Goal: Task Accomplishment & Management: Use online tool/utility

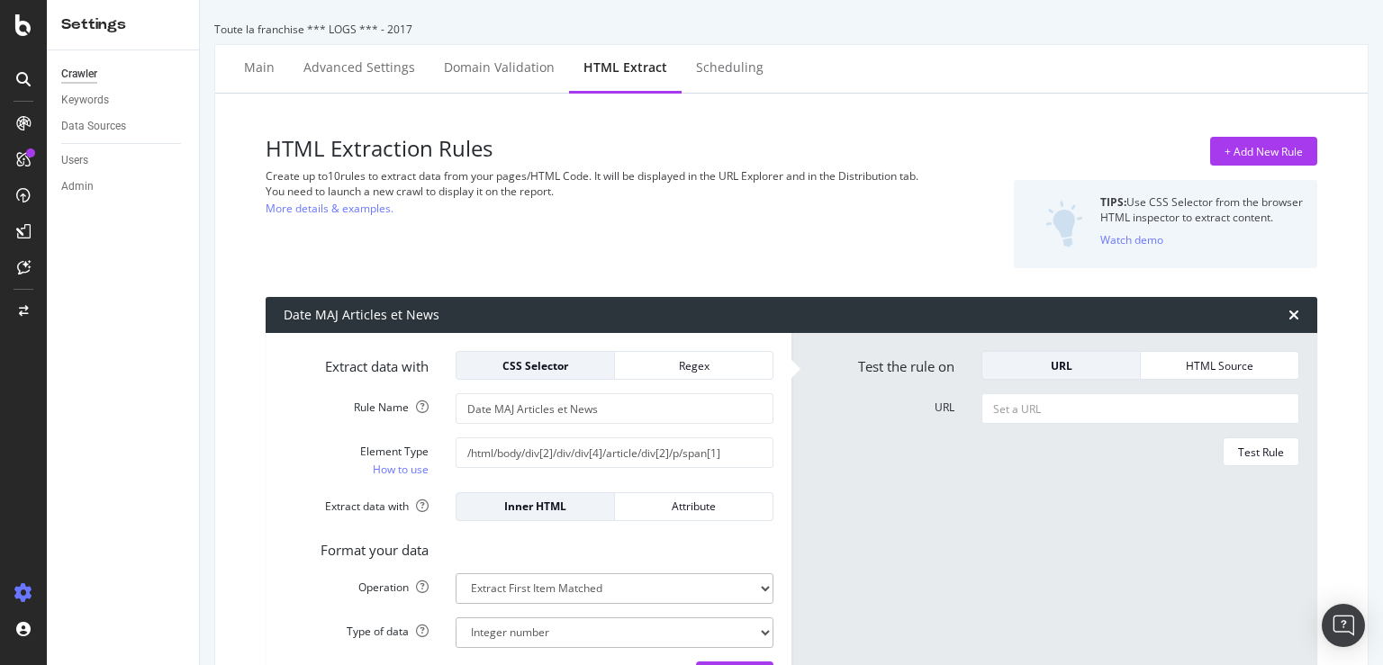
select select "i"
select select "list"
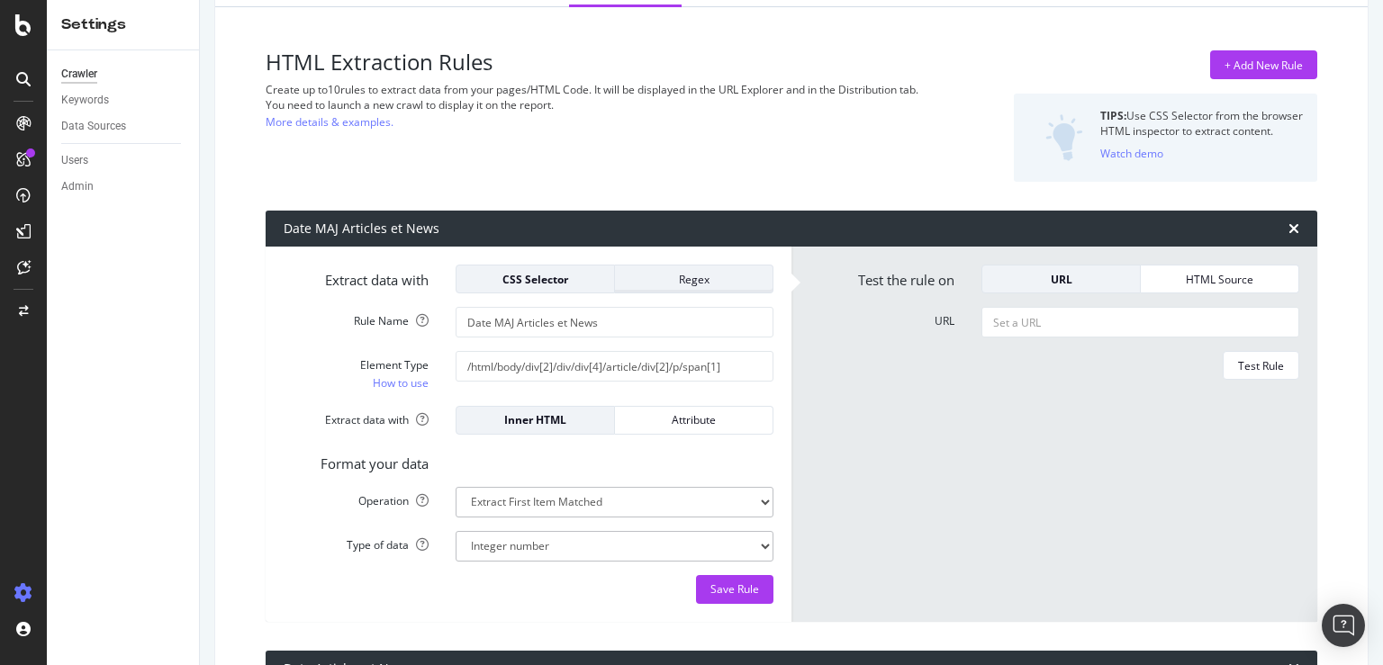
click at [685, 276] on div "Regex" at bounding box center [693, 279] width 129 height 15
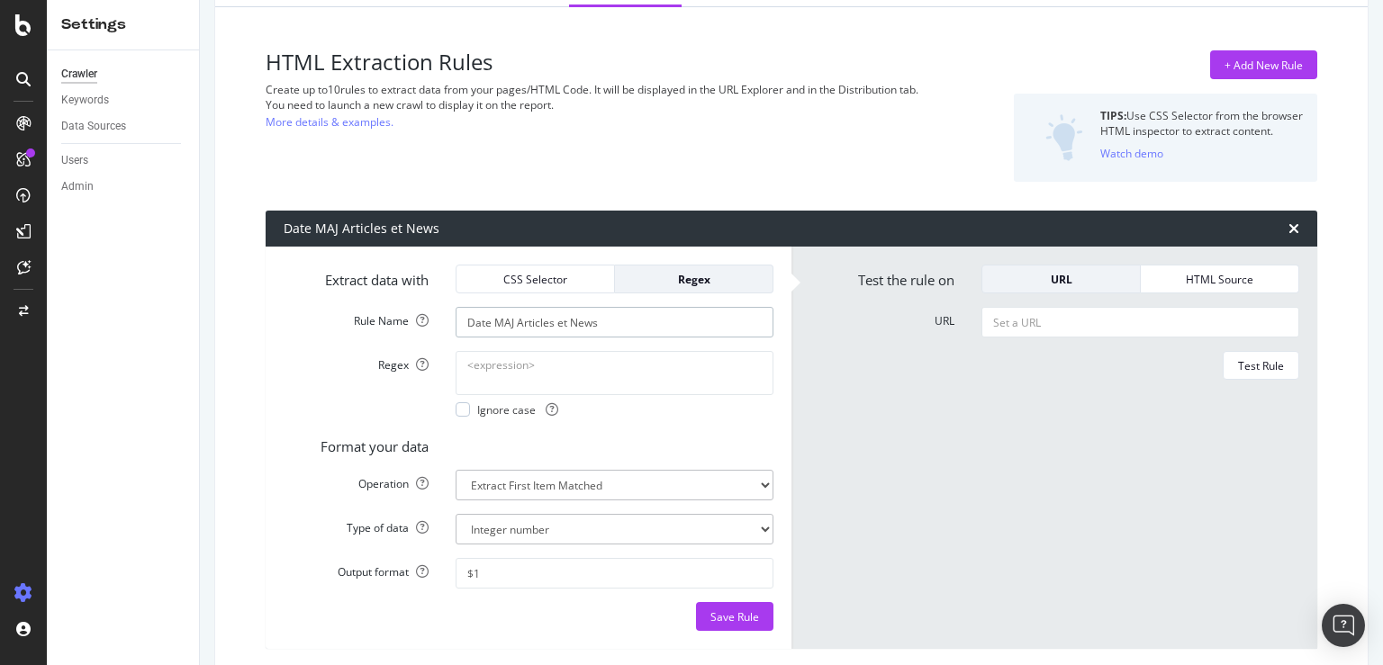
drag, startPoint x: 492, startPoint y: 321, endPoint x: 693, endPoint y: 319, distance: 201.7
click at [693, 319] on input "Date MAJ Articles et News" at bounding box center [615, 322] width 318 height 31
type input "Date Publication Articles"
click at [529, 364] on textarea "Regex" at bounding box center [615, 372] width 318 height 43
paste textarea "Publié\s+le\s+(\d{2}/\d{2}/\d{4})"
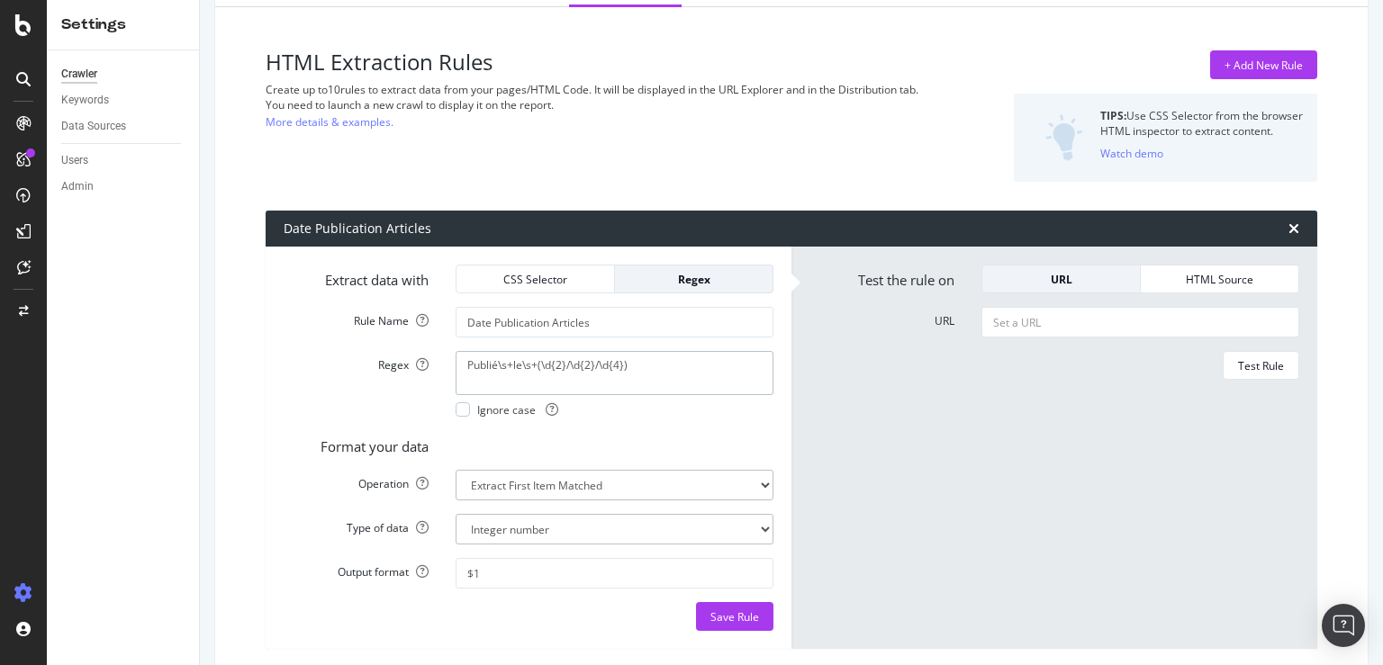
type textarea "Publié\s+le\s+(\d{2}/\d{2}/\d{4})"
click at [456, 470] on select "Extract First Item Matched Extract First 3 Items Matched Count Number of Occure…" at bounding box center [615, 485] width 318 height 31
click at [645, 482] on select "Extract First Item Matched Extract First 3 Items Matched Count Number of Occure…" at bounding box center [615, 485] width 318 height 31
click at [456, 514] on select "Text Integer number Floating point number Date" at bounding box center [615, 529] width 318 height 31
select select "s"
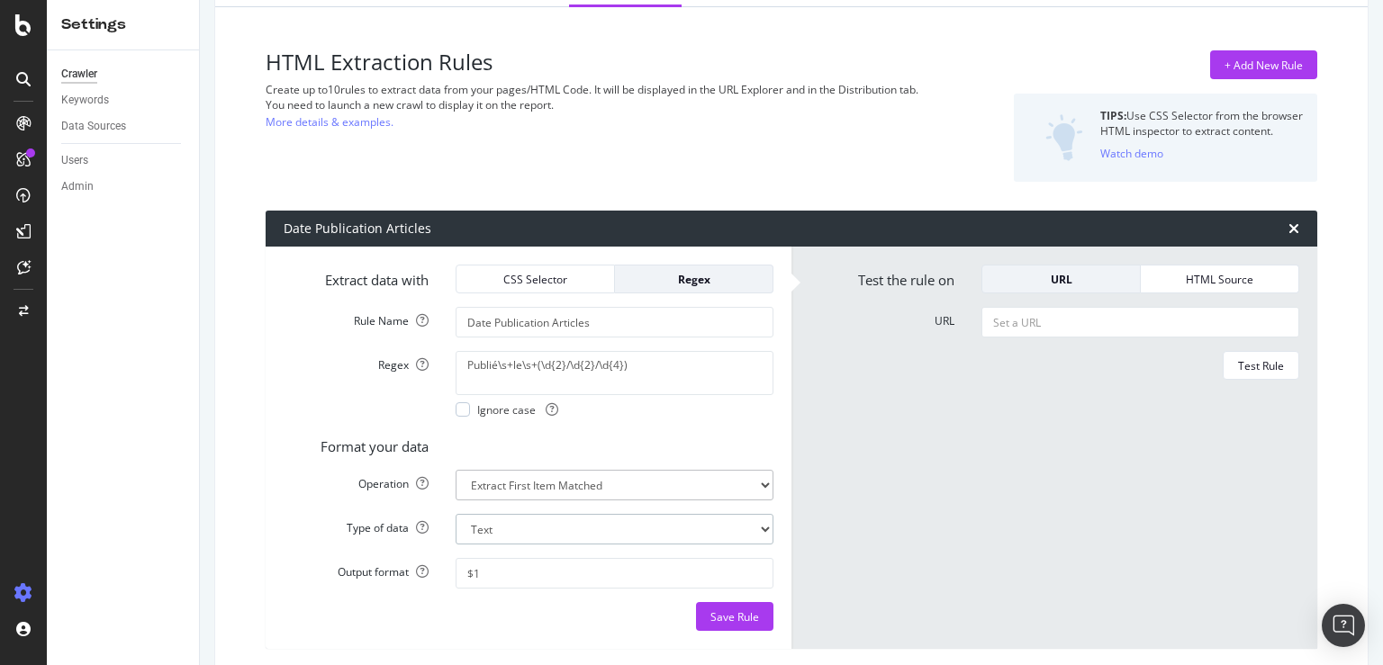
click option "Text" at bounding box center [0, 0] width 0 height 0
click at [921, 507] on form "Test the rule on URL HTML Source URL Test Rule" at bounding box center [1054, 448] width 490 height 366
click at [1033, 323] on input "URL" at bounding box center [1140, 322] width 318 height 31
paste input "[URL][DOMAIN_NAME]"
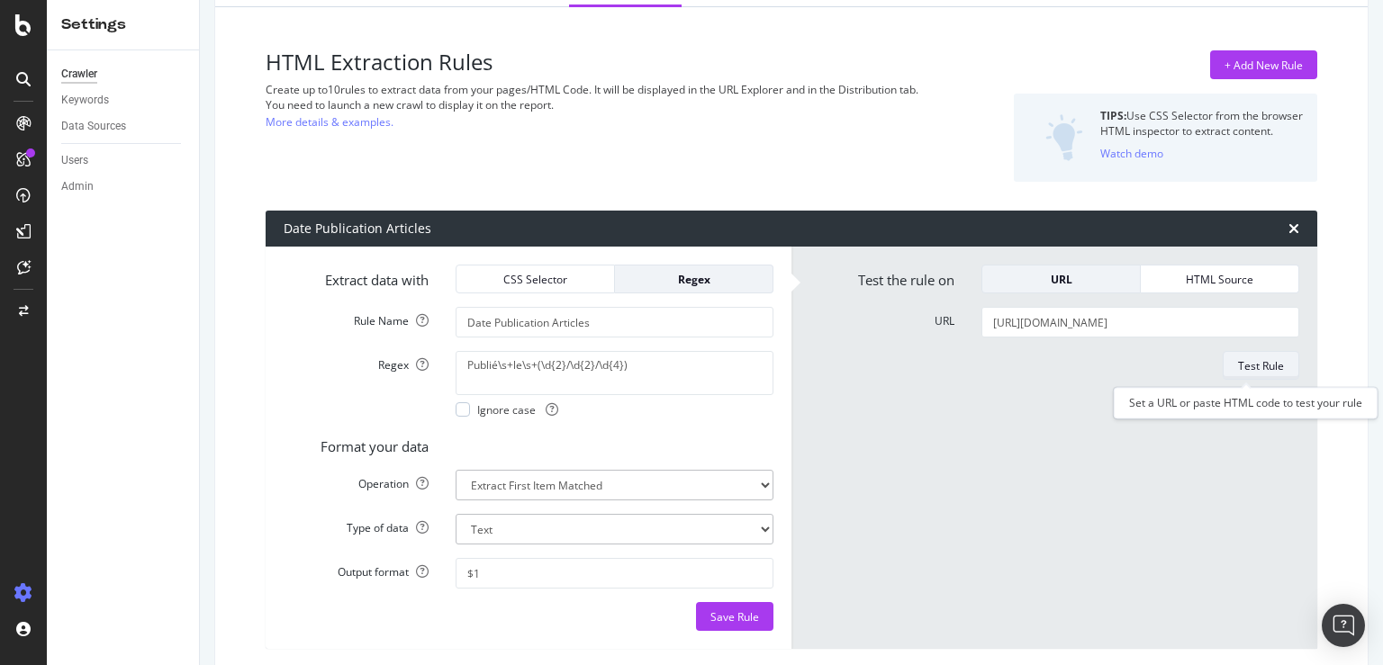
click at [1238, 369] on div "Test Rule" at bounding box center [1261, 365] width 46 height 15
click at [1014, 328] on input "[URL][DOMAIN_NAME]" at bounding box center [1140, 322] width 318 height 31
type input "r"
paste input "[URL][DOMAIN_NAME]"
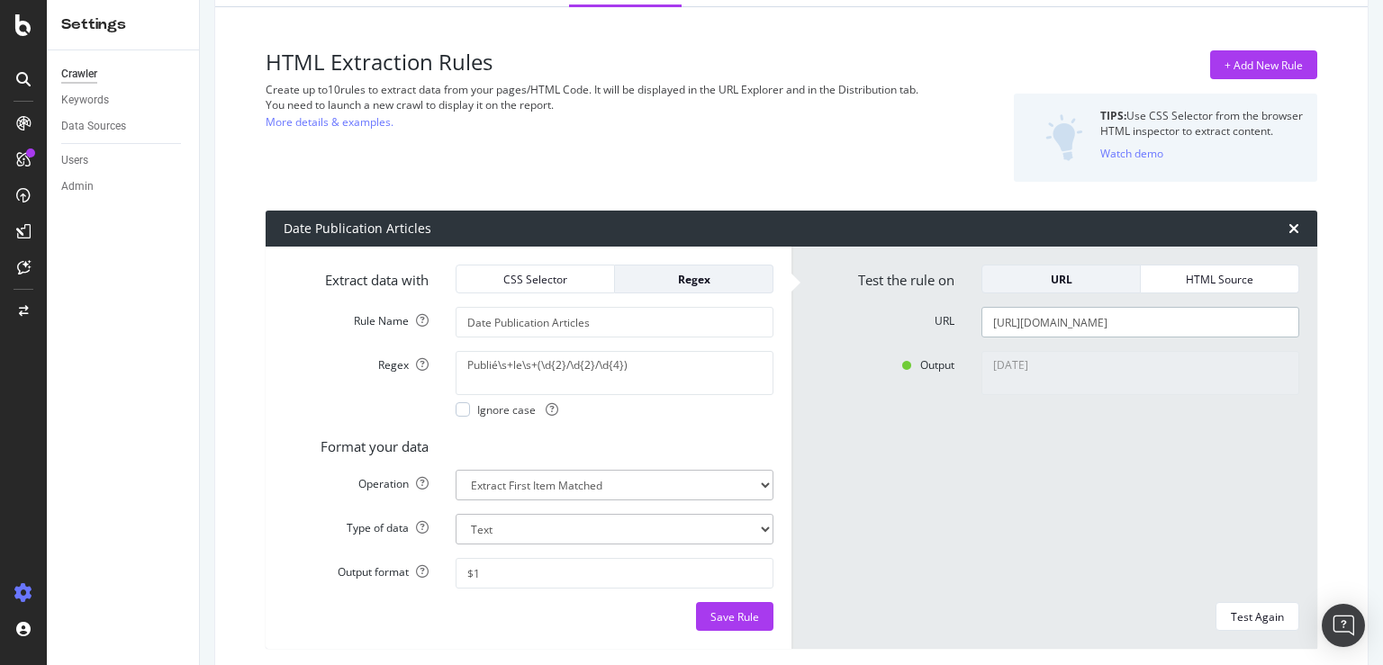
scroll to position [0, 42]
type input "[URL][DOMAIN_NAME]"
click at [1251, 618] on div "Test Again" at bounding box center [1257, 616] width 53 height 15
type textarea "[DATE]"
click at [749, 612] on div "Save Rule" at bounding box center [734, 616] width 49 height 15
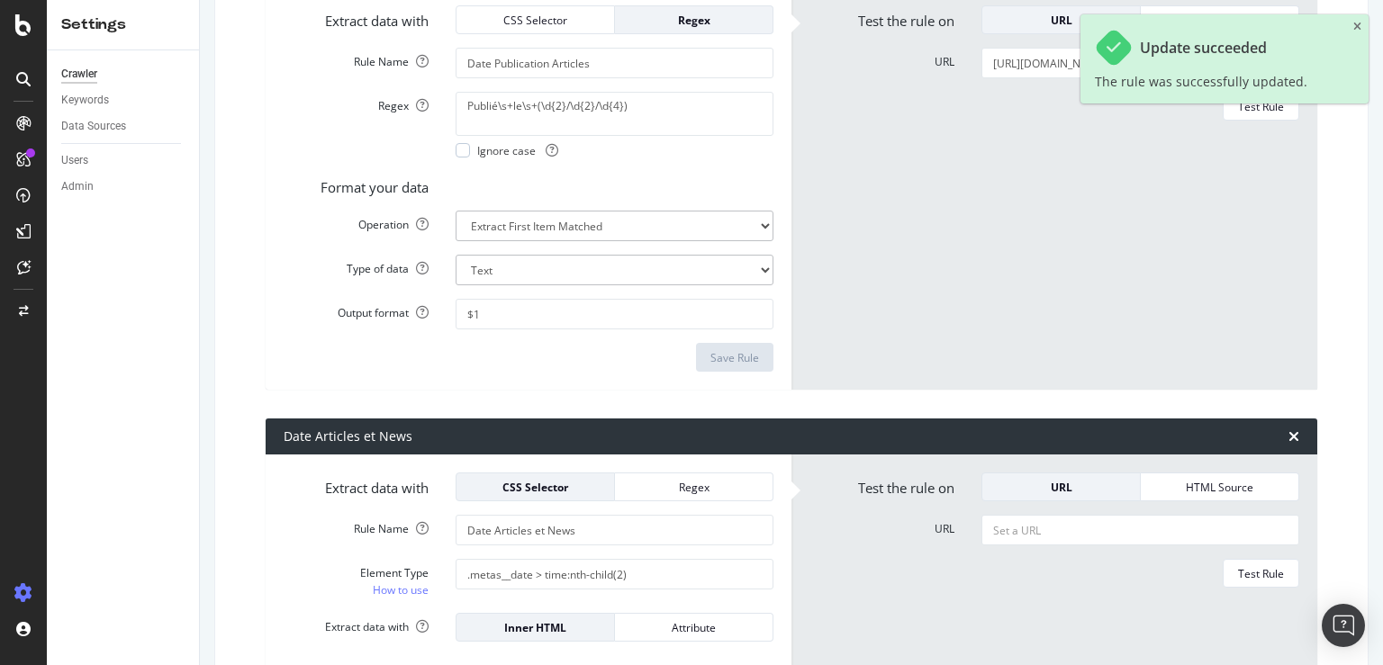
scroll to position [173, 0]
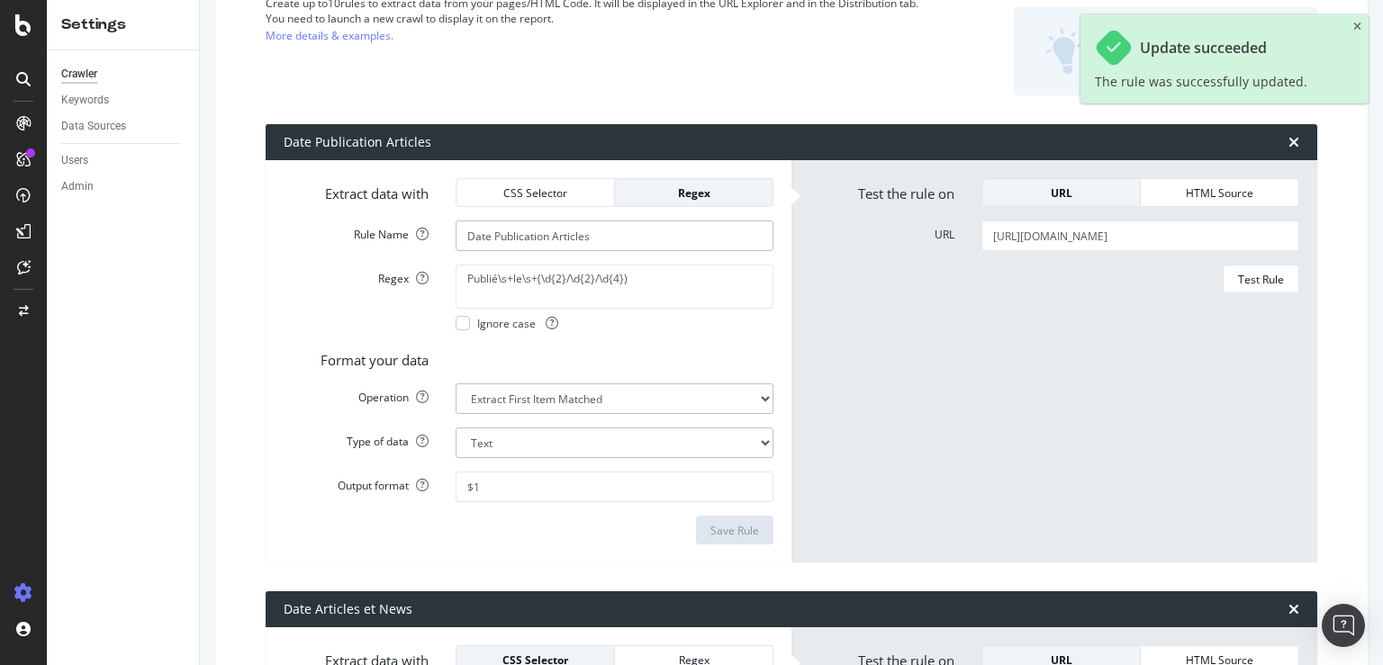
drag, startPoint x: 627, startPoint y: 240, endPoint x: 440, endPoint y: 225, distance: 187.0
click at [456, 225] on input "Date Publication Articles" at bounding box center [615, 236] width 318 height 31
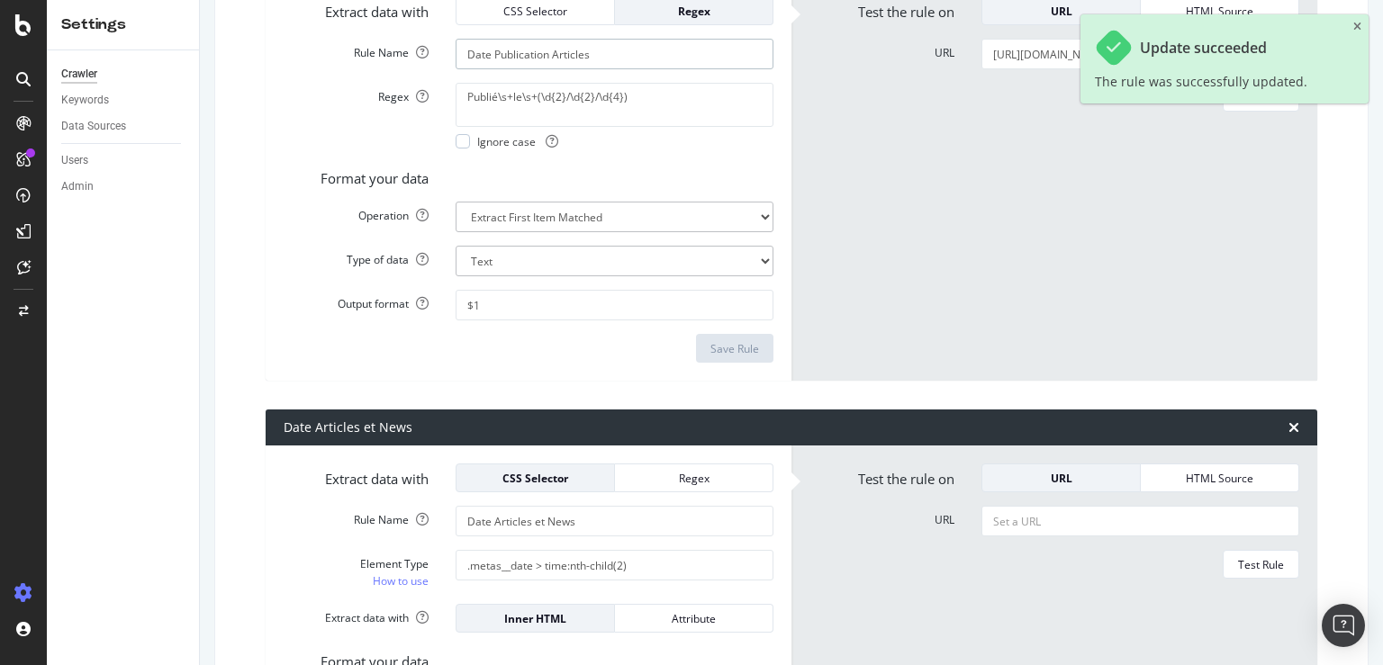
scroll to position [432, 0]
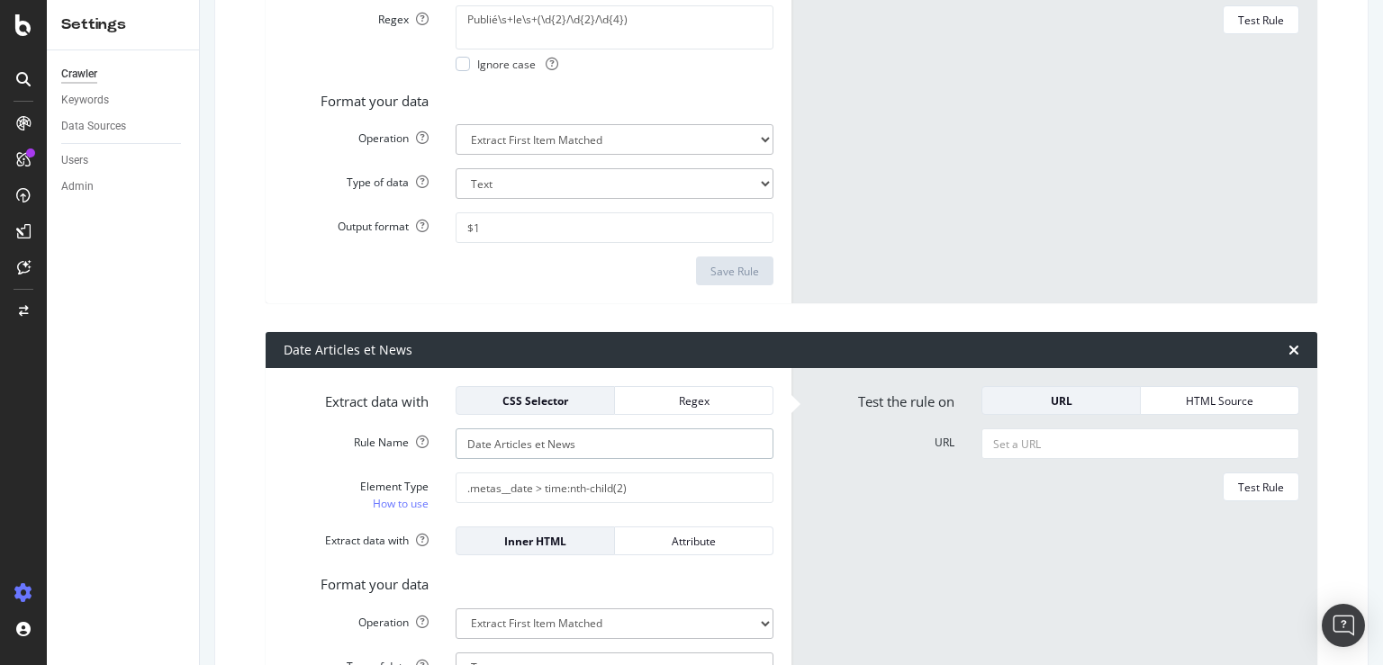
drag, startPoint x: 587, startPoint y: 445, endPoint x: 394, endPoint y: 424, distance: 193.8
click at [456, 429] on input "Date Articles et News" at bounding box center [615, 444] width 318 height 31
paste input "Publication Article"
click at [494, 446] on input "Date Publication Articles" at bounding box center [615, 444] width 318 height 31
type input "Date MAJ Articles"
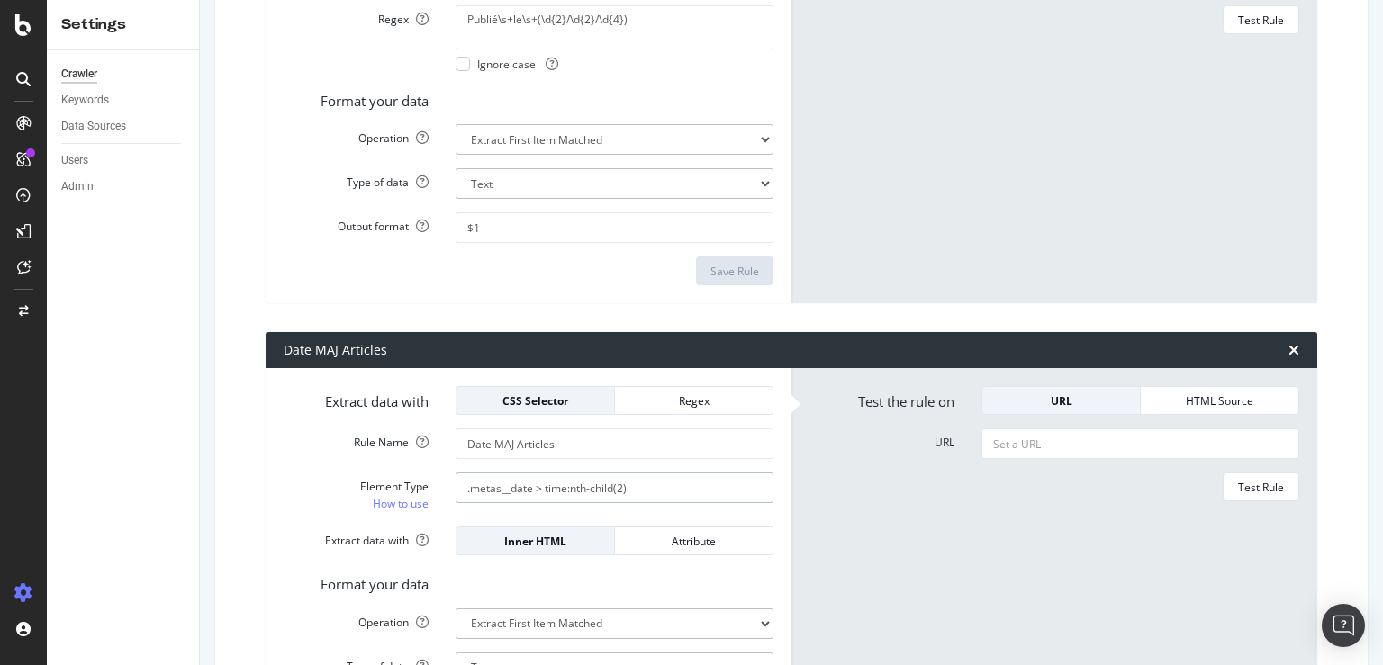
drag, startPoint x: 670, startPoint y: 481, endPoint x: 386, endPoint y: 474, distance: 283.7
click at [456, 474] on input ".metas__date > time:nth-child(2)" at bounding box center [615, 488] width 318 height 31
paste input "Mis\s+à\s+jour\s+le\s+(\d{2}/\d{2}/\d{4}"
type input "Mis\s+à\s+jour\s+le\s+(\d{2}/\d{2}/\d{4})"
click at [677, 399] on div "Regex" at bounding box center [693, 400] width 129 height 15
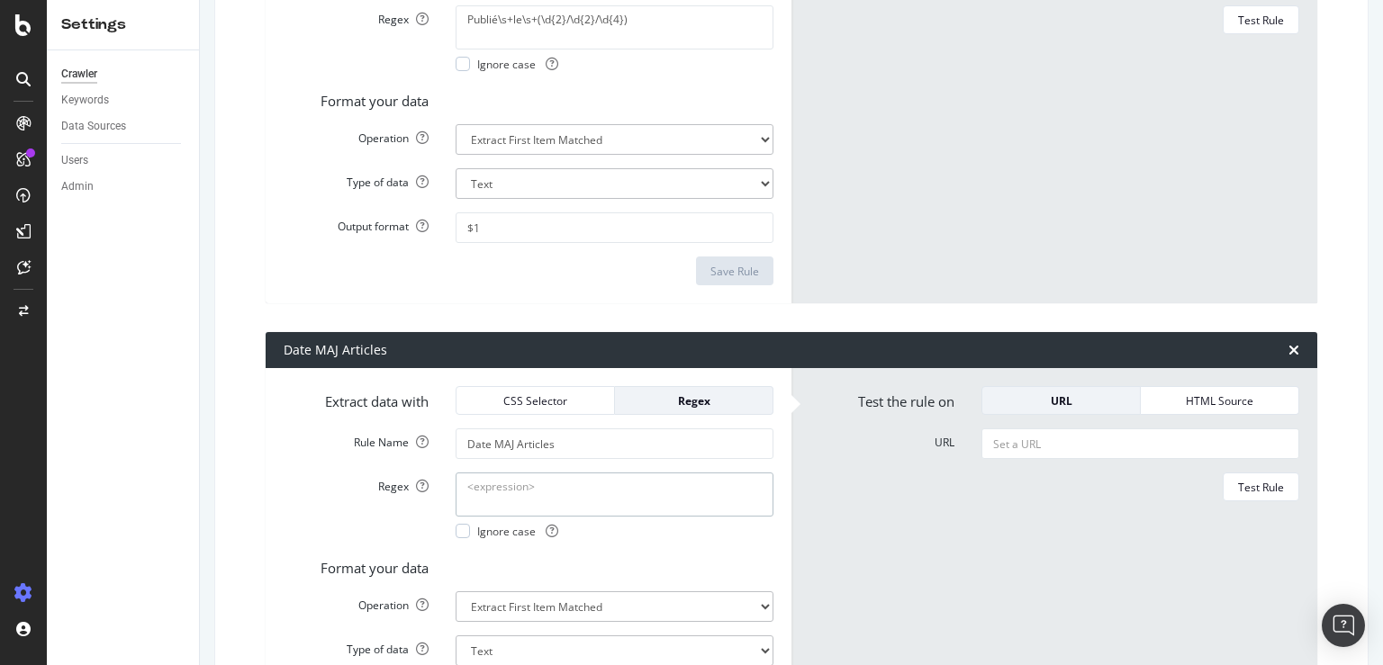
click at [598, 494] on textarea "Regex" at bounding box center [615, 494] width 318 height 43
paste textarea "Mis\s+à\s+jour\s+le\s+(\d{2}/\d{2}/\d{4})"
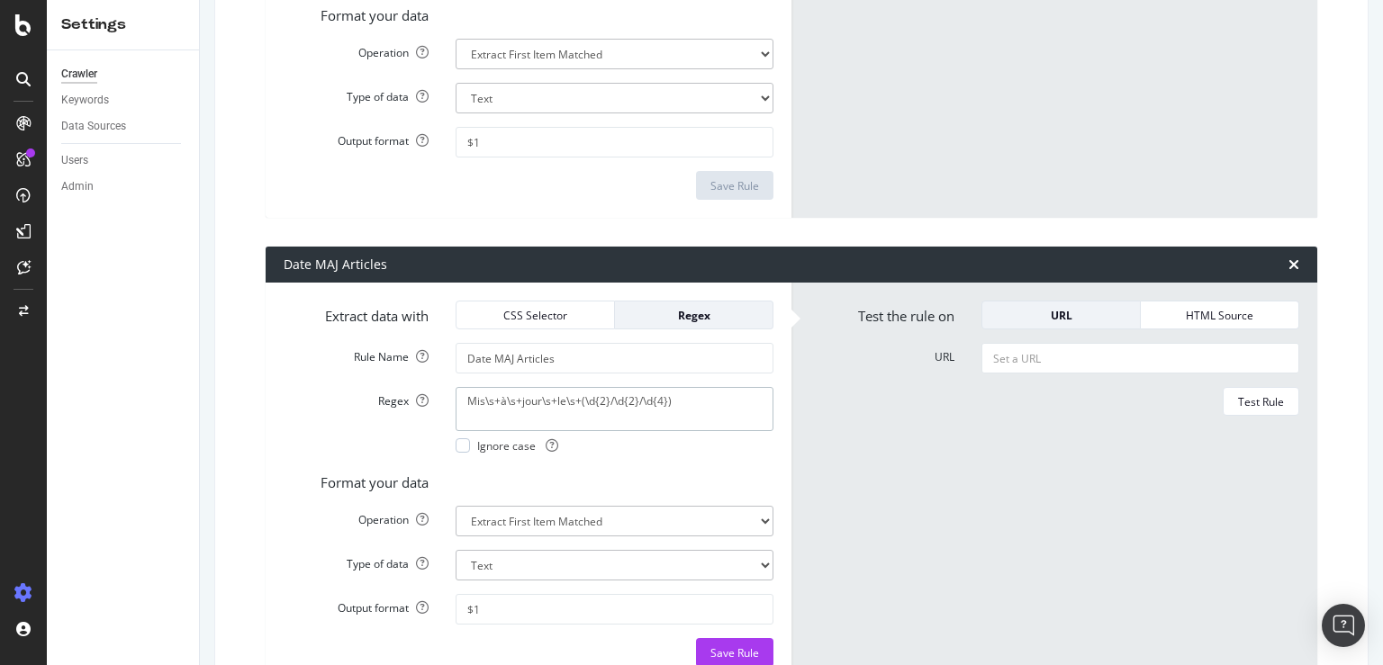
scroll to position [605, 0]
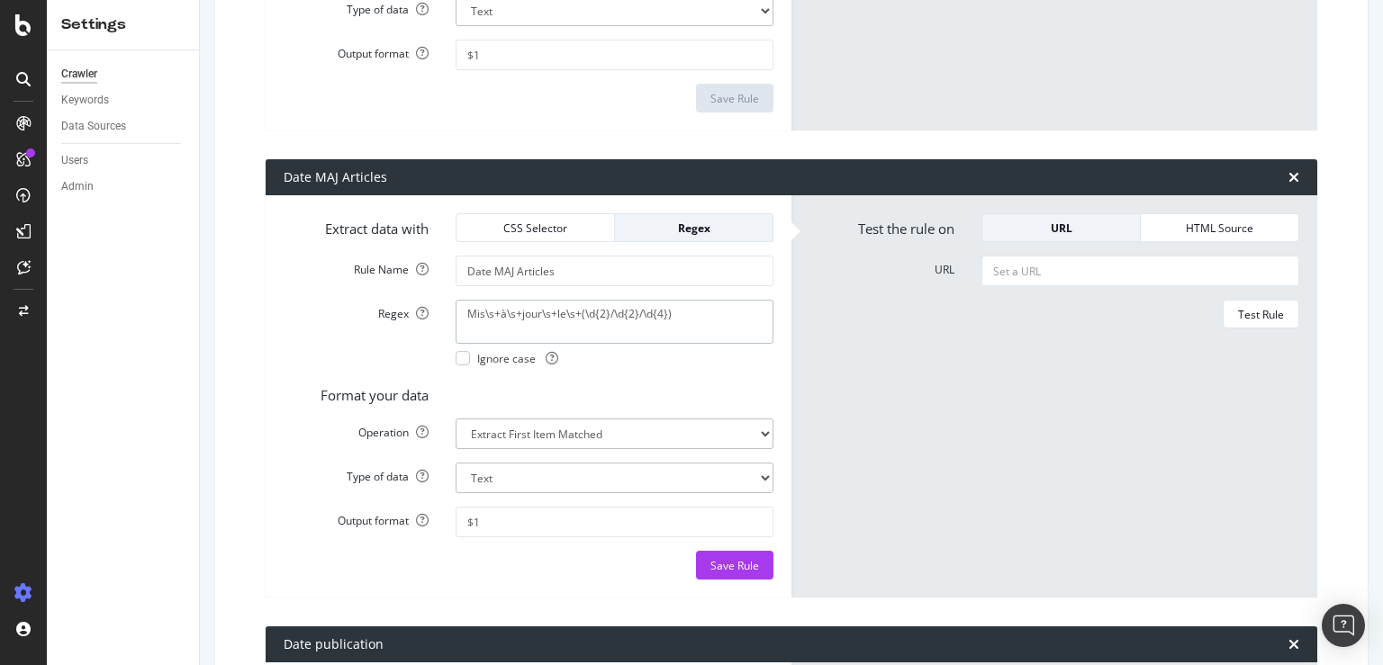
type textarea "Mis\s+à\s+jour\s+le\s+(\d{2}/\d{2}/\d{4})"
click at [1060, 277] on input "URL" at bounding box center [1140, 271] width 318 height 31
paste input "[URL][DOMAIN_NAME]"
type input "[URL][DOMAIN_NAME]"
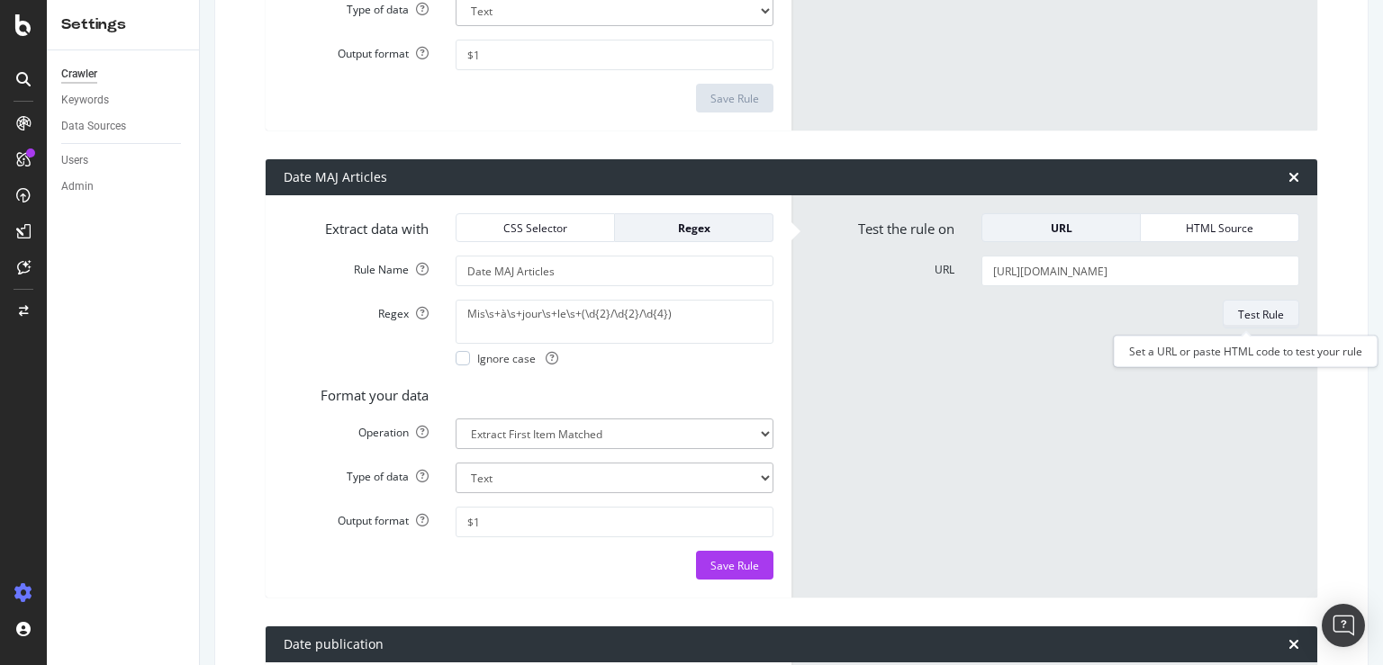
click at [1238, 311] on div "Test Rule" at bounding box center [1261, 314] width 46 height 15
click at [745, 558] on div "Save Rule" at bounding box center [734, 565] width 49 height 15
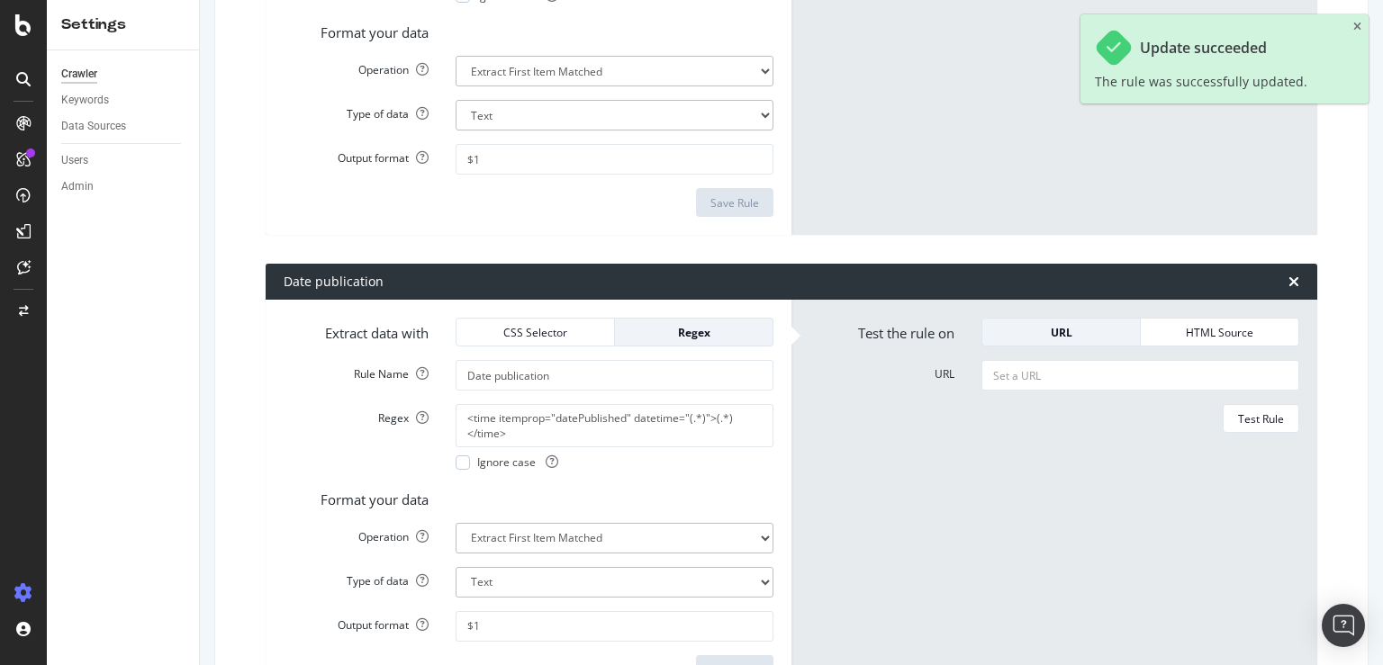
scroll to position [1037, 0]
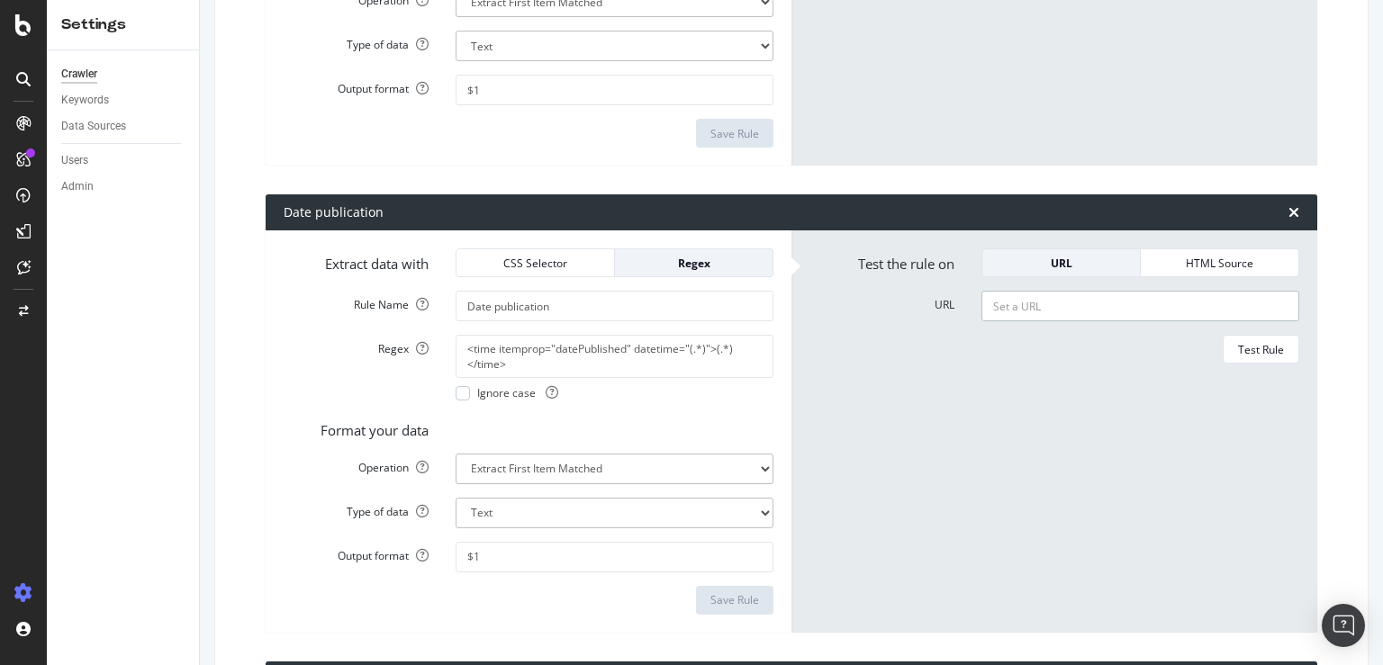
click at [1057, 308] on input "URL" at bounding box center [1140, 306] width 318 height 31
paste input "[URL][DOMAIN_NAME][PERSON_NAME]"
type input "[URL][DOMAIN_NAME][PERSON_NAME]"
click at [1261, 351] on div "Test Rule" at bounding box center [1261, 349] width 46 height 15
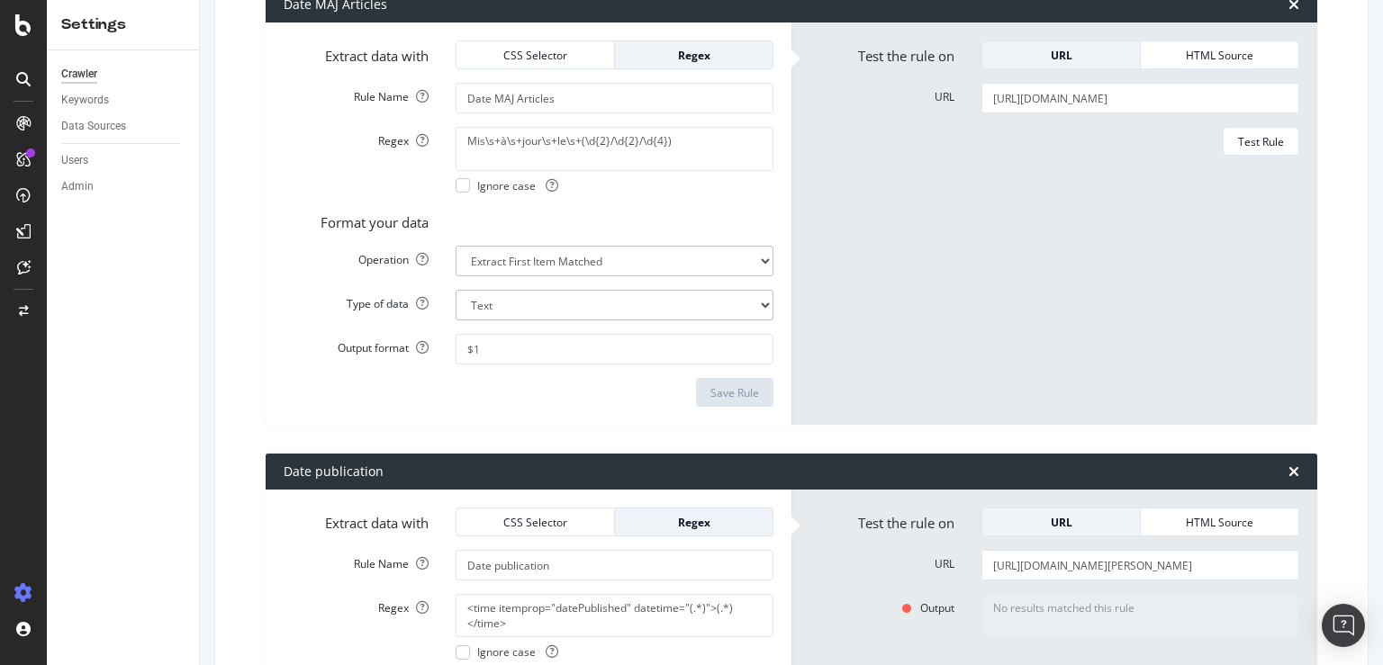
scroll to position [519, 0]
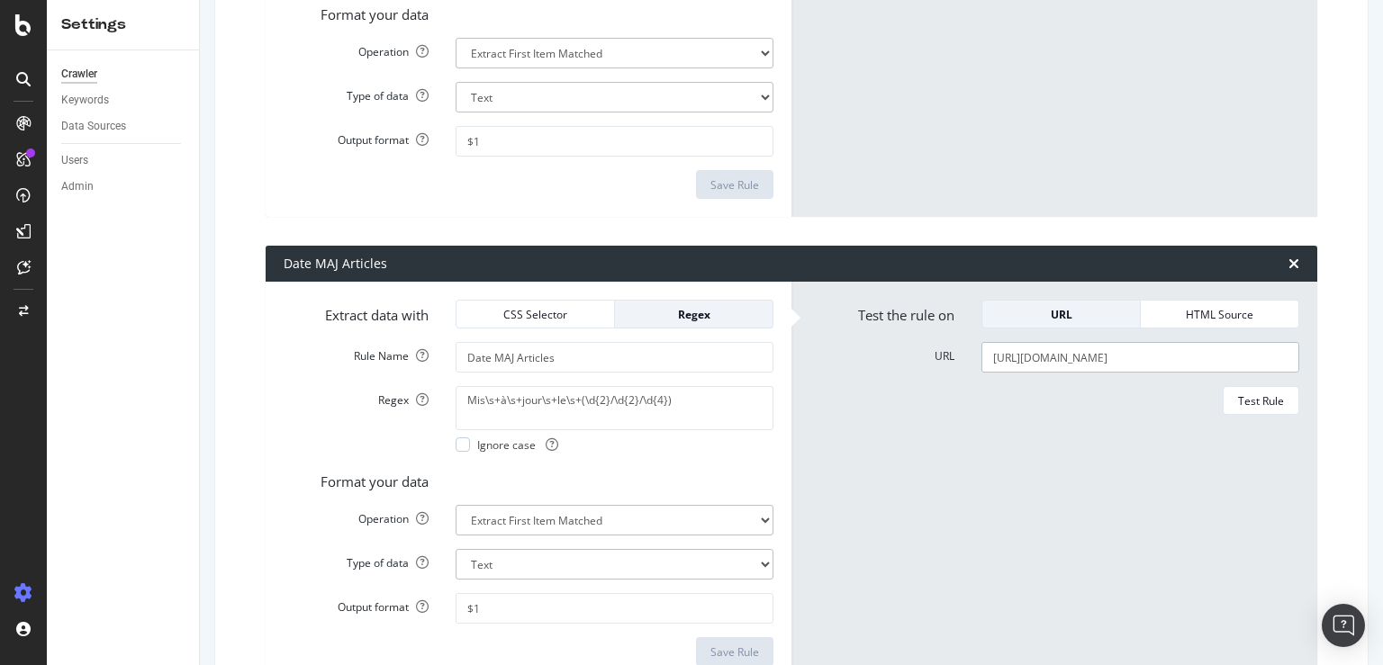
drag, startPoint x: 980, startPoint y: 358, endPoint x: 1378, endPoint y: 339, distance: 398.4
click at [1378, 339] on div "Toute la franchise *** LOGS *** - 2017 Main Advanced Settings Domain Validation…" at bounding box center [791, 332] width 1183 height 665
type input "h"
paste input "[URL][DOMAIN_NAME][PERSON_NAME]"
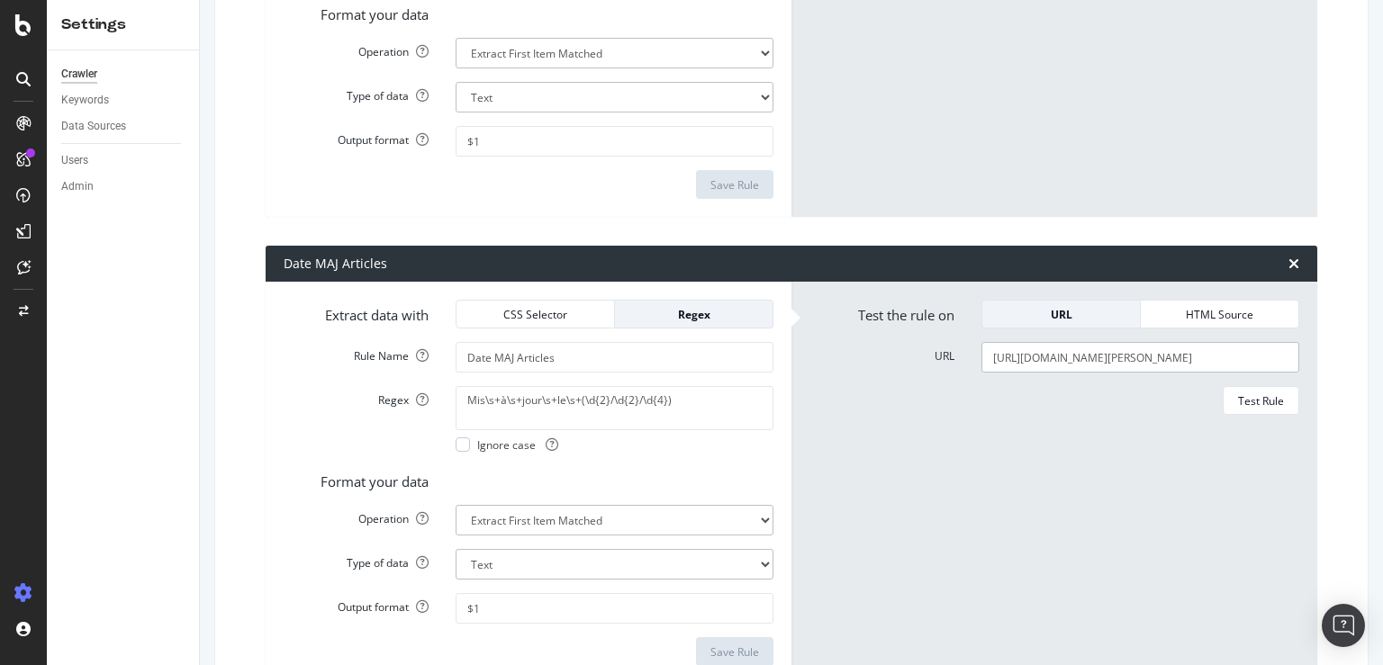
scroll to position [0, 245]
type input "[URL][DOMAIN_NAME][PERSON_NAME]"
click at [1255, 401] on div "Test Rule" at bounding box center [1261, 400] width 46 height 15
click at [564, 358] on input "Date MAJ Articles" at bounding box center [615, 357] width 318 height 31
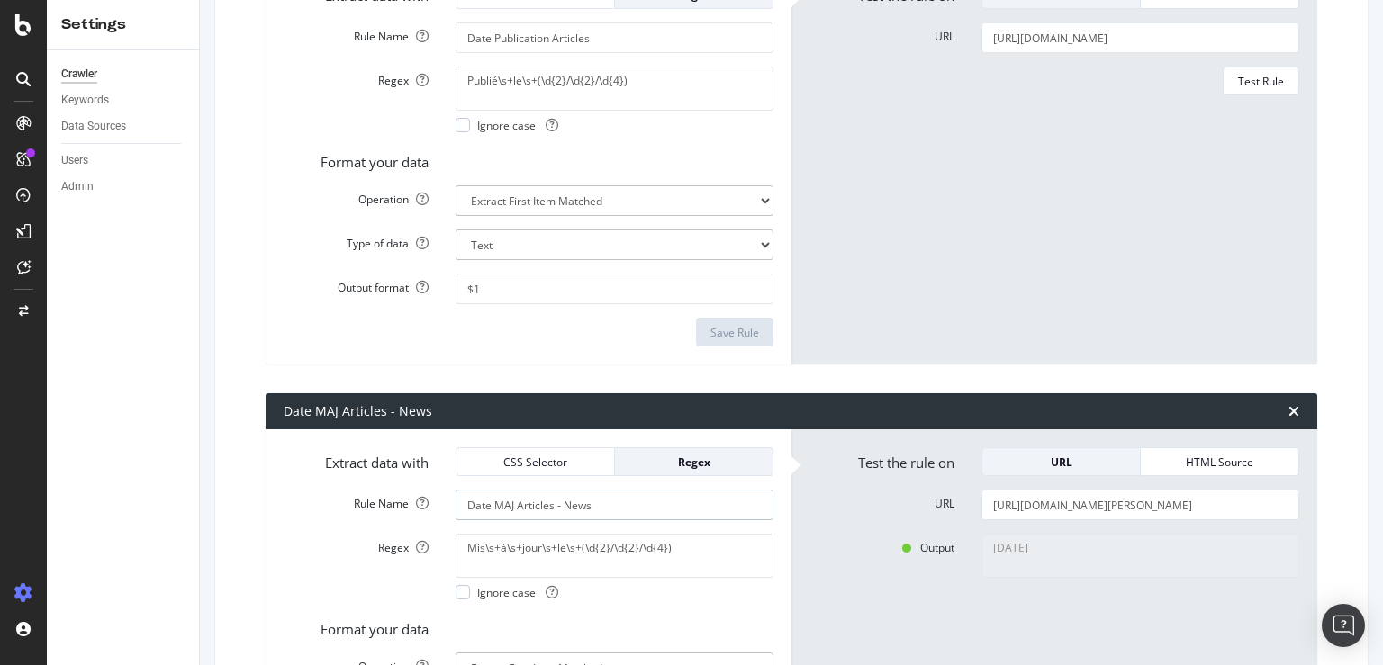
scroll to position [259, 0]
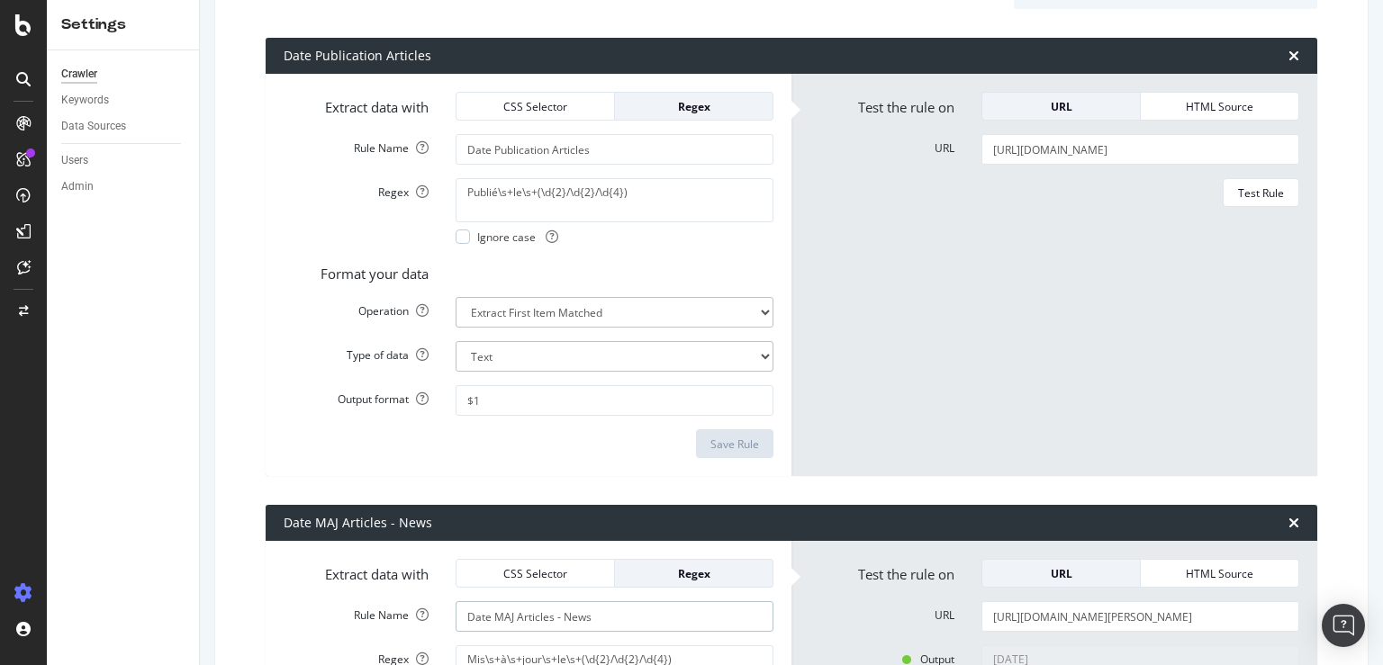
type input "Date MAJ Articles - News"
click at [621, 152] on input "Date Publication Articles" at bounding box center [615, 149] width 318 height 31
type input "Date Publication Articles - News"
click at [978, 278] on form "Test the rule on URL HTML Source URL [URL][DOMAIN_NAME] Test Rule" at bounding box center [1054, 275] width 490 height 366
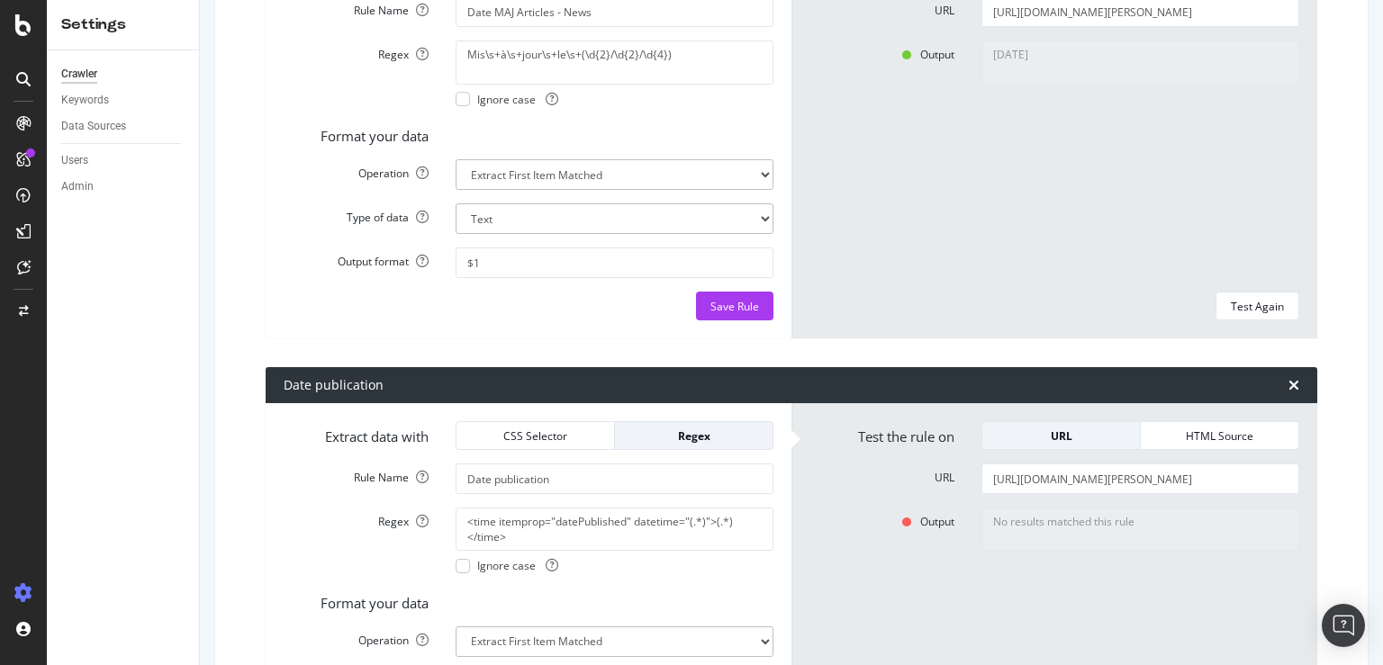
scroll to position [951, 0]
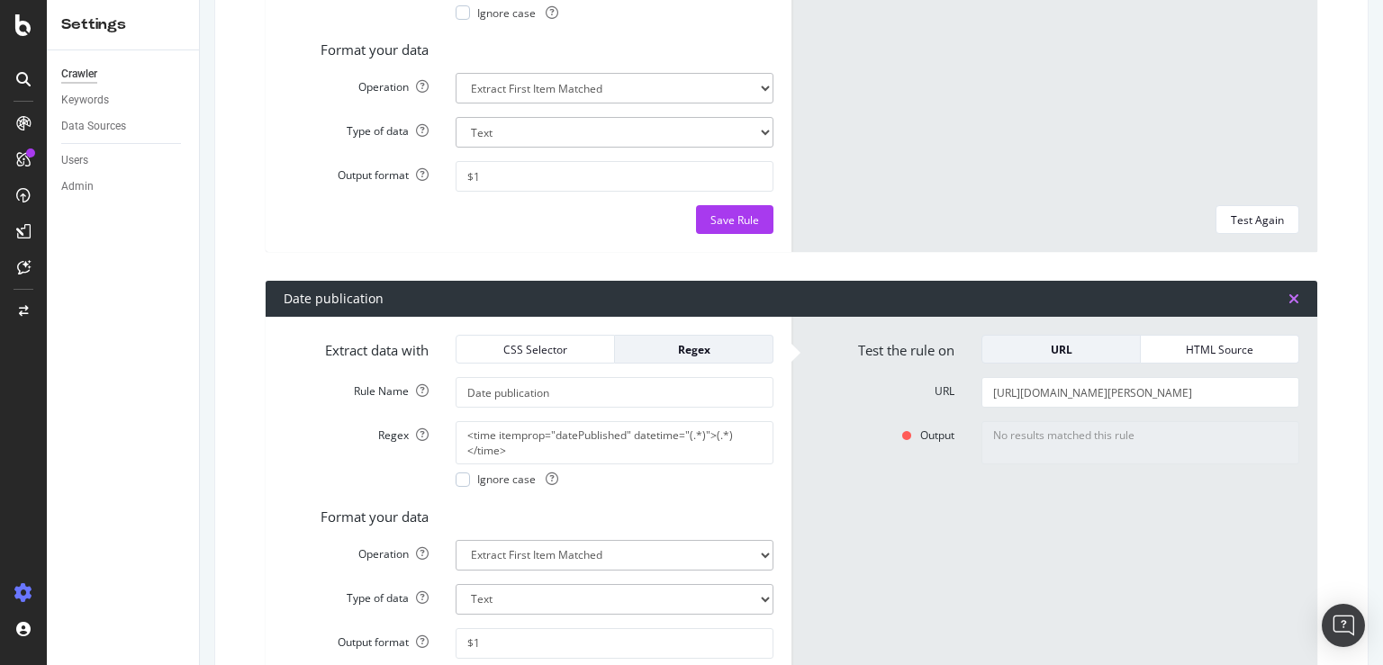
click at [1288, 296] on icon "times" at bounding box center [1293, 299] width 11 height 14
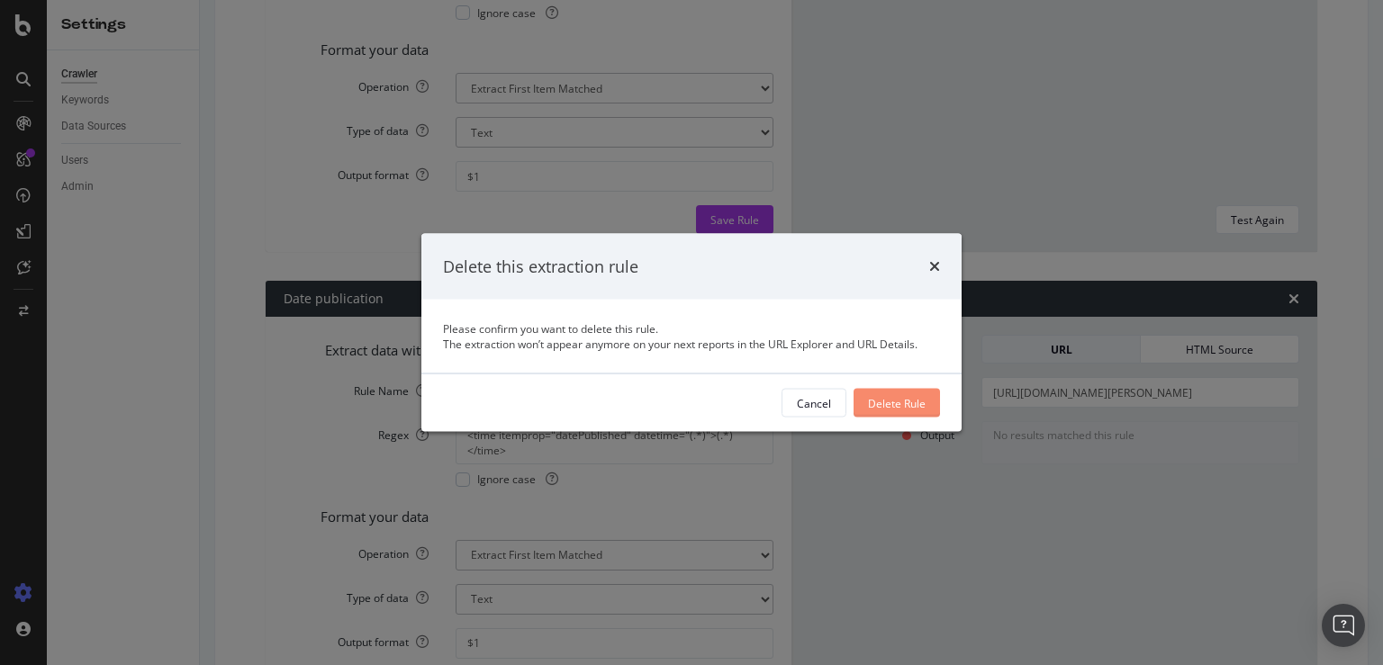
click at [913, 402] on div "Delete Rule" at bounding box center [897, 402] width 58 height 15
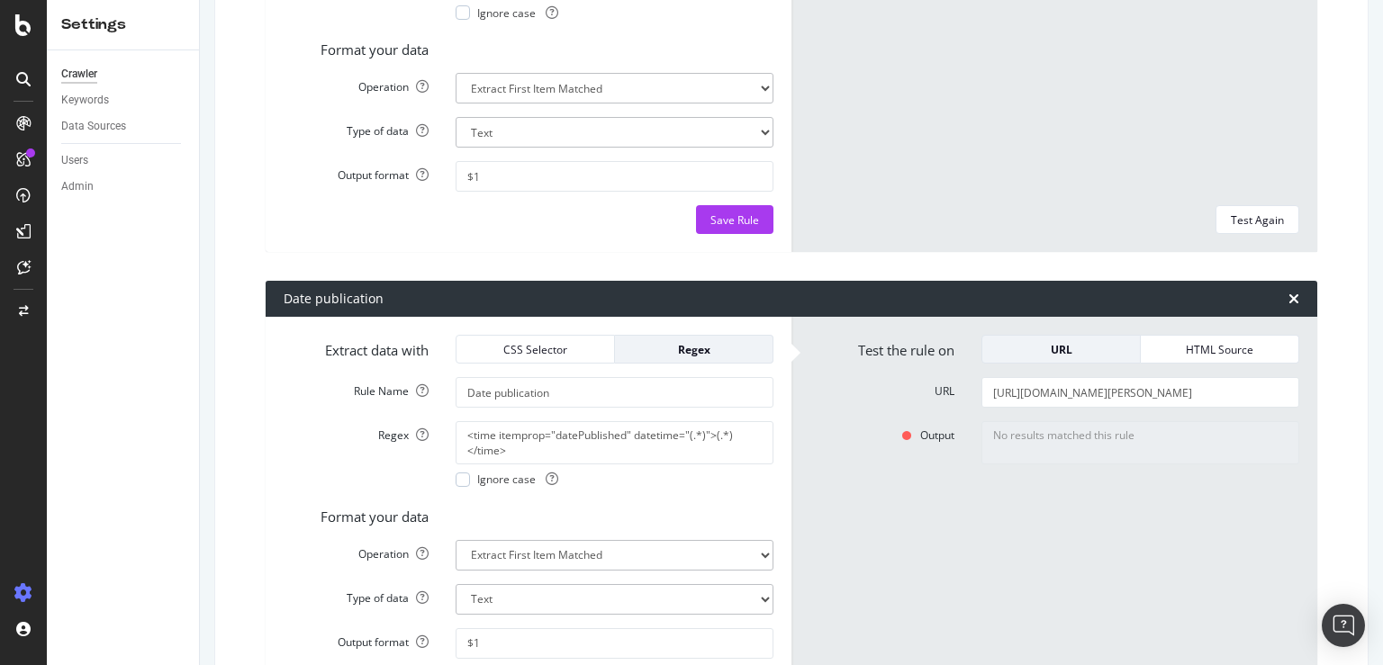
type input "Breadcrumb_Item"
select select "list"
type input "Breadcrumb"
type input "body > div.site-wrapper > div > main > section:nth-child(1) > div > div > div >…"
type input "Breadcrumb_URL-2"
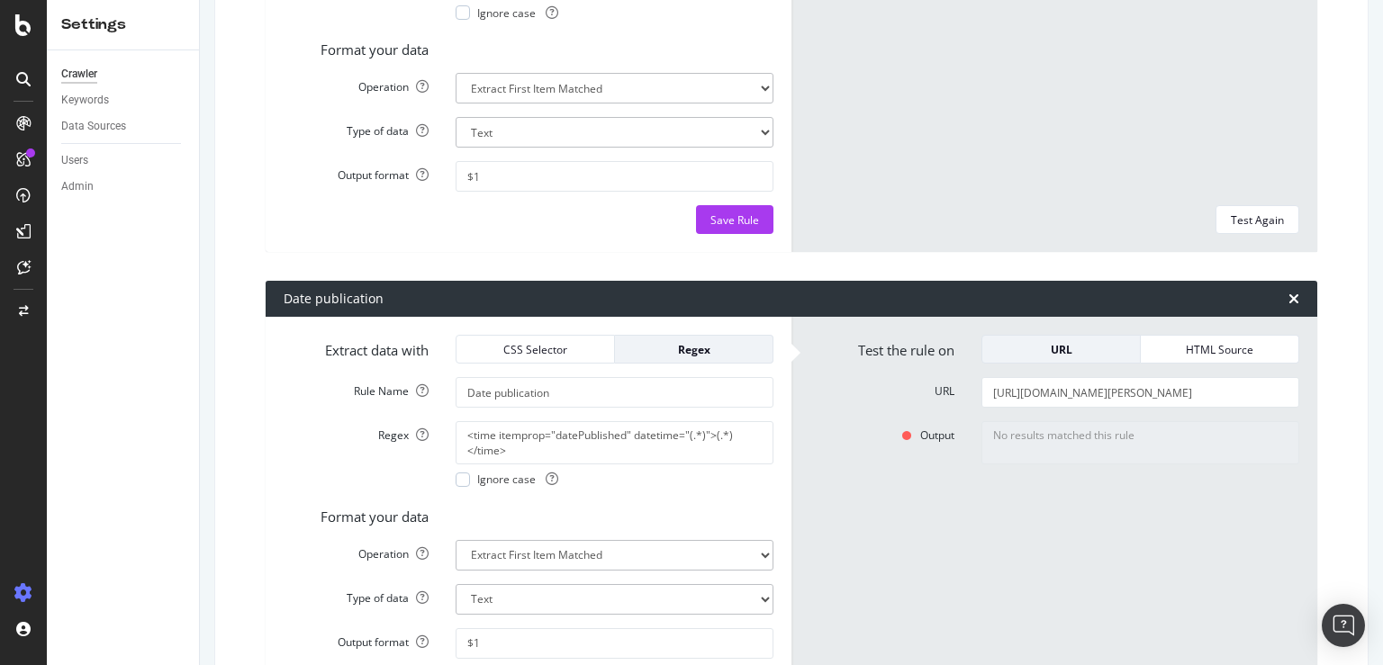
type input "body > div.site-wrapper > div > main > section:nth-child(1) > div > div > div >…"
select select "first"
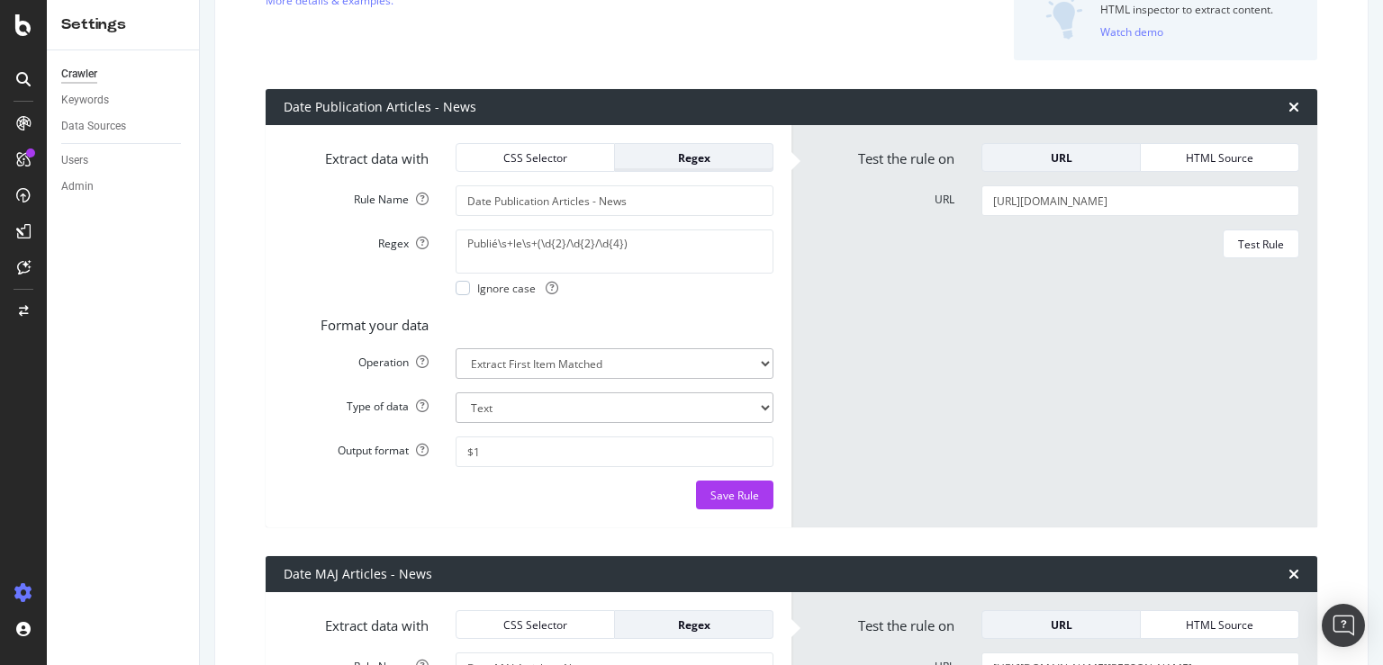
scroll to position [35, 0]
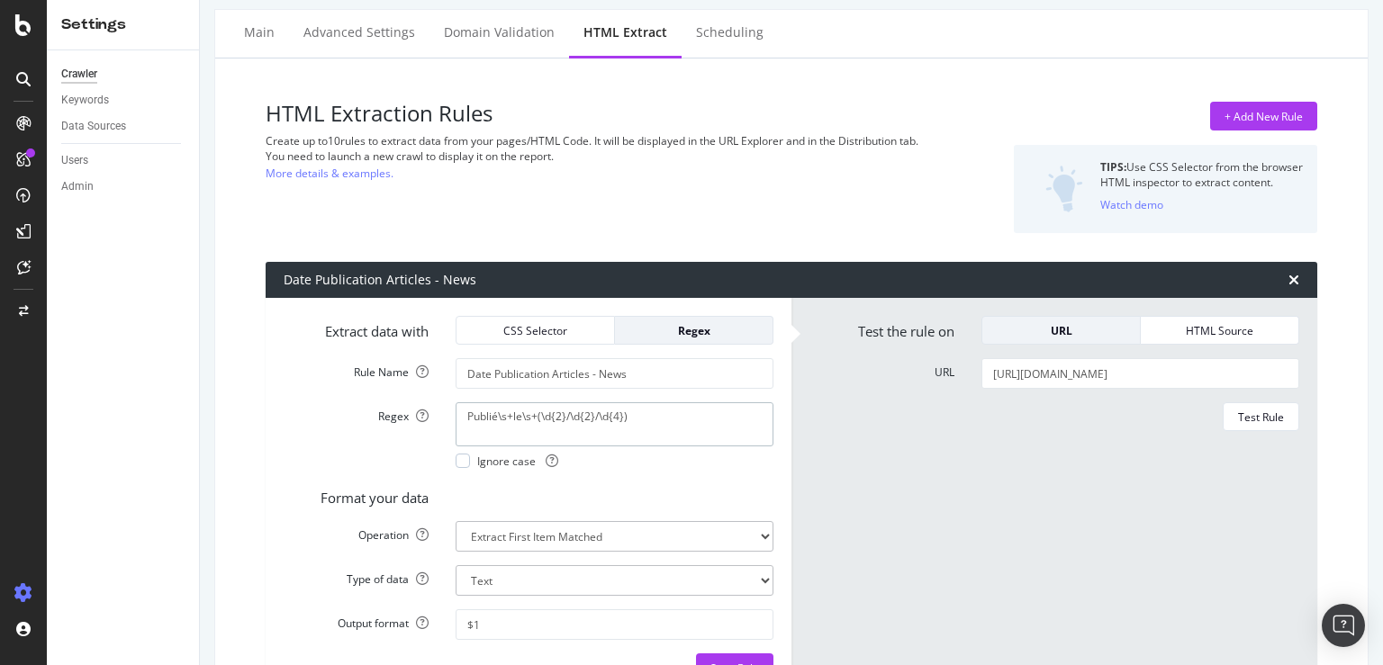
drag, startPoint x: 661, startPoint y: 419, endPoint x: 281, endPoint y: 423, distance: 379.9
click at [456, 423] on textarea "Publié\s+le\s+(\d{2}/\d{2}/\d{4})" at bounding box center [615, 423] width 318 height 43
paste textarea "*le\s*(\d{2}/\d{2}/\d{4})"
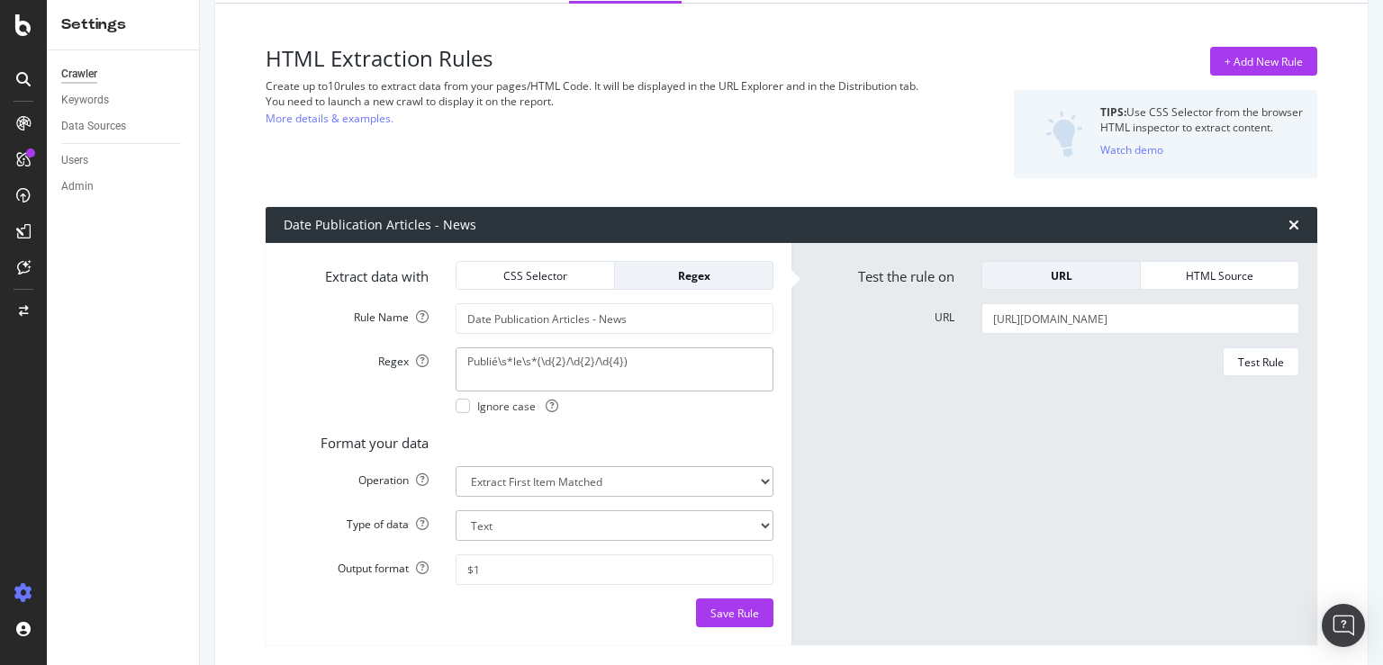
scroll to position [122, 0]
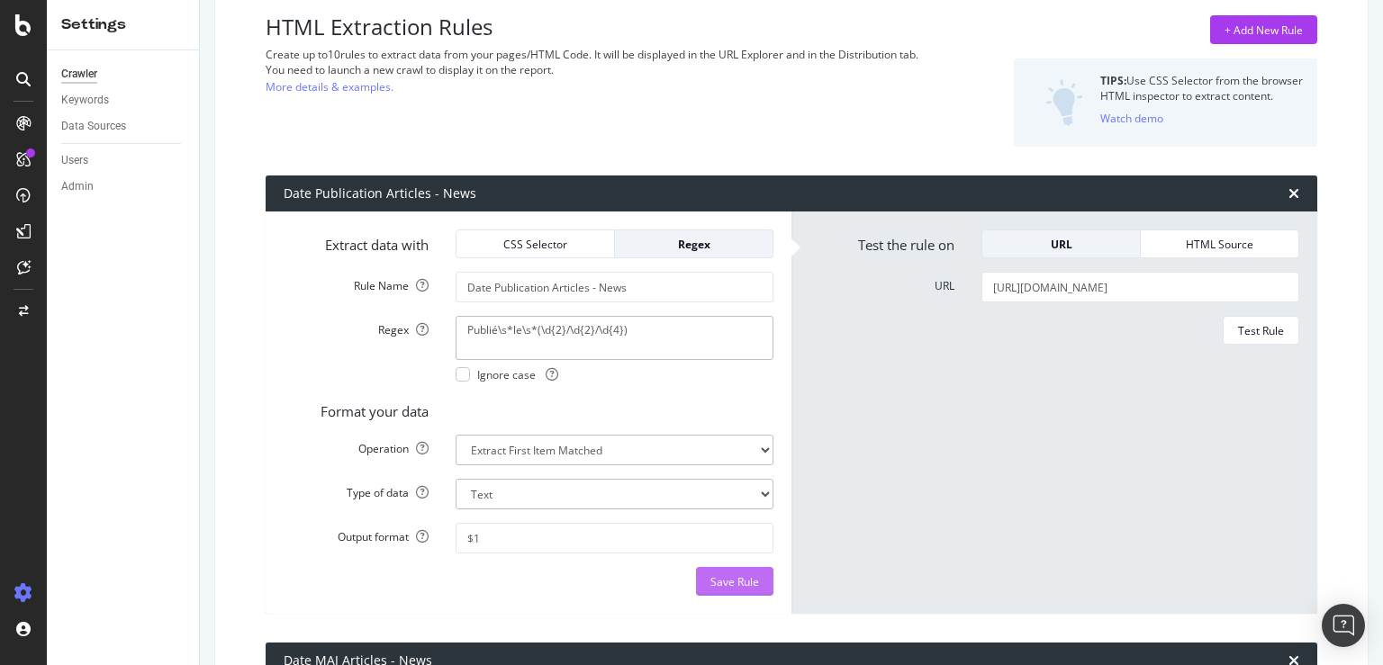
type textarea "Publié\s*le\s*(\d{2}/\d{2}/\d{4})"
click at [736, 575] on div "Save Rule" at bounding box center [734, 581] width 49 height 15
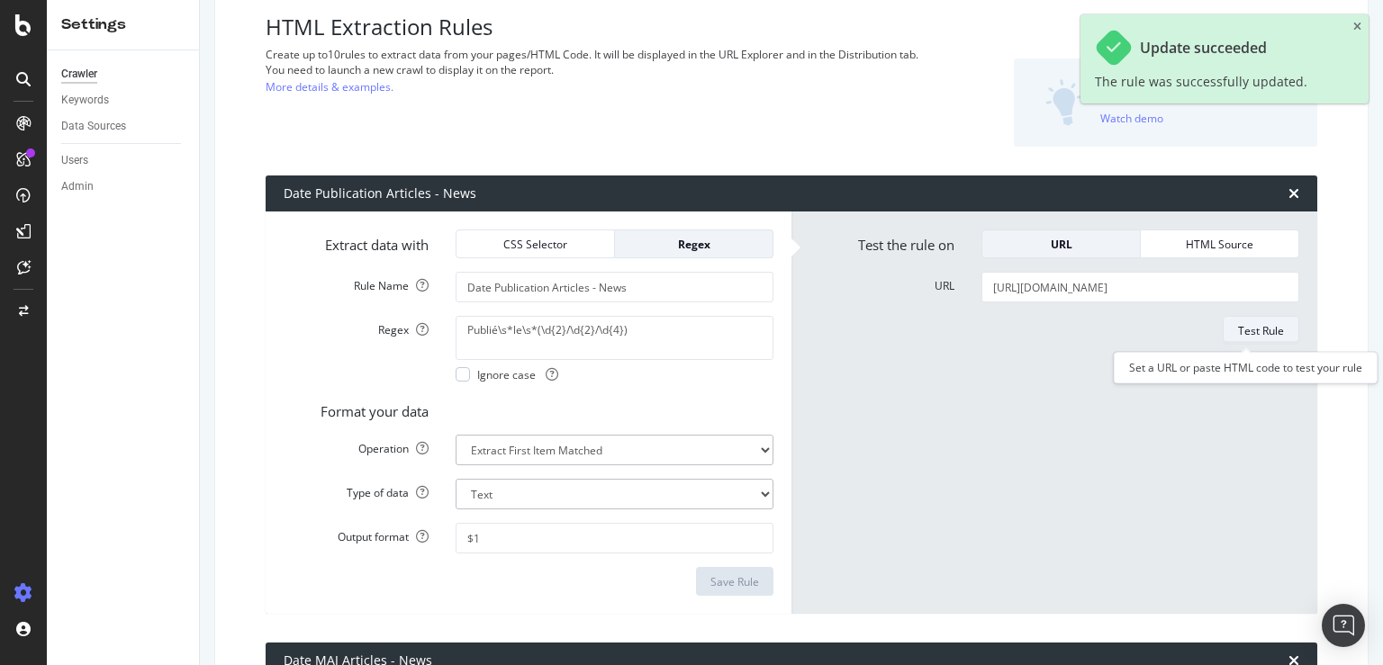
click at [1238, 336] on div "Test Rule" at bounding box center [1261, 330] width 46 height 15
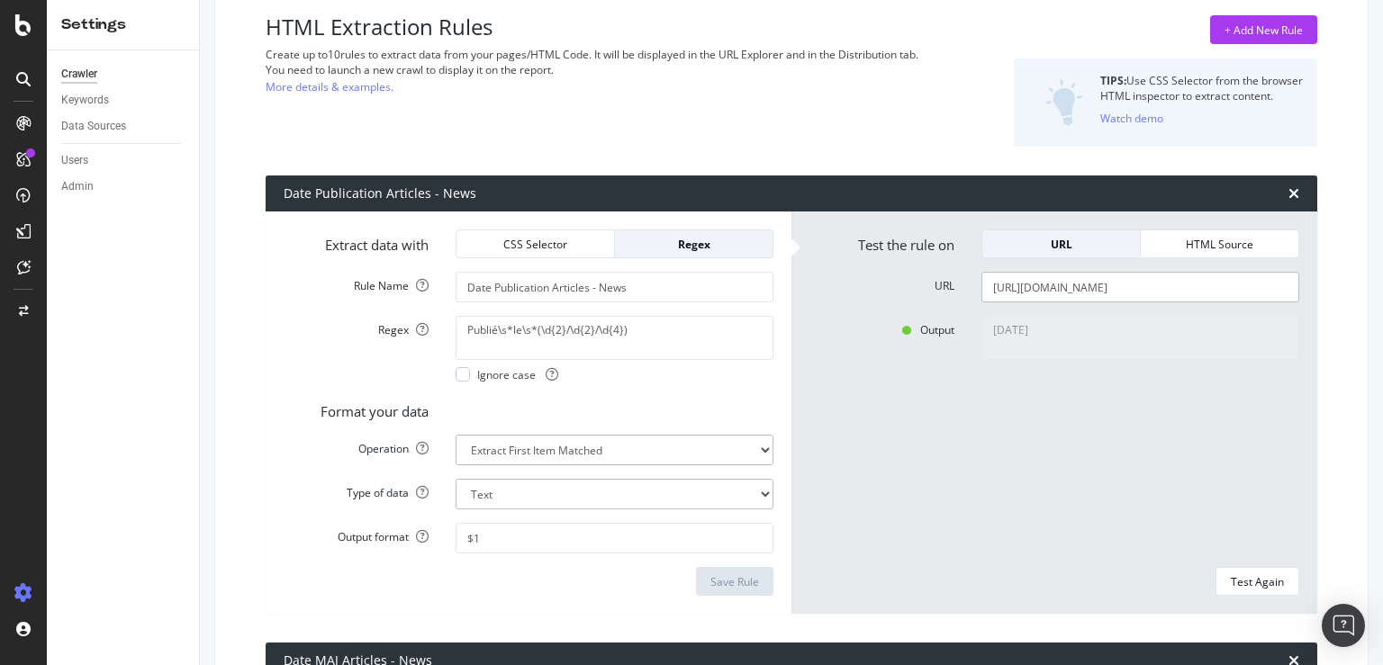
drag, startPoint x: 1274, startPoint y: 291, endPoint x: 738, endPoint y: 283, distance: 535.7
click at [738, 283] on div "Extract data with CSS Selector Regex Rule Name Date Publication Articles - News…" at bounding box center [791, 413] width 1051 height 402
type input "h"
paste input "[URL][DOMAIN_NAME]"
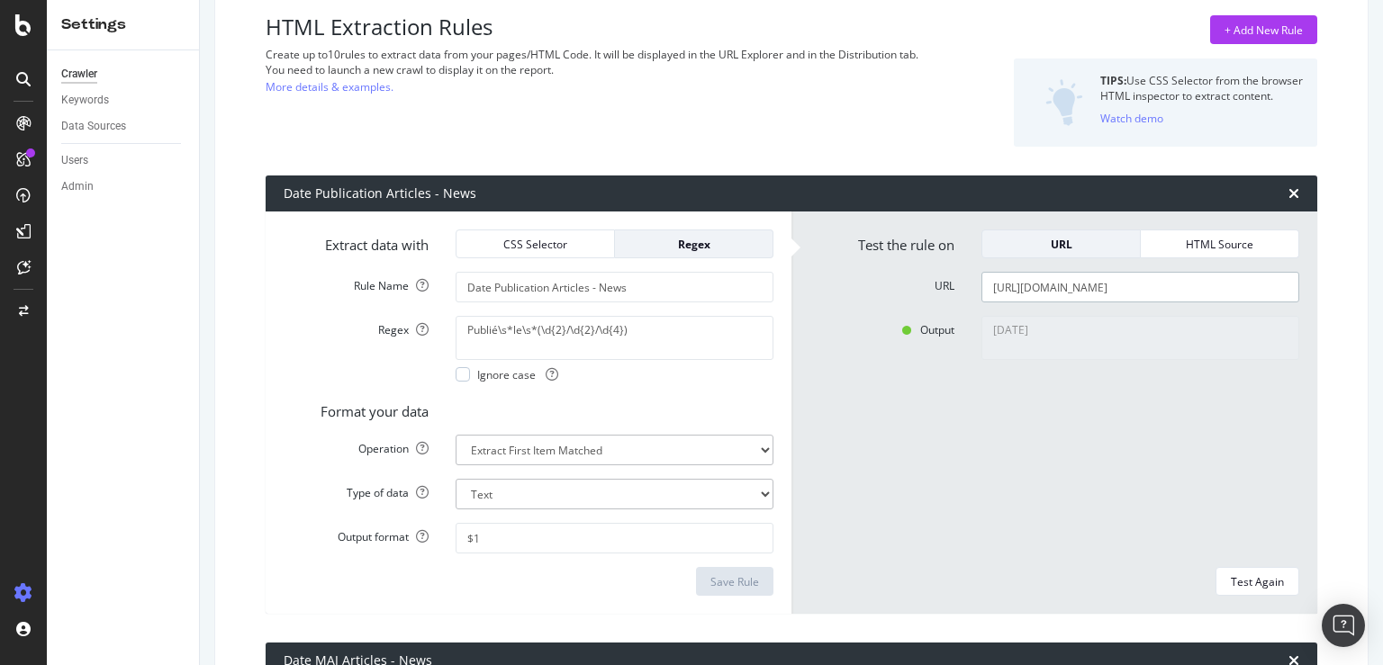
scroll to position [0, 86]
type input "[URL][DOMAIN_NAME]"
click at [1136, 435] on div "[DATE]" at bounding box center [1140, 435] width 345 height 238
click at [1241, 572] on div "Test Again" at bounding box center [1257, 581] width 53 height 25
type textarea "[DATE]"
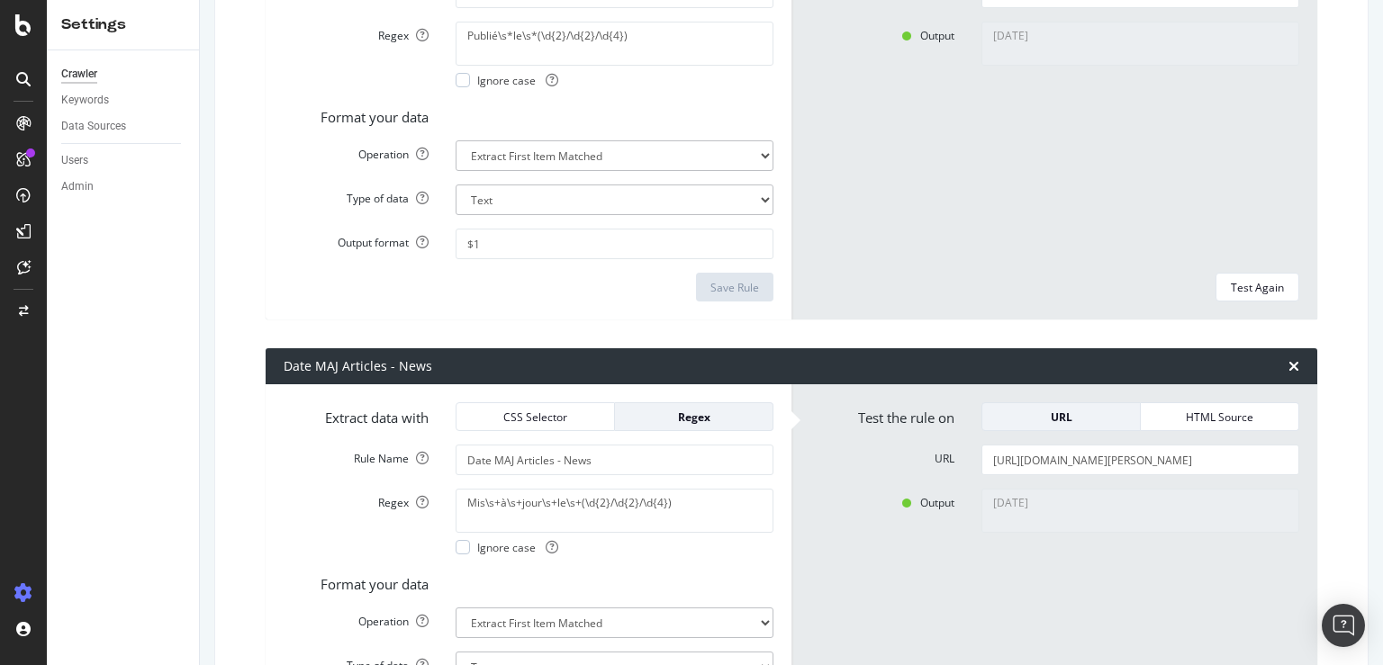
scroll to position [467, 0]
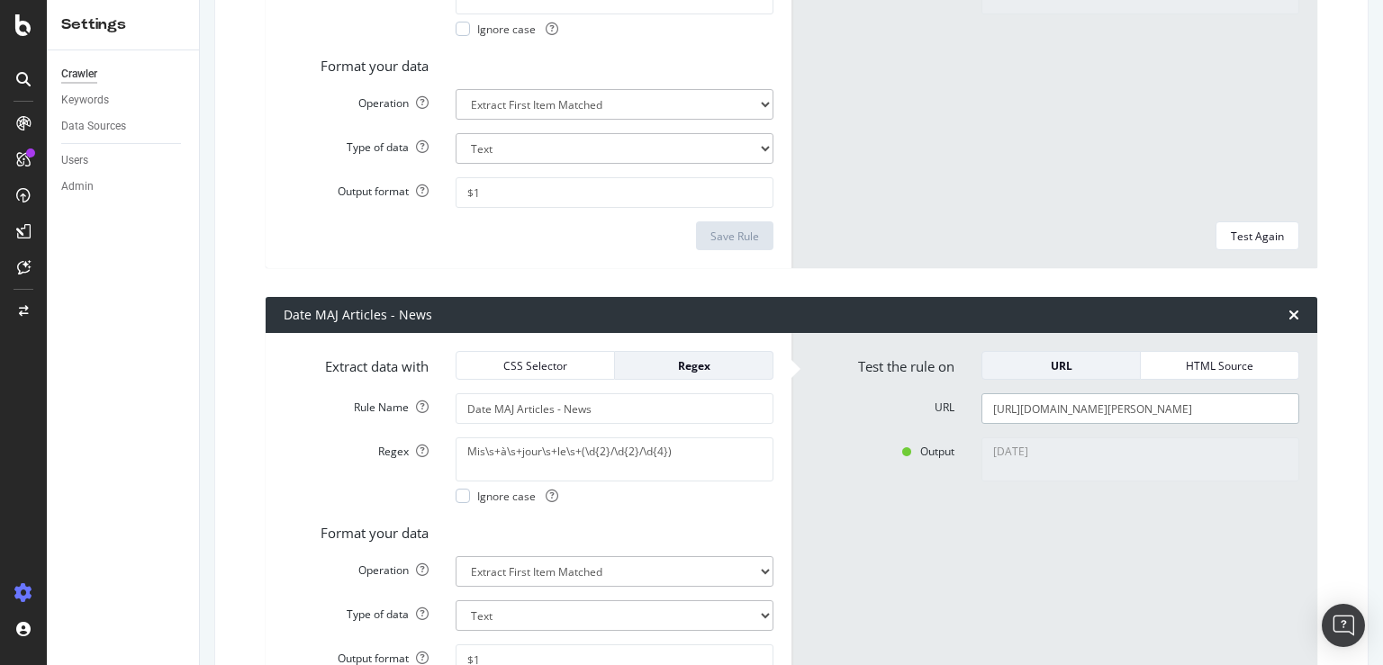
drag, startPoint x: 987, startPoint y: 416, endPoint x: 1380, endPoint y: 420, distance: 393.4
click at [1299, 420] on input "[URL][DOMAIN_NAME][PERSON_NAME]" at bounding box center [1140, 408] width 318 height 31
type input "h"
paste input "[URL][DOMAIN_NAME]"
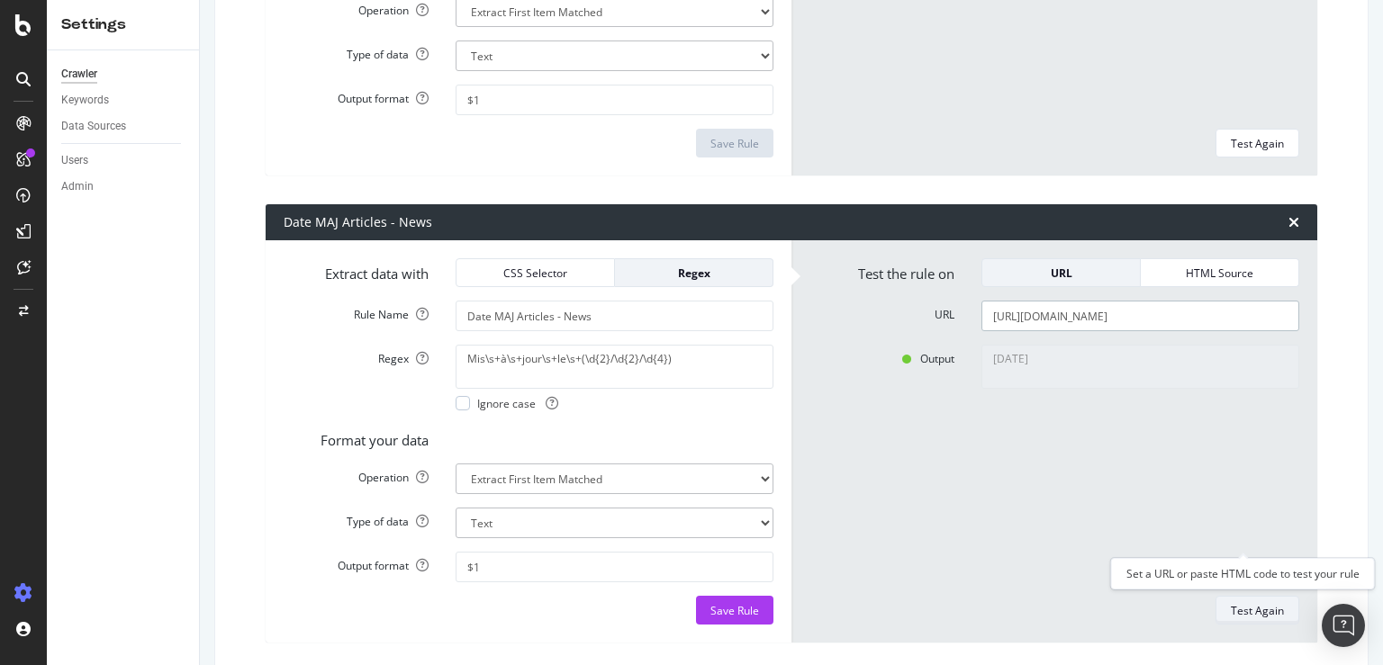
scroll to position [640, 0]
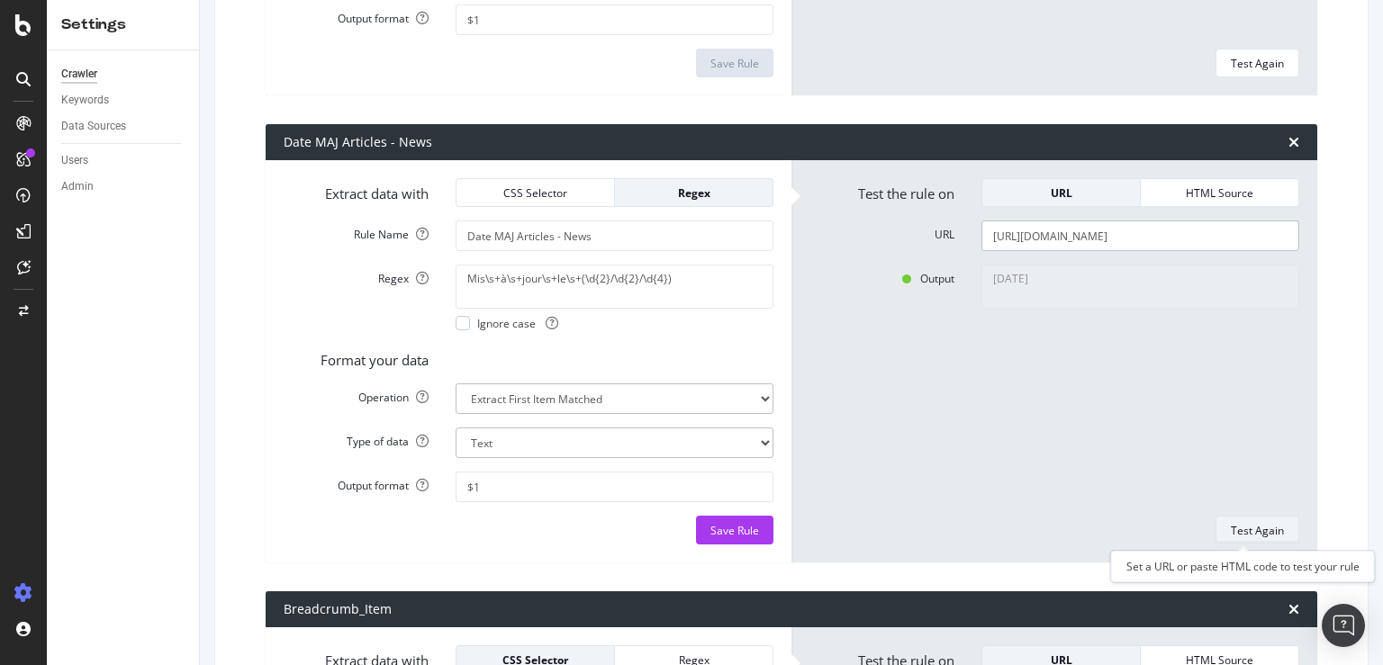
type input "[URL][DOMAIN_NAME]"
click at [1234, 532] on div "Test Again" at bounding box center [1257, 530] width 53 height 15
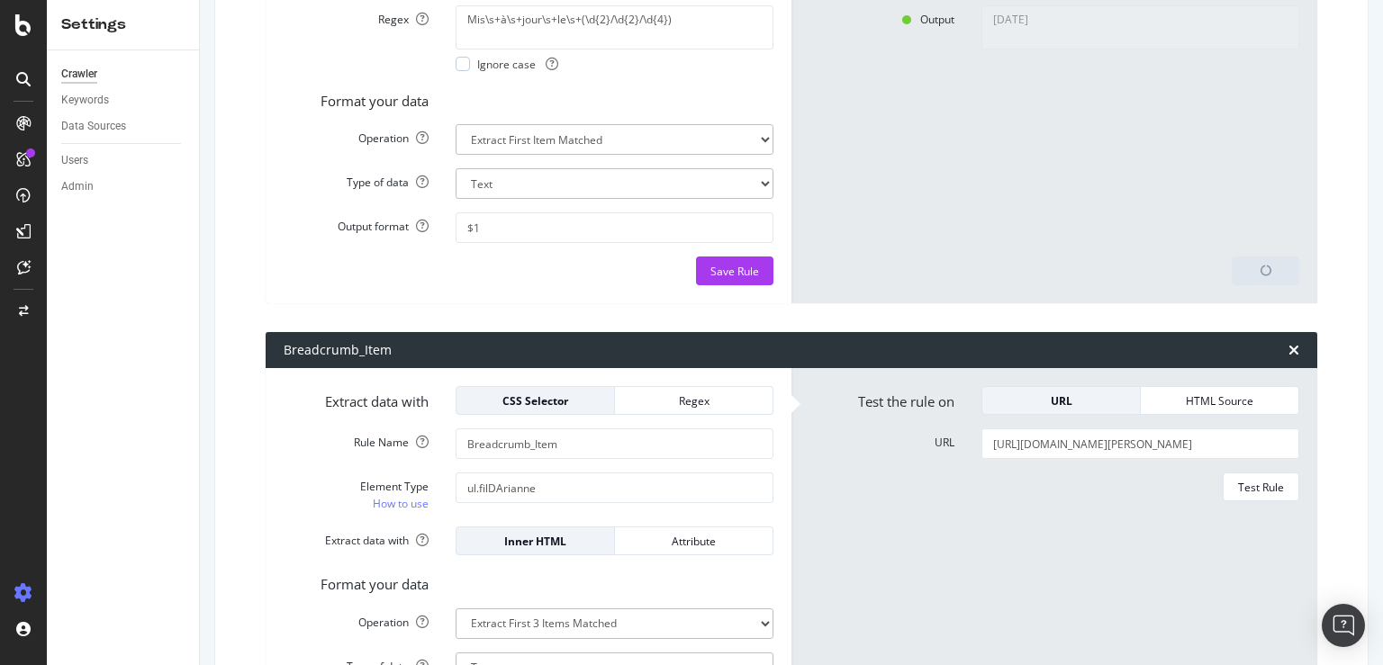
type textarea "[DATE]"
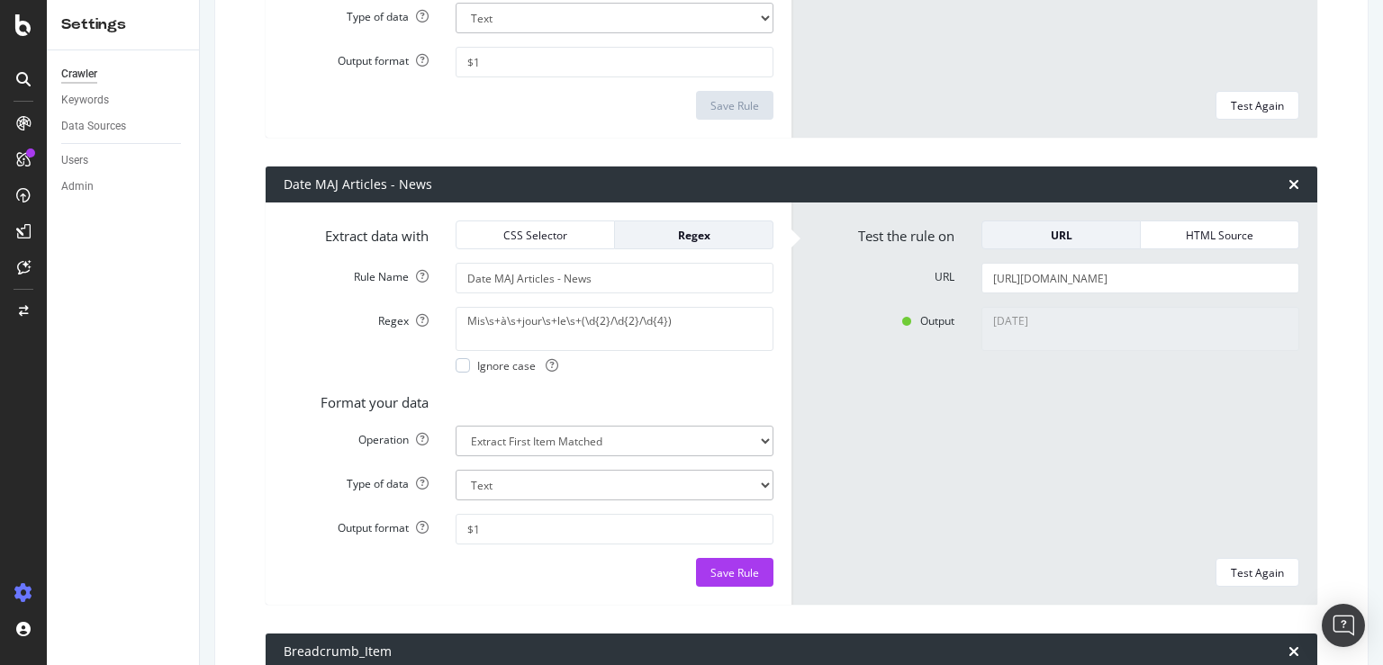
scroll to position [554, 0]
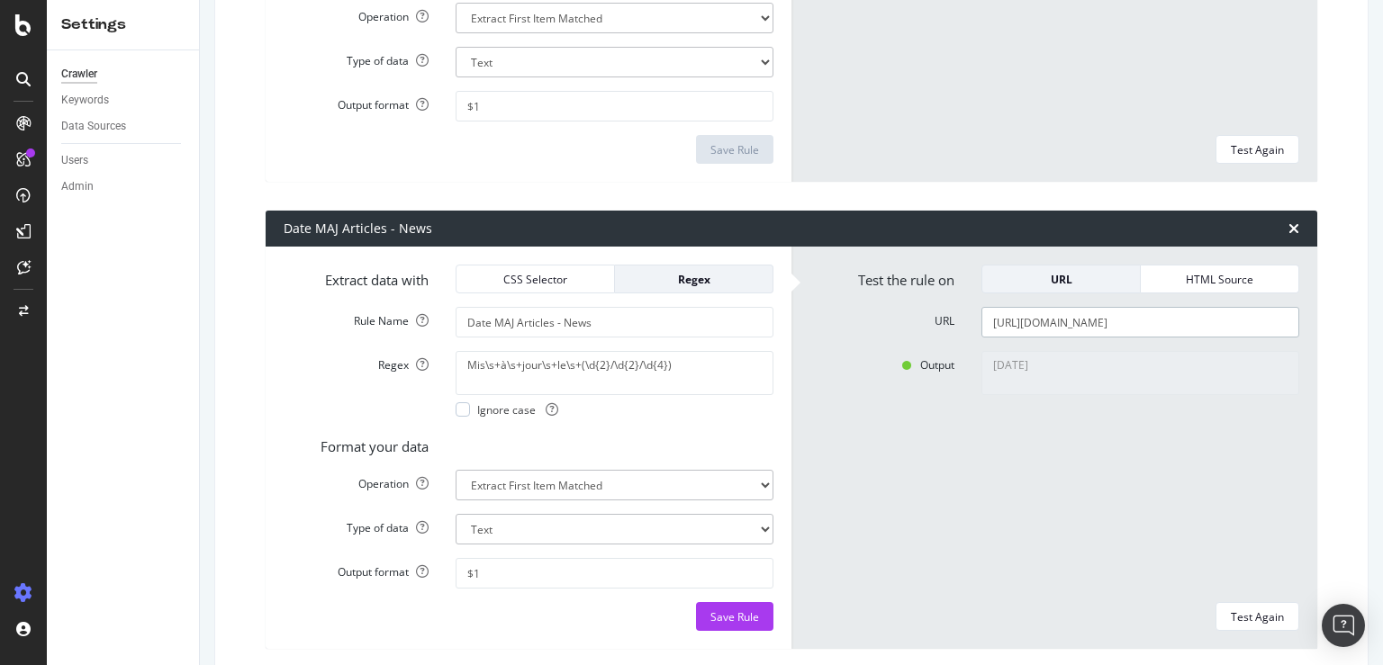
drag, startPoint x: 1279, startPoint y: 322, endPoint x: 595, endPoint y: 332, distance: 684.3
click at [595, 332] on div "Extract data with CSS Selector Regex Rule Name Date MAJ Articles - News Regex M…" at bounding box center [791, 448] width 1051 height 402
type input "h"
paste input "[URL][DOMAIN_NAME][PERSON_NAME]"
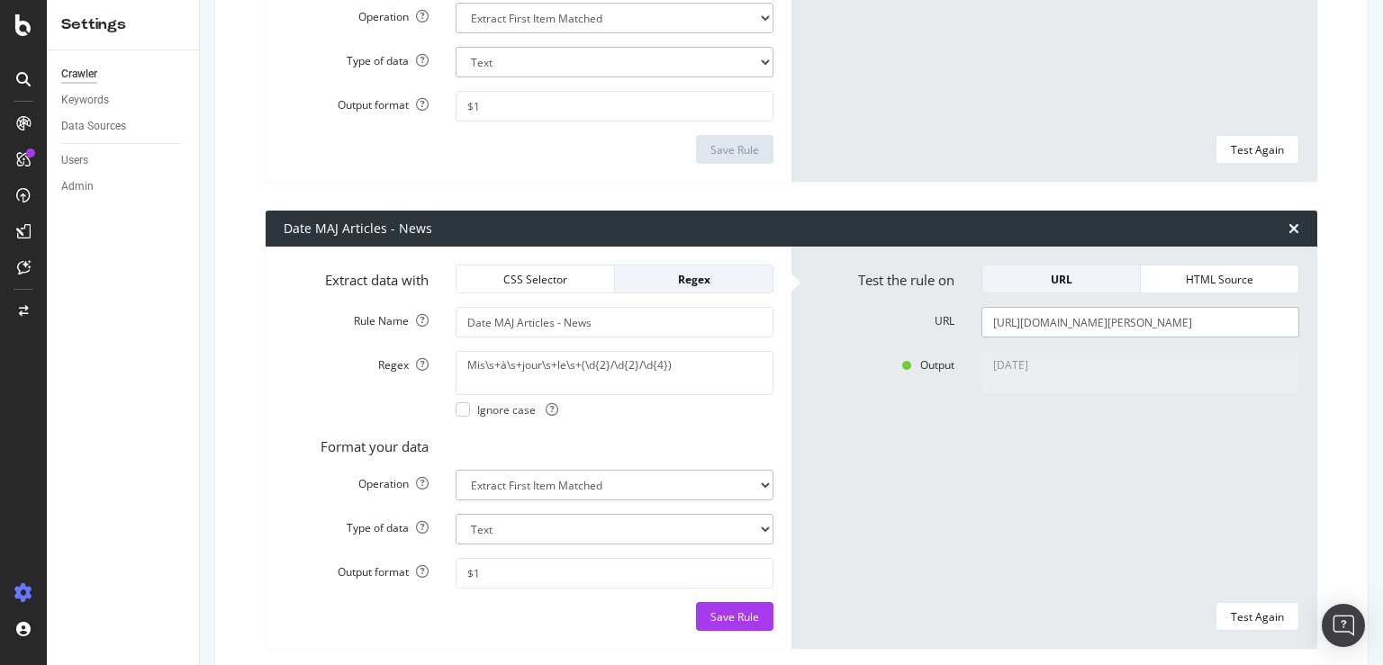
scroll to position [0, 245]
type input "[URL][DOMAIN_NAME][PERSON_NAME]"
click at [1247, 620] on div "Test Again" at bounding box center [1257, 616] width 53 height 15
type textarea "[DATE]"
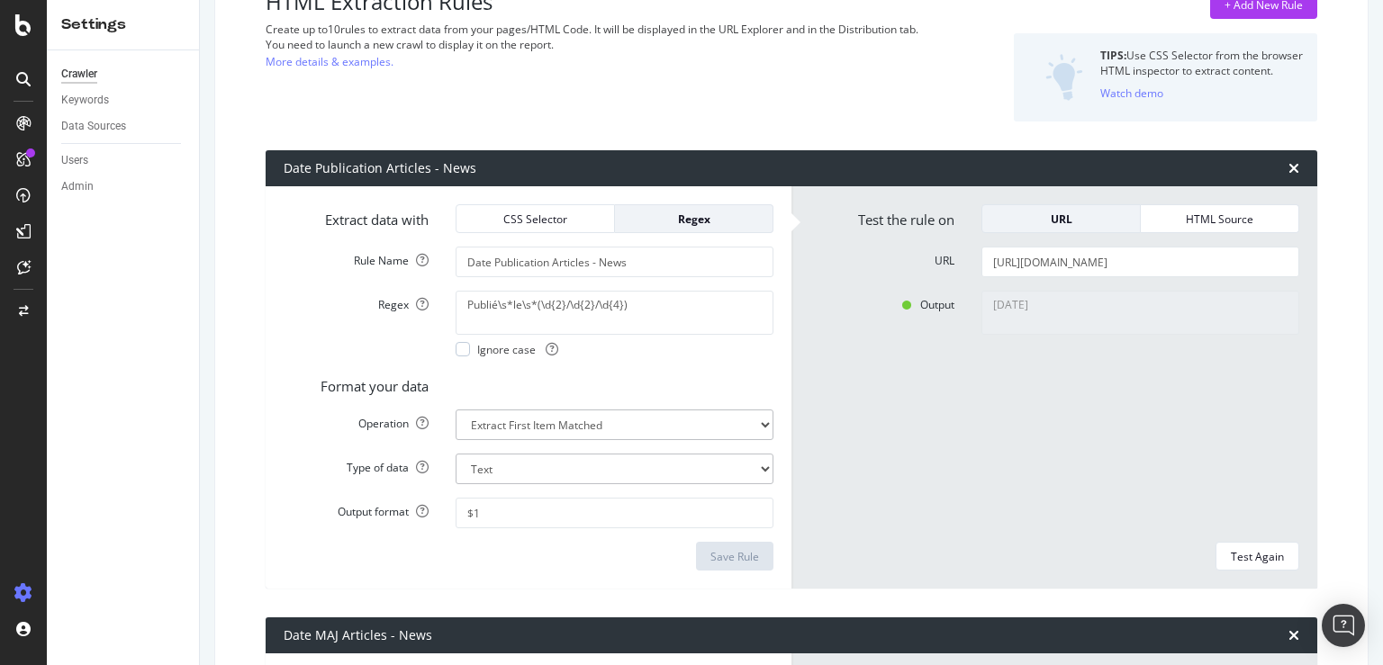
scroll to position [122, 0]
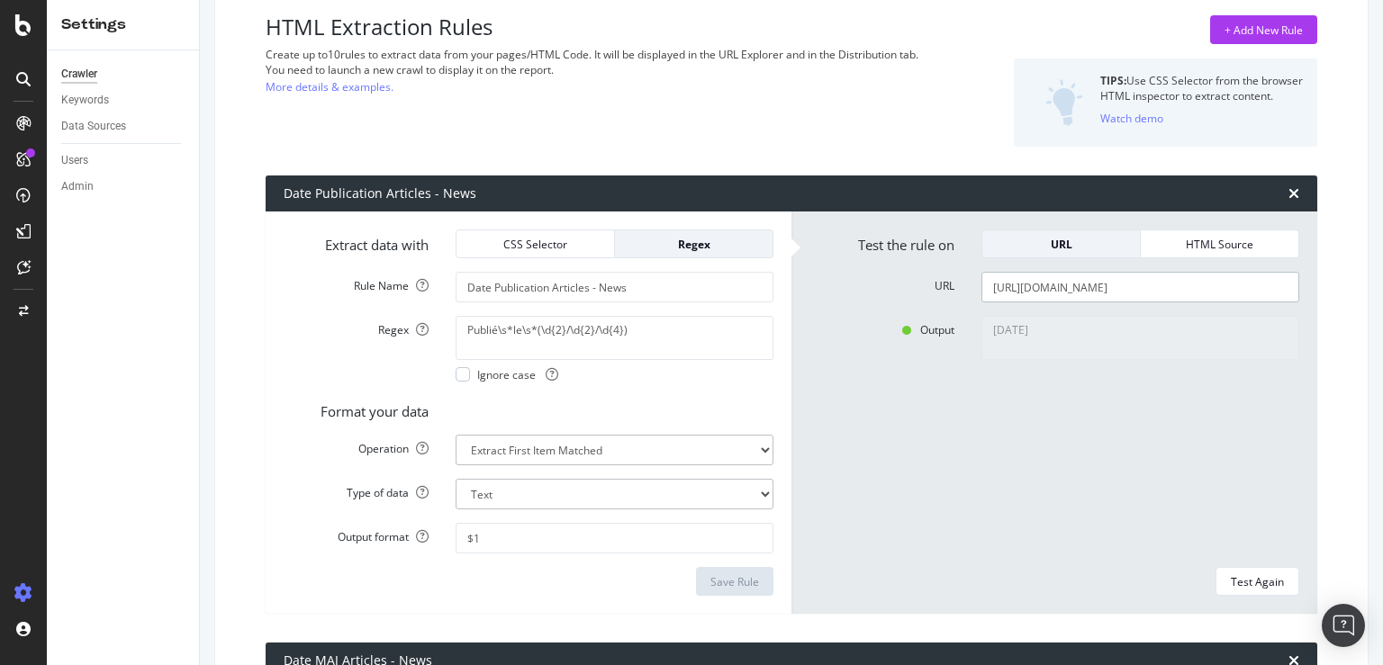
click at [1080, 291] on input "[URL][DOMAIN_NAME]" at bounding box center [1140, 287] width 318 height 31
type input "h"
paste input "[URL][DOMAIN_NAME][PERSON_NAME]"
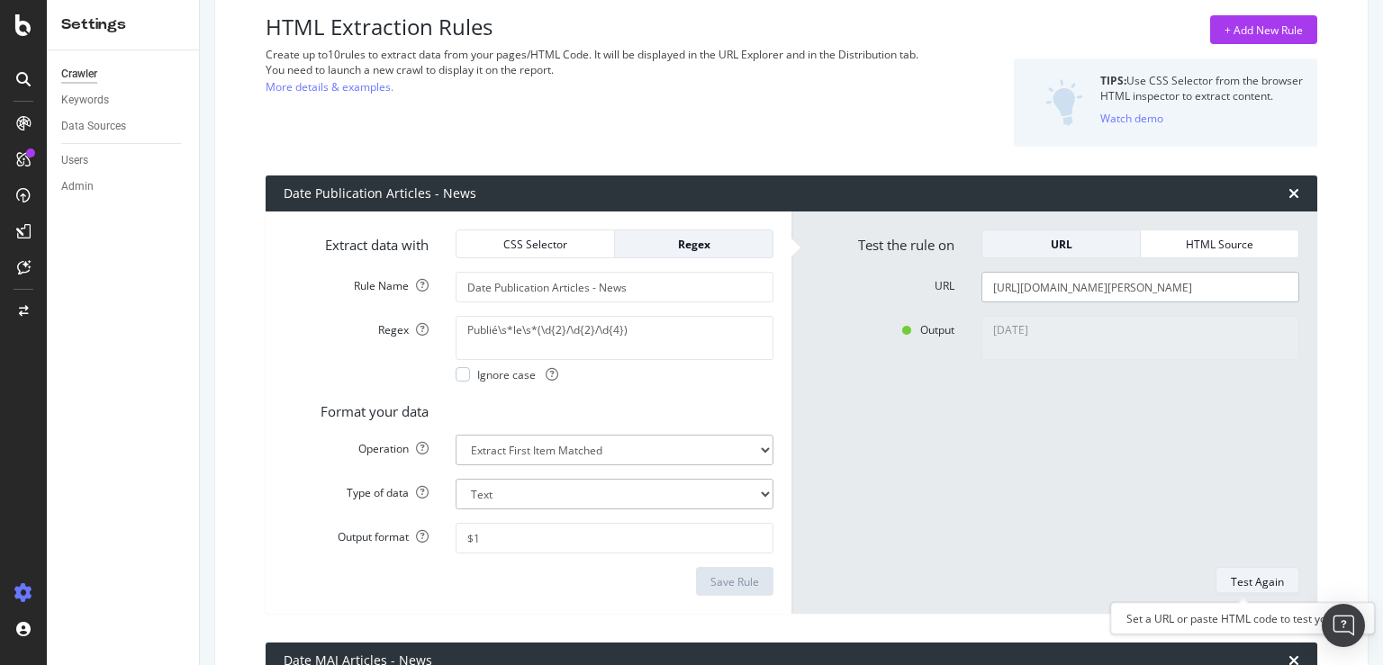
type input "[URL][DOMAIN_NAME][PERSON_NAME]"
click at [1262, 573] on div "Test Again" at bounding box center [1257, 581] width 53 height 25
type textarea "[DATE]"
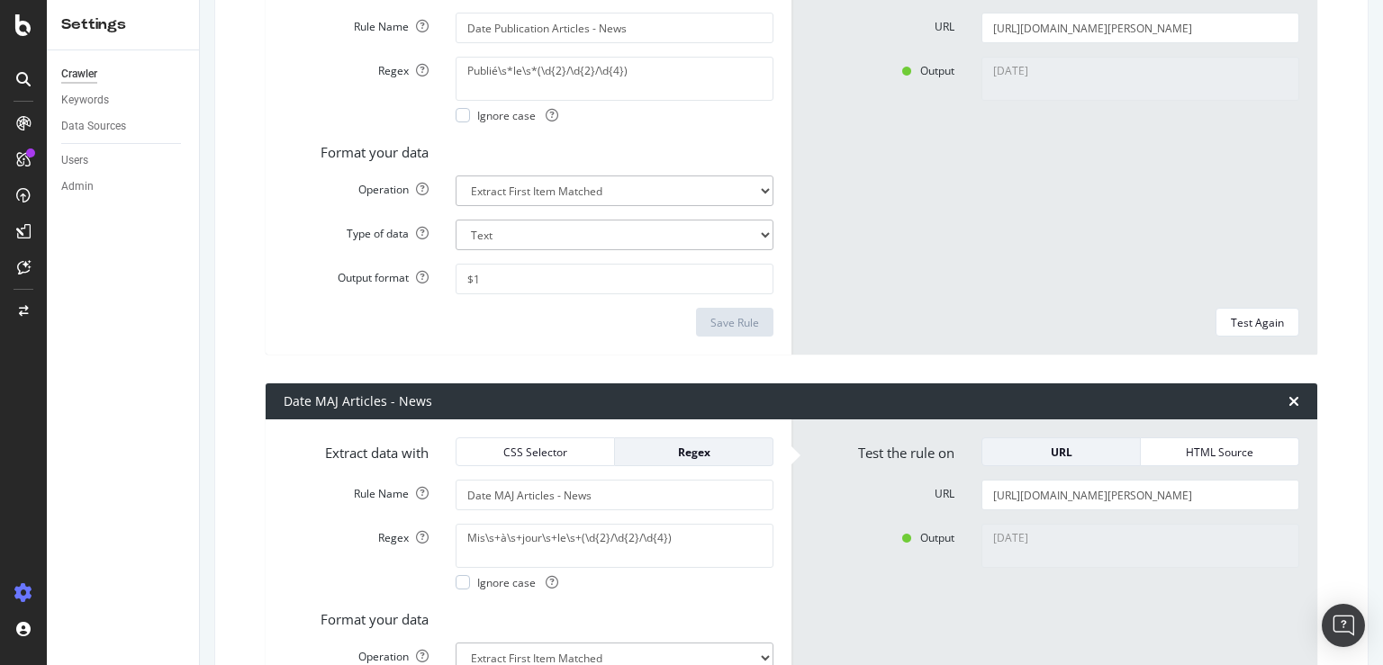
scroll to position [640, 0]
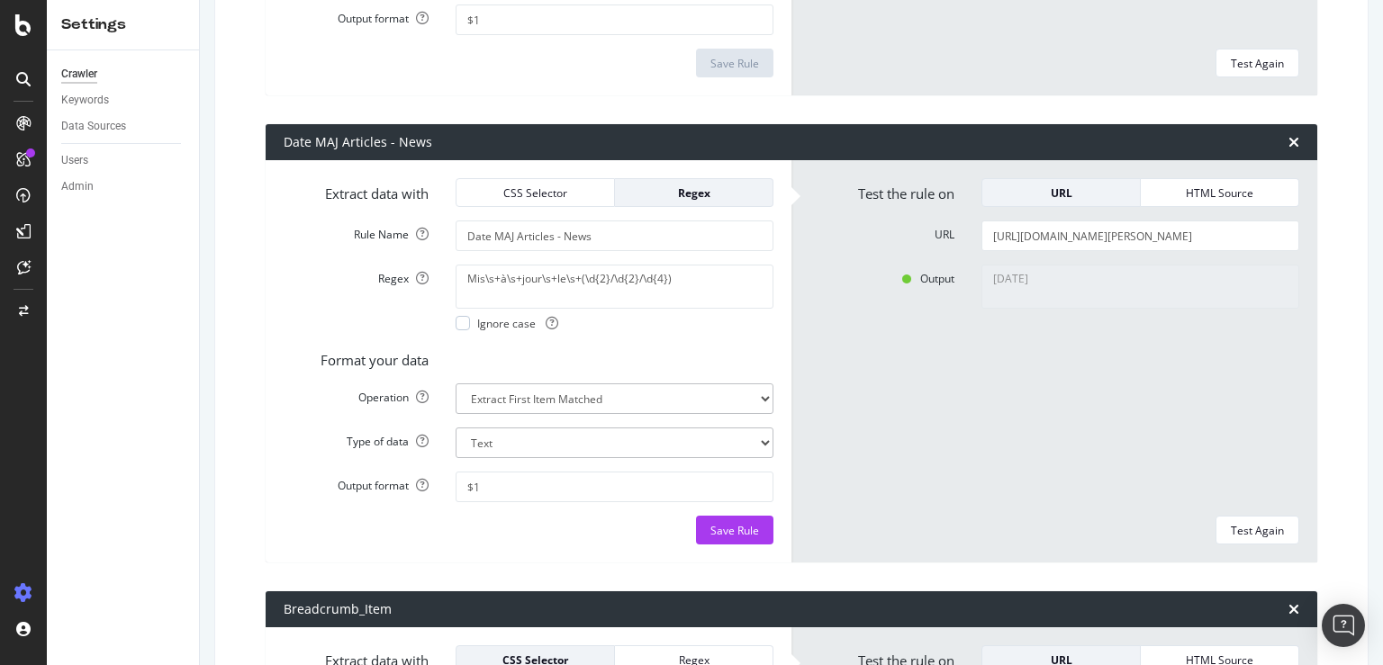
click at [1038, 447] on div "[DATE]" at bounding box center [1140, 384] width 345 height 238
click at [733, 528] on div "Save Rule" at bounding box center [734, 530] width 49 height 15
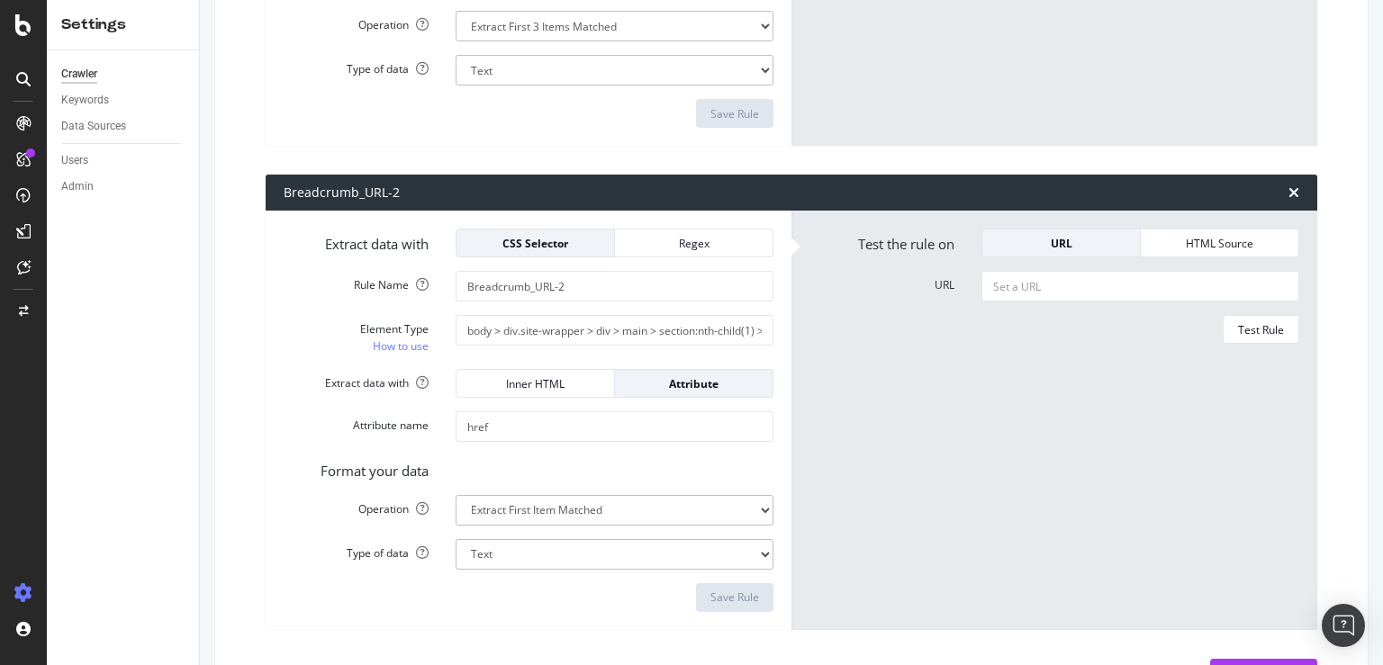
scroll to position [2023, 0]
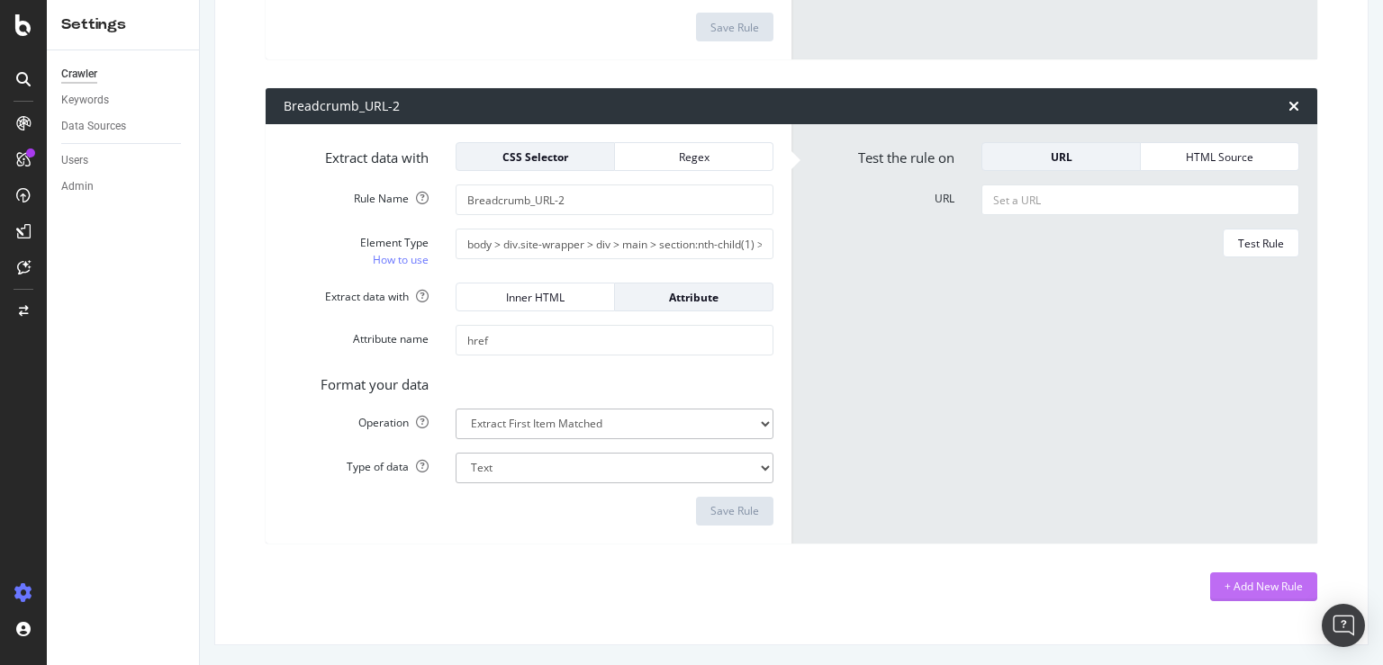
click at [1287, 587] on button "+ Add New Rule" at bounding box center [1263, 587] width 107 height 29
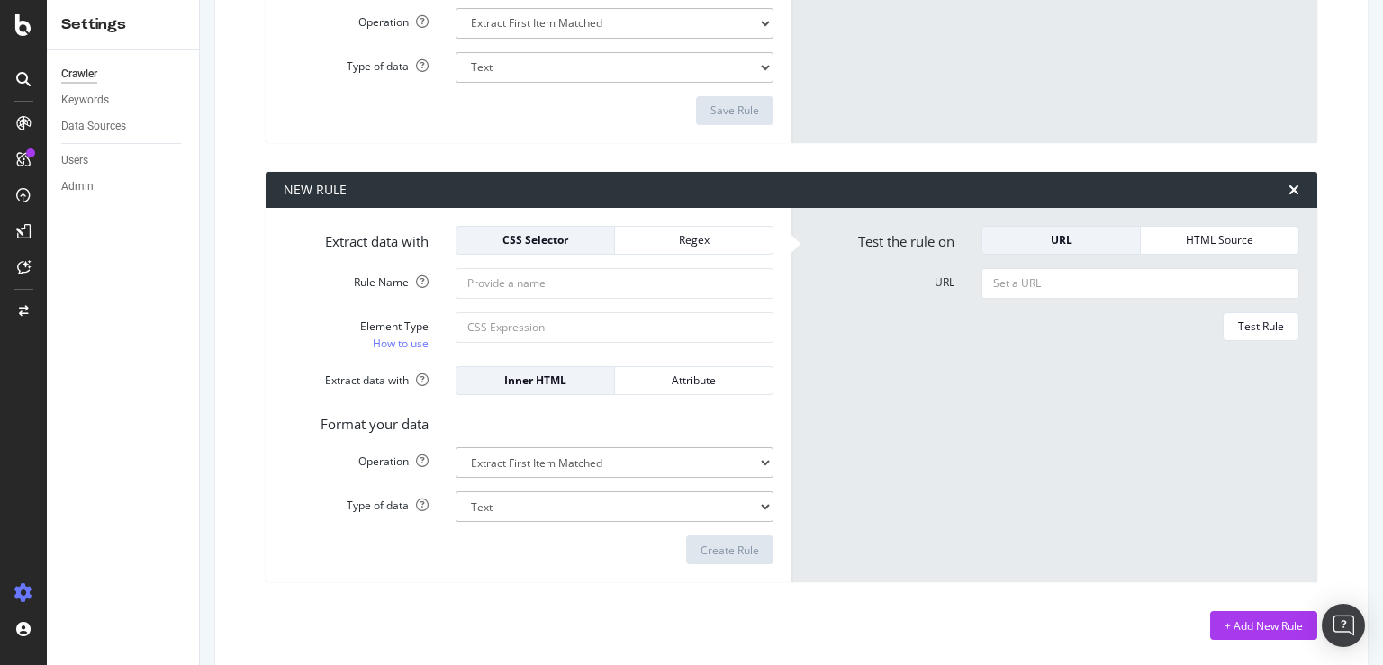
scroll to position [2426, 0]
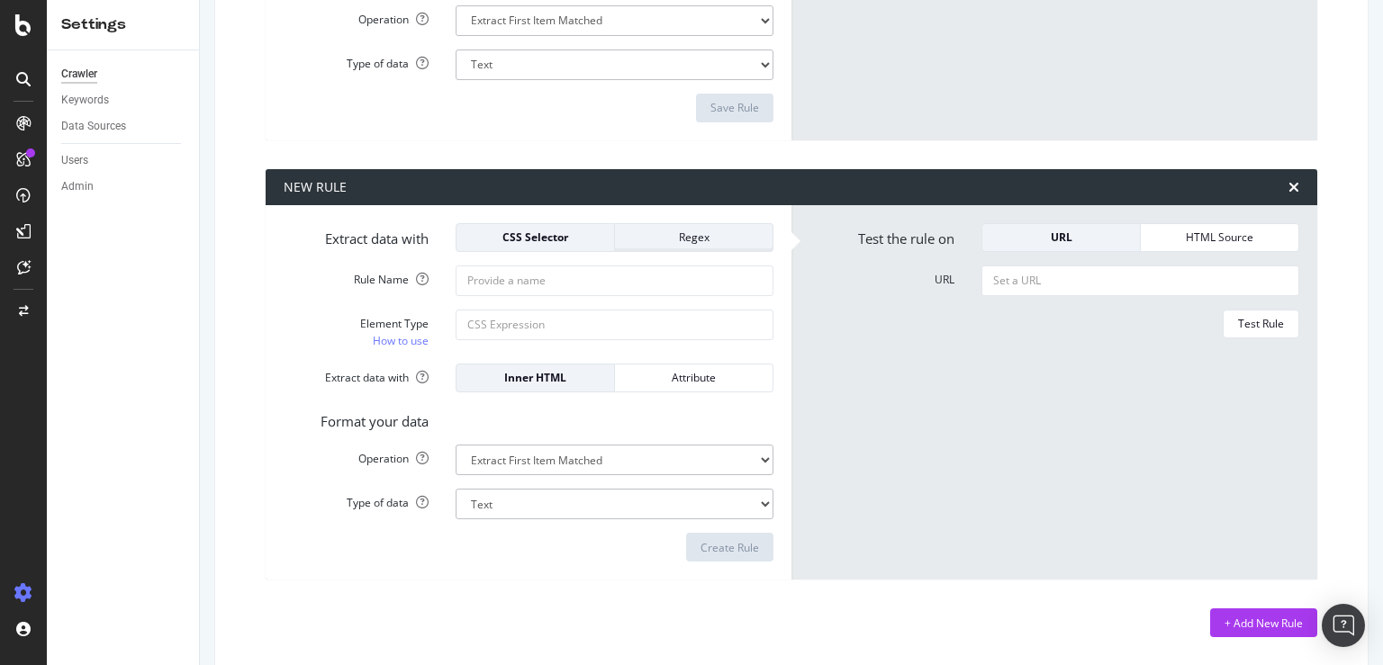
click at [636, 245] on div "Regex" at bounding box center [693, 237] width 129 height 25
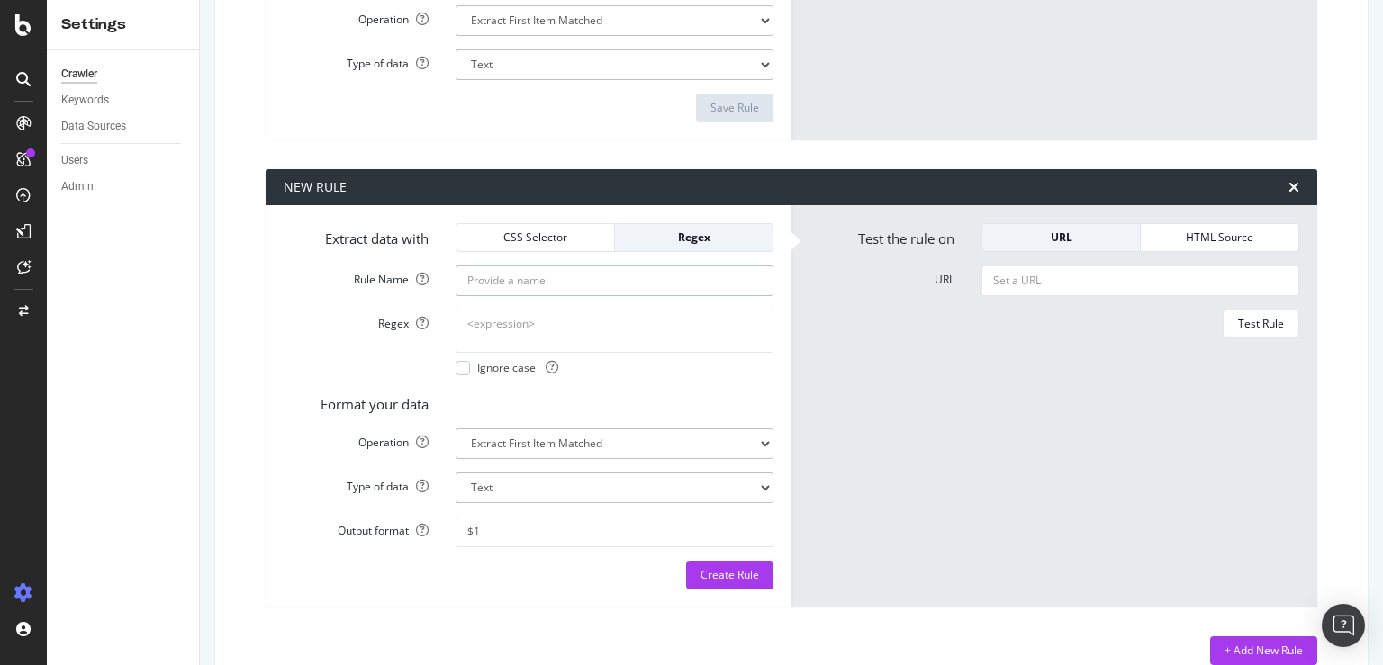
click at [574, 283] on input "Rule Name" at bounding box center [615, 281] width 318 height 31
type input "Title année antérieure"
click at [874, 438] on form "Test the rule on URL HTML Source URL Test Rule" at bounding box center [1054, 406] width 490 height 366
click at [538, 320] on textarea "Regex" at bounding box center [615, 331] width 318 height 43
paste textarea "\b(19\d{2}|20[0-1]\d|202[0-4])\b"
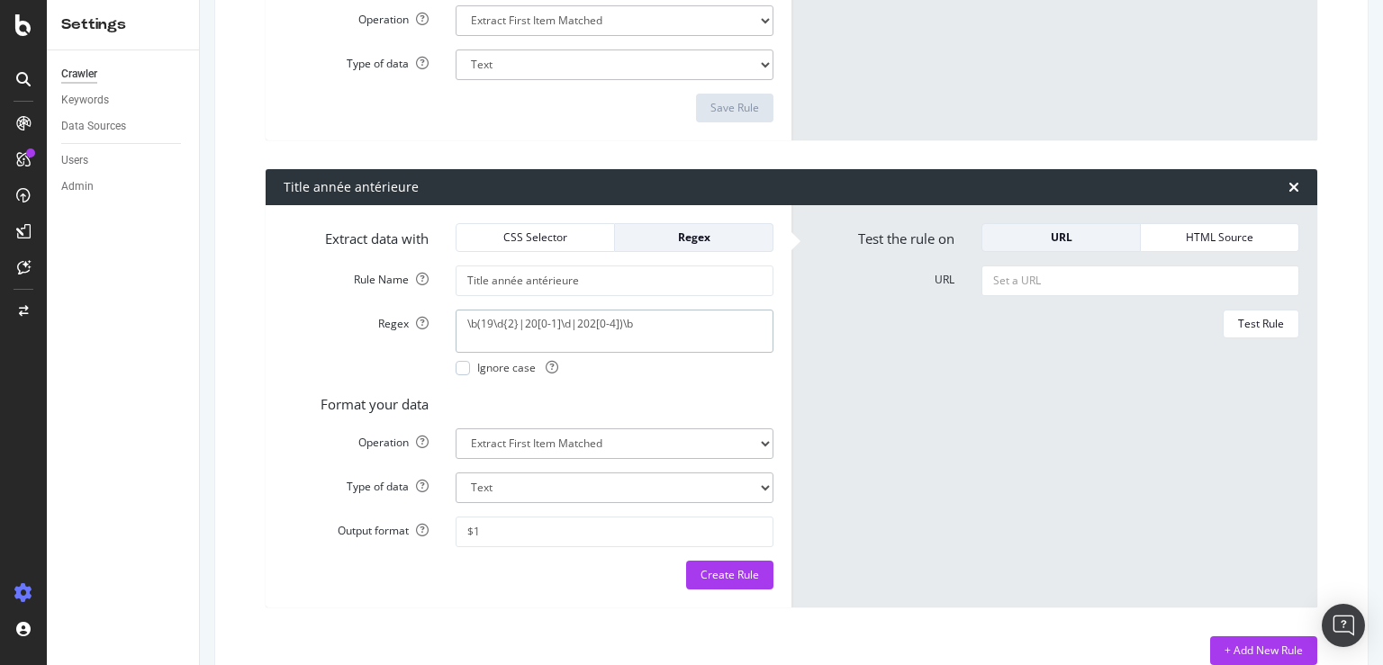
type textarea "\b(19\d{2}|20[0-1]\d|202[0-4])\b"
click at [925, 447] on form "Test the rule on URL HTML Source URL Test Rule" at bounding box center [1054, 406] width 490 height 366
click at [1042, 275] on input "URL" at bounding box center [1140, 281] width 318 height 31
paste input "[URL][DOMAIN_NAME][PERSON_NAME]"
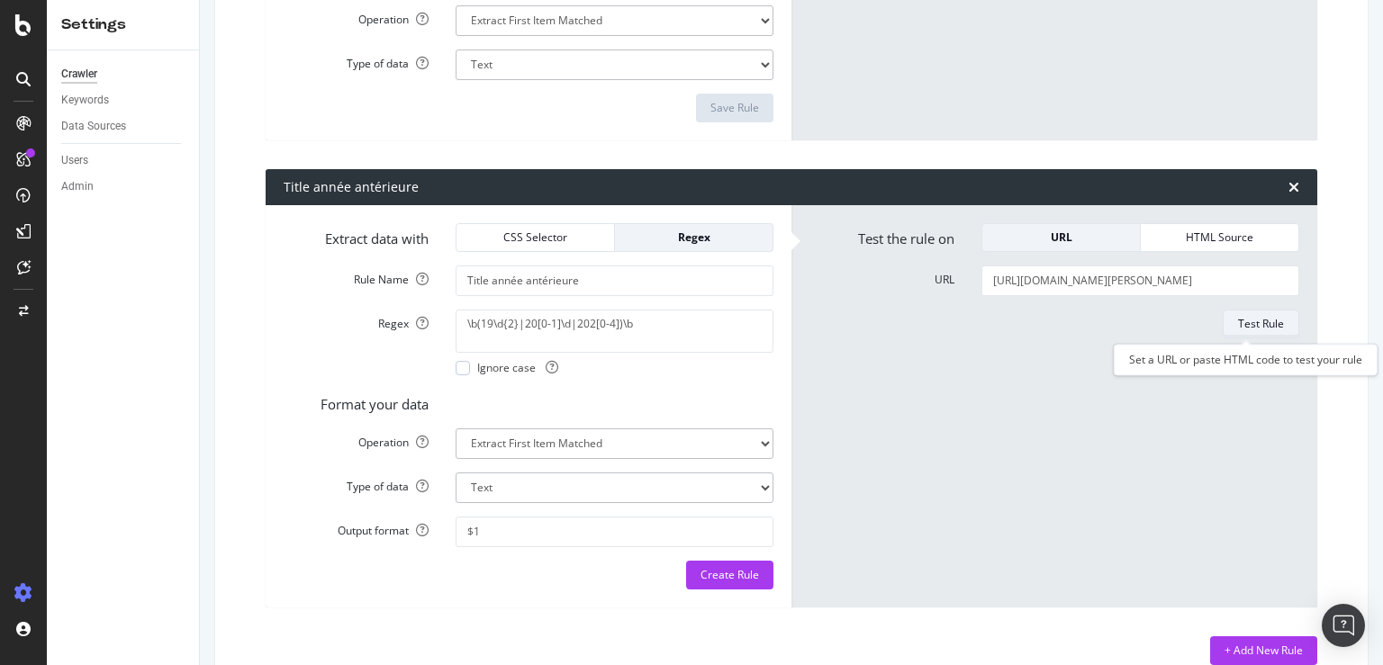
click at [1256, 327] on div "Test Rule" at bounding box center [1261, 323] width 46 height 15
click at [1104, 282] on input "[URL][DOMAIN_NAME][PERSON_NAME]" at bounding box center [1140, 281] width 318 height 31
type input "n"
paste input "[URL][DOMAIN_NAME]"
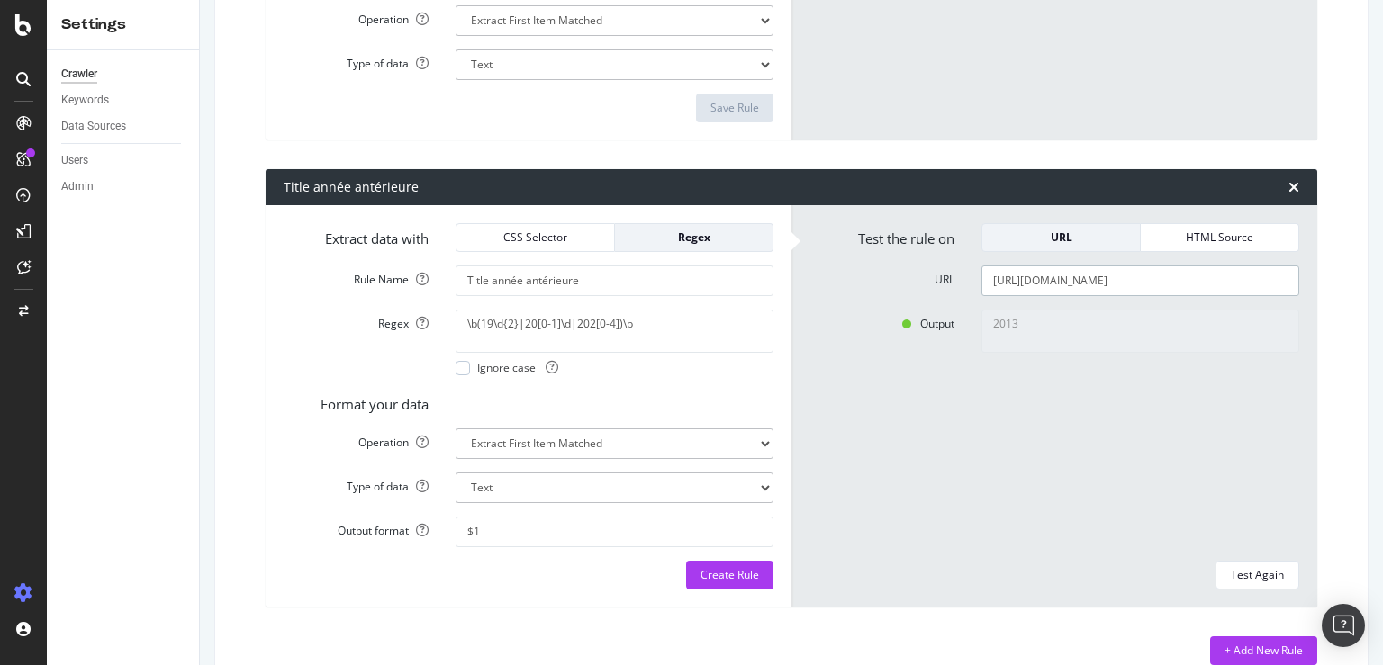
scroll to position [0, 198]
type input "[URL][DOMAIN_NAME]"
click at [1264, 572] on div "Test Again" at bounding box center [1257, 574] width 53 height 15
type textarea "2021"
click at [616, 284] on input "Title année antérieure" at bounding box center [615, 281] width 318 height 31
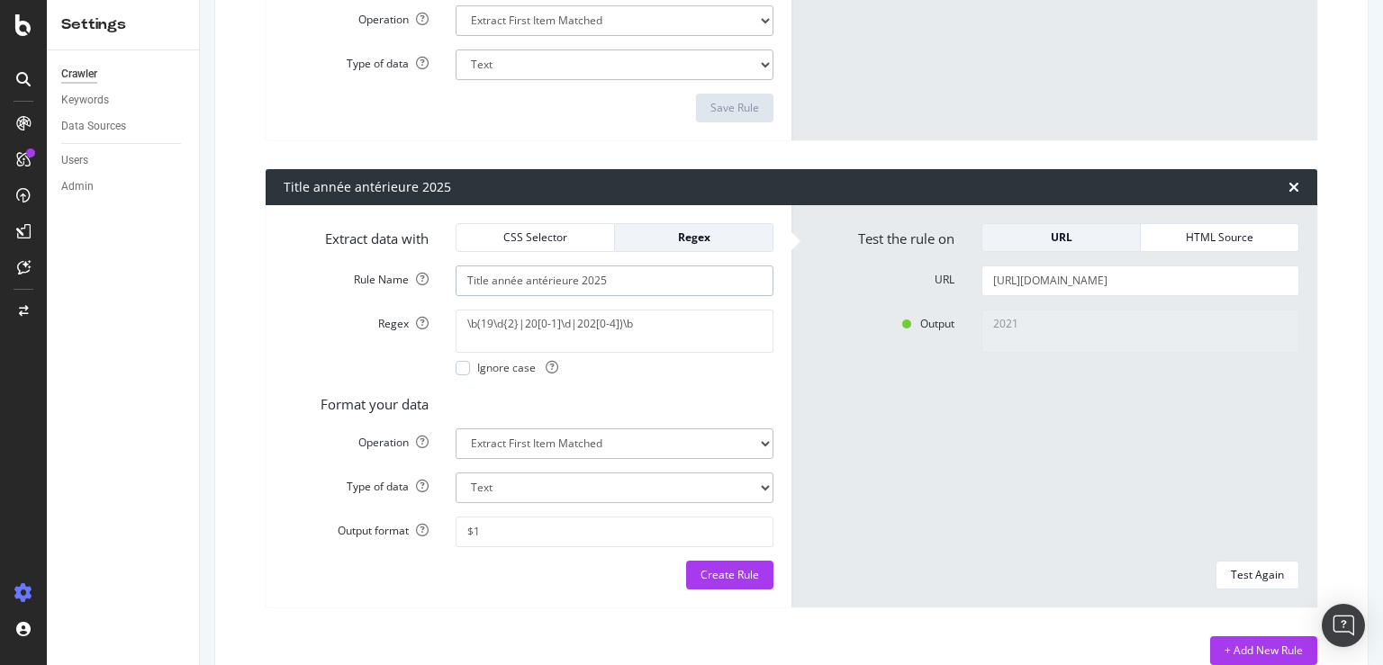
type input "Title année antérieure 2025"
click at [955, 459] on div "Output 2021" at bounding box center [1054, 429] width 517 height 238
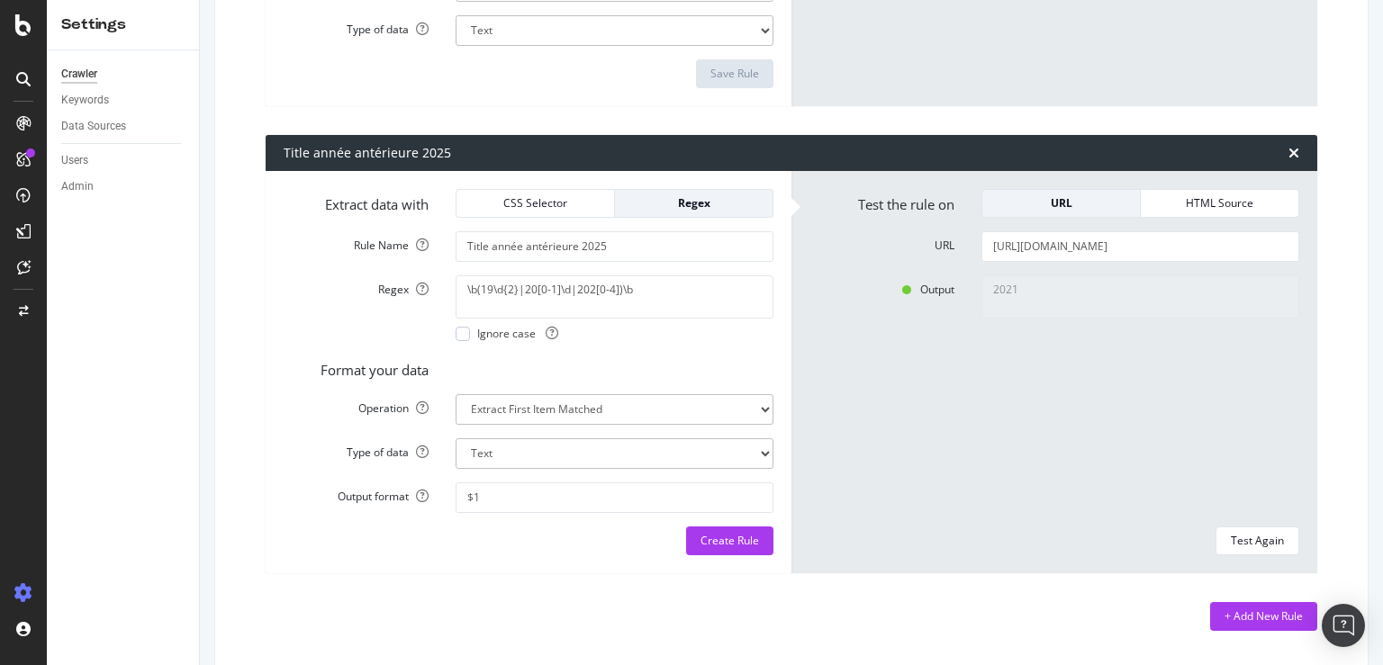
scroll to position [2490, 0]
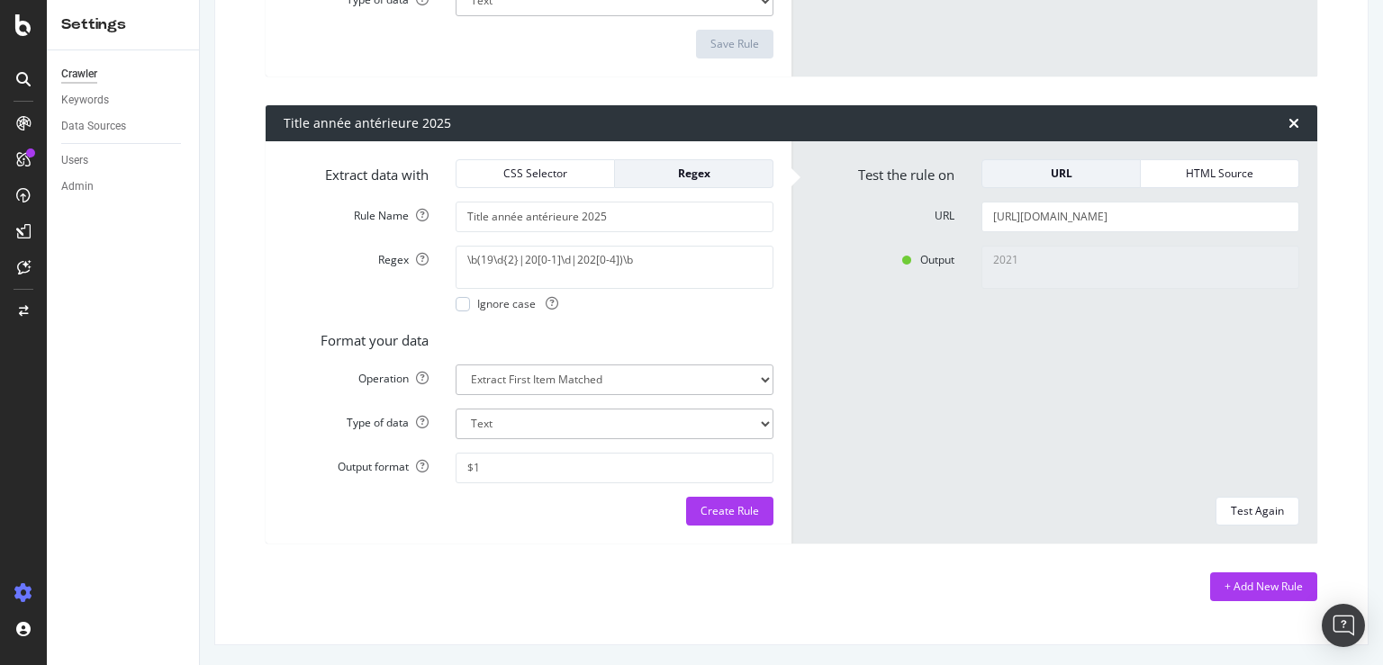
click at [929, 448] on div "Output 2021" at bounding box center [1054, 365] width 517 height 238
click at [656, 257] on textarea "\b(19\d{2}|20[0-1]\d|202[0-4])\b" at bounding box center [615, 267] width 318 height 43
drag, startPoint x: 652, startPoint y: 258, endPoint x: 422, endPoint y: 247, distance: 229.9
click at [456, 247] on textarea "\b(19\d{2}|20[0-1]\d|202[0-4])\b" at bounding box center [615, 267] width 318 height 43
click at [1067, 380] on div "2021" at bounding box center [1140, 365] width 345 height 238
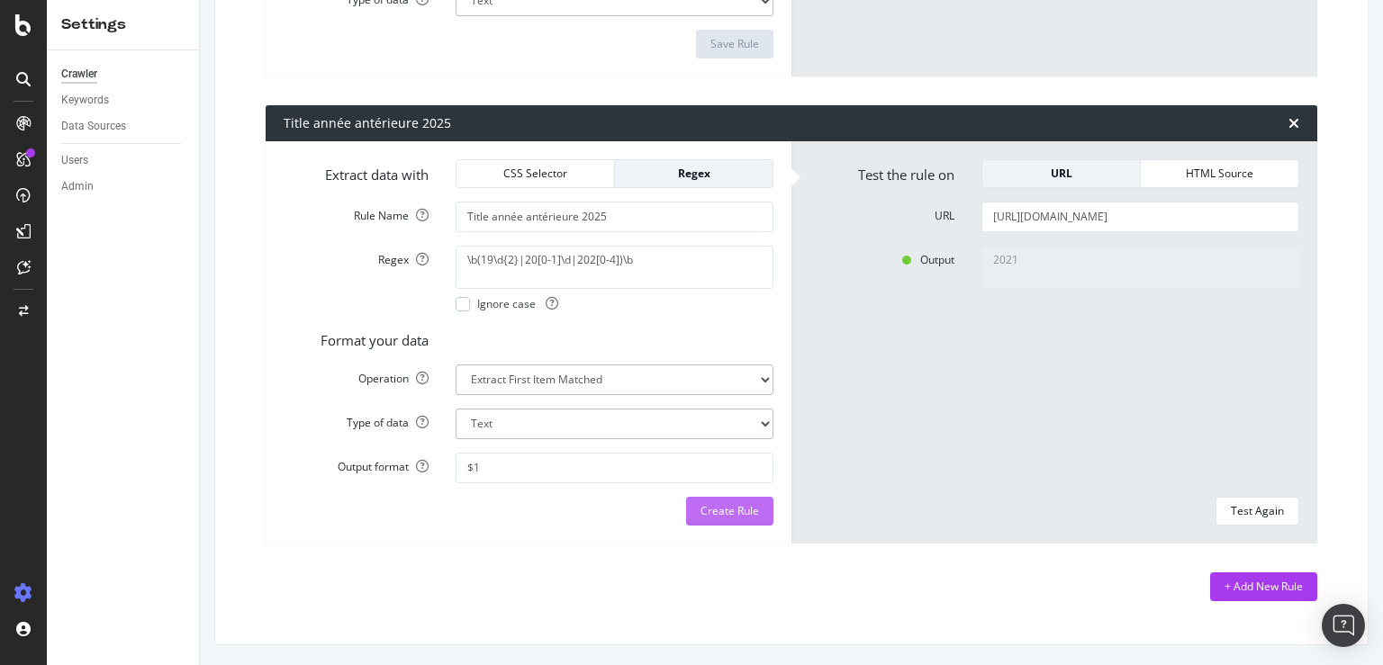
click at [748, 520] on div "Create Rule" at bounding box center [729, 511] width 59 height 27
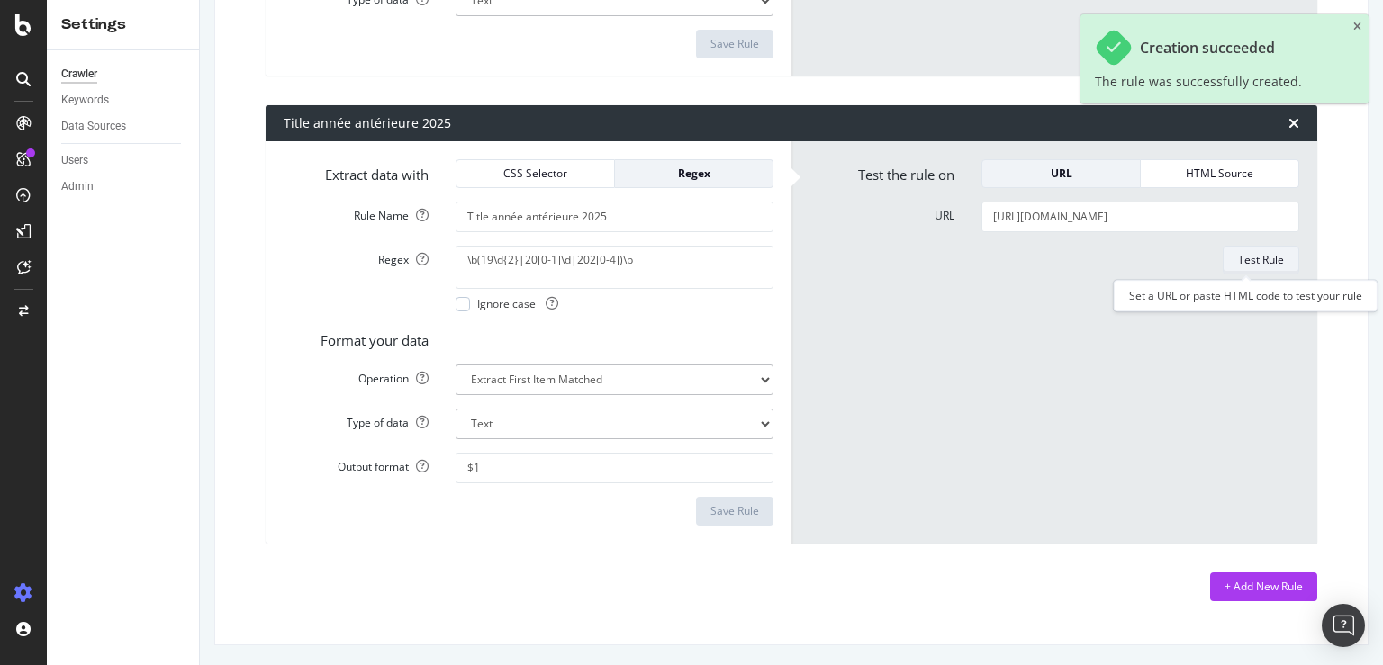
click at [1259, 263] on div "Test Rule" at bounding box center [1261, 259] width 46 height 15
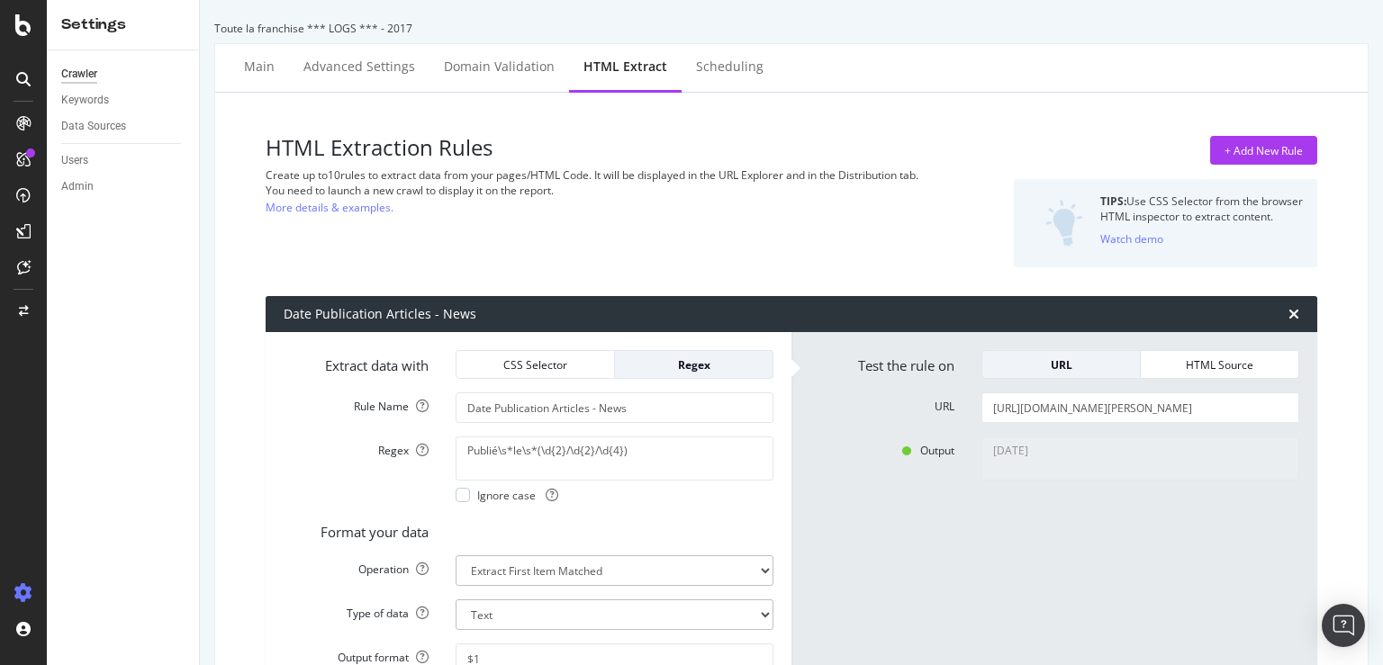
scroll to position [0, 0]
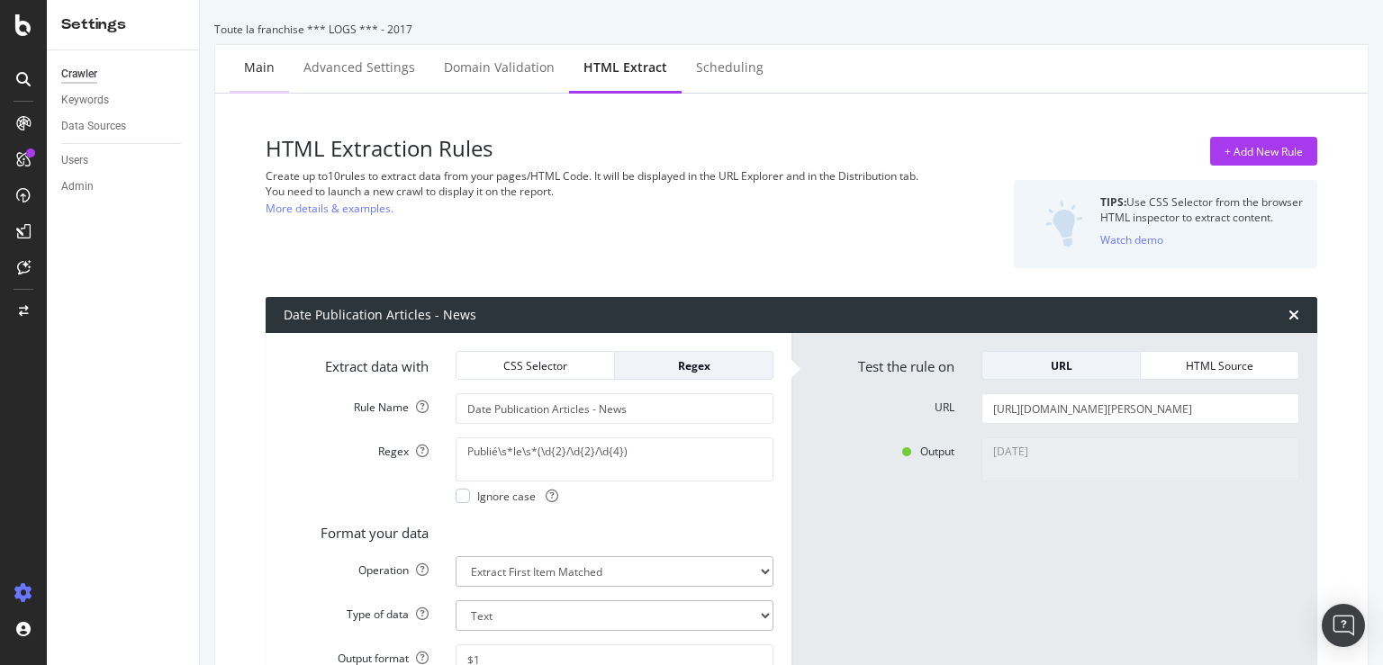
click at [246, 65] on div "Main" at bounding box center [259, 68] width 31 height 18
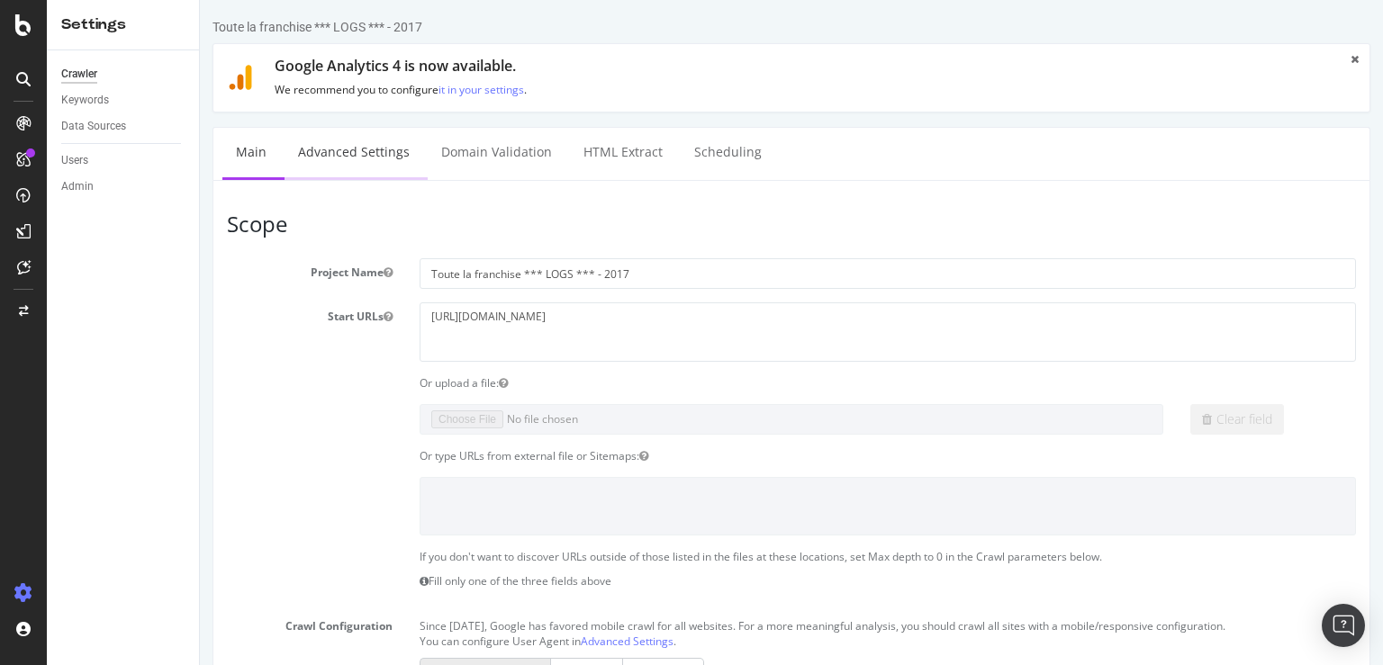
click at [369, 168] on link "Advanced Settings" at bounding box center [353, 153] width 139 height 50
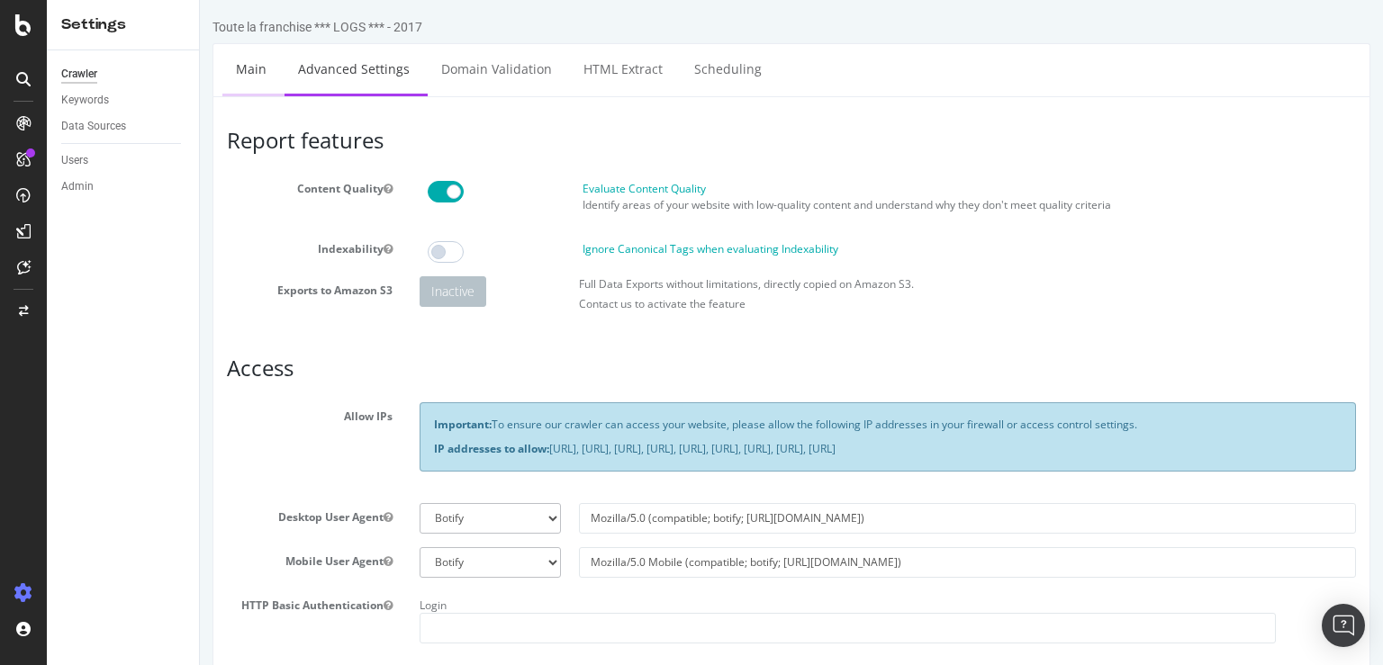
click at [259, 71] on link "Main" at bounding box center [251, 69] width 58 height 50
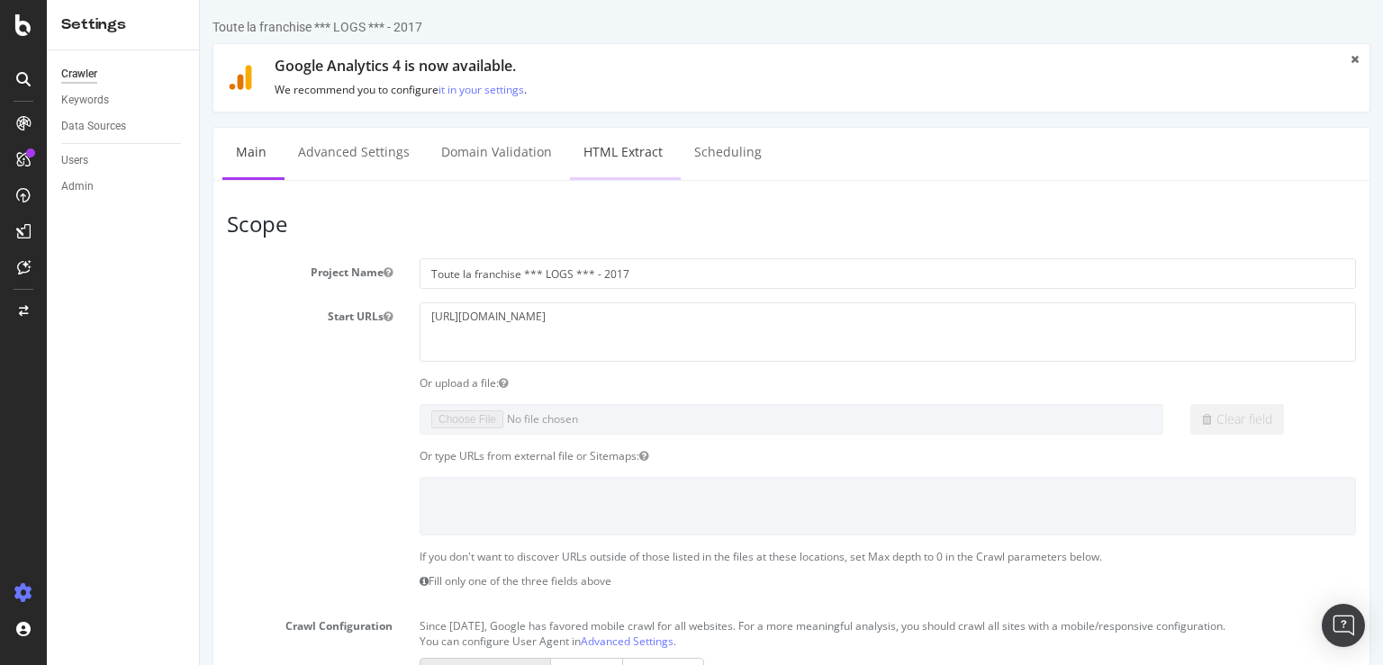
click at [632, 157] on link "HTML Extract" at bounding box center [623, 153] width 106 height 50
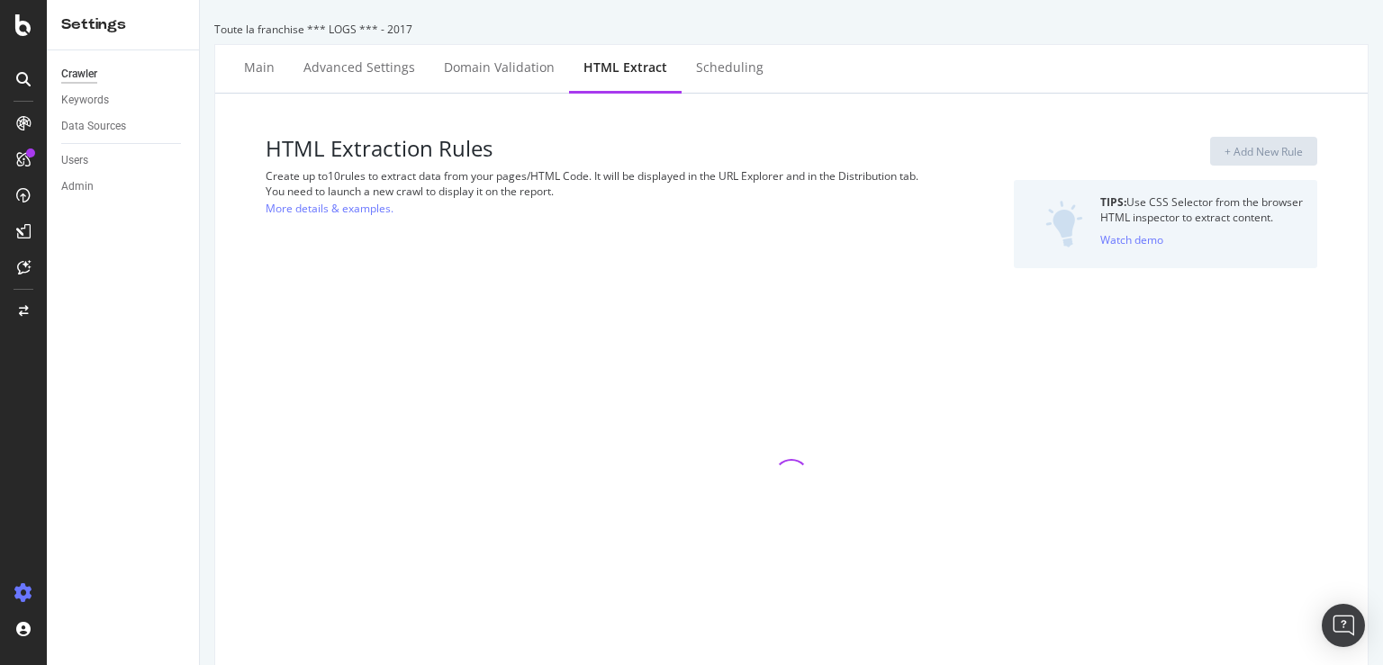
select select "list"
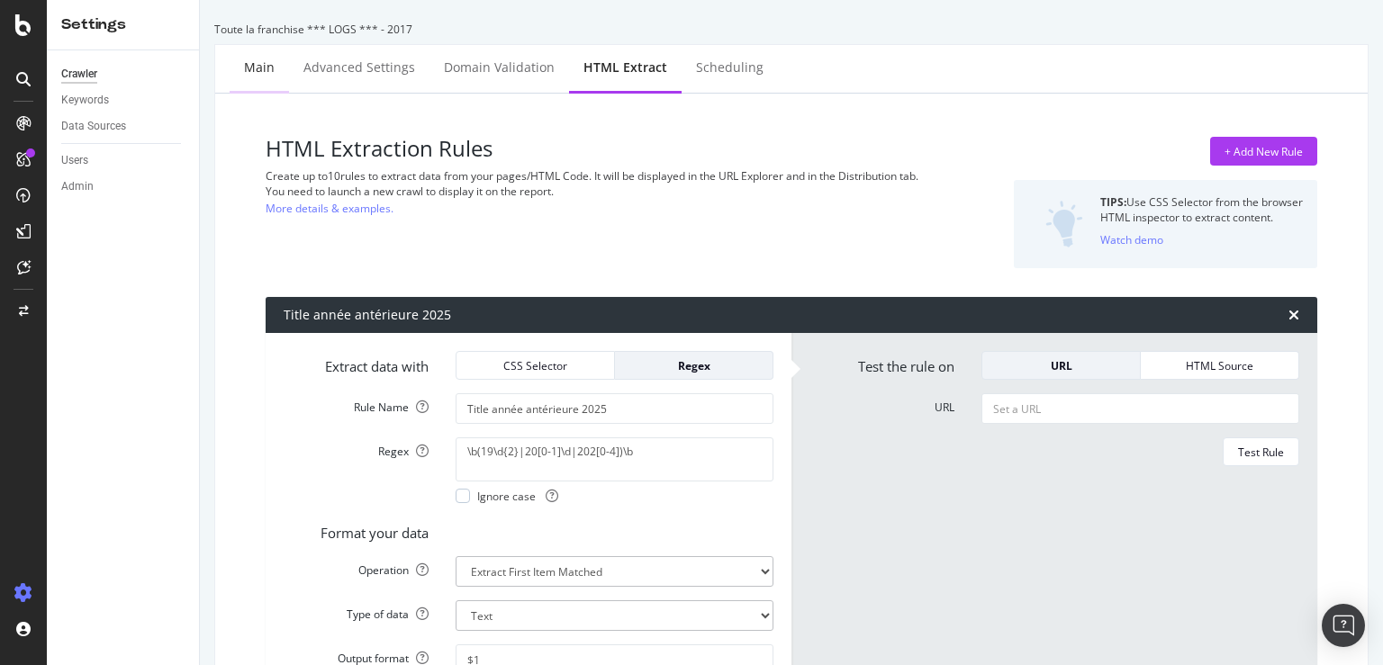
click at [239, 59] on div "Main" at bounding box center [259, 69] width 59 height 50
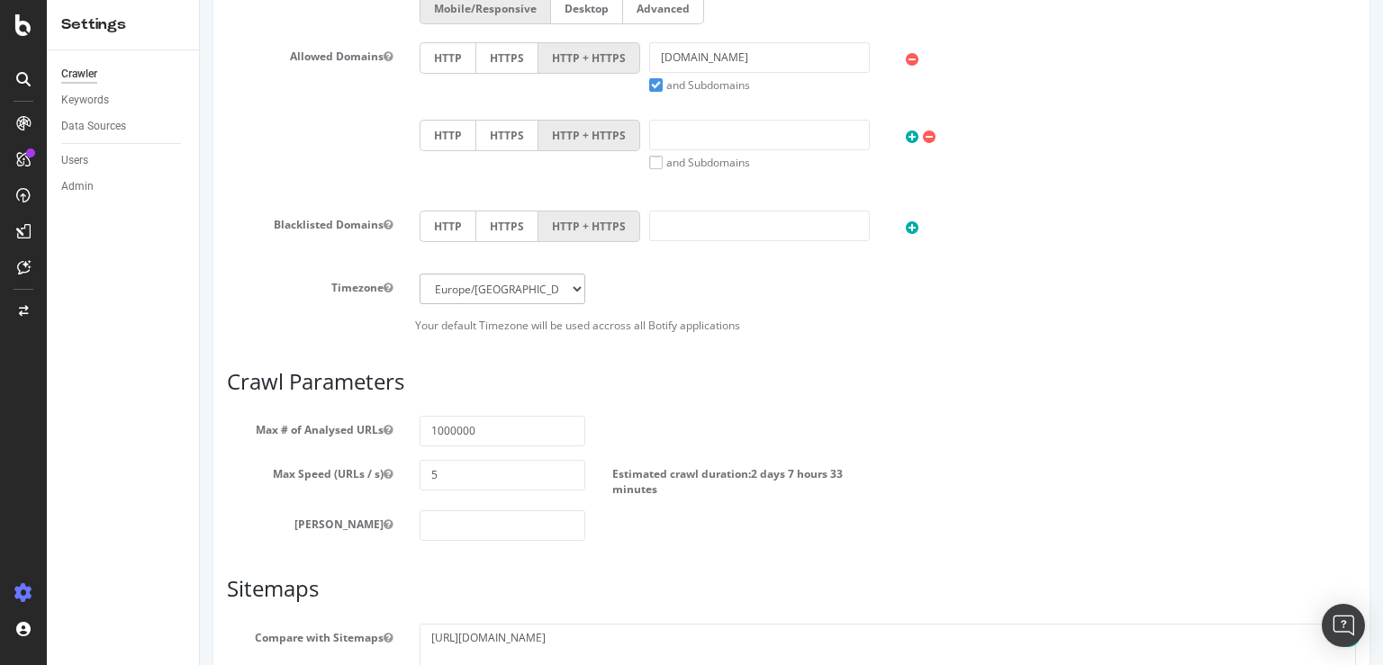
scroll to position [858, 0]
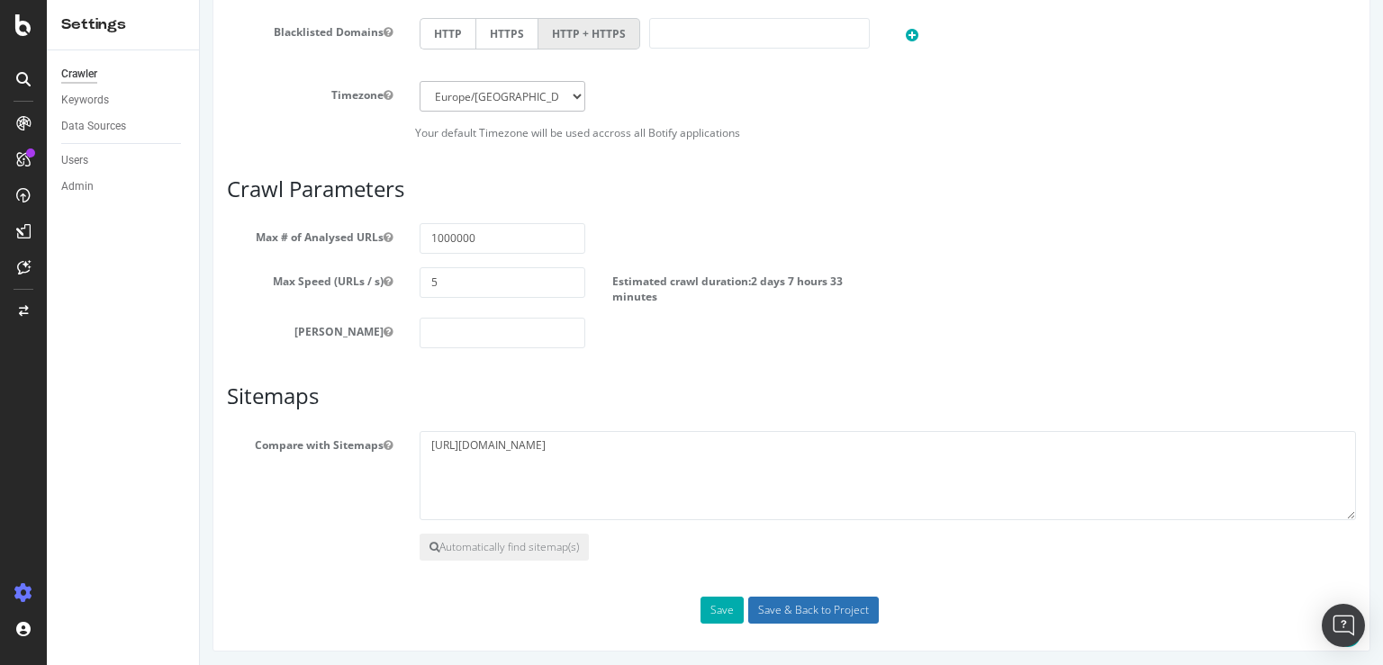
click at [790, 607] on input "Save & Back to Project" at bounding box center [813, 610] width 131 height 27
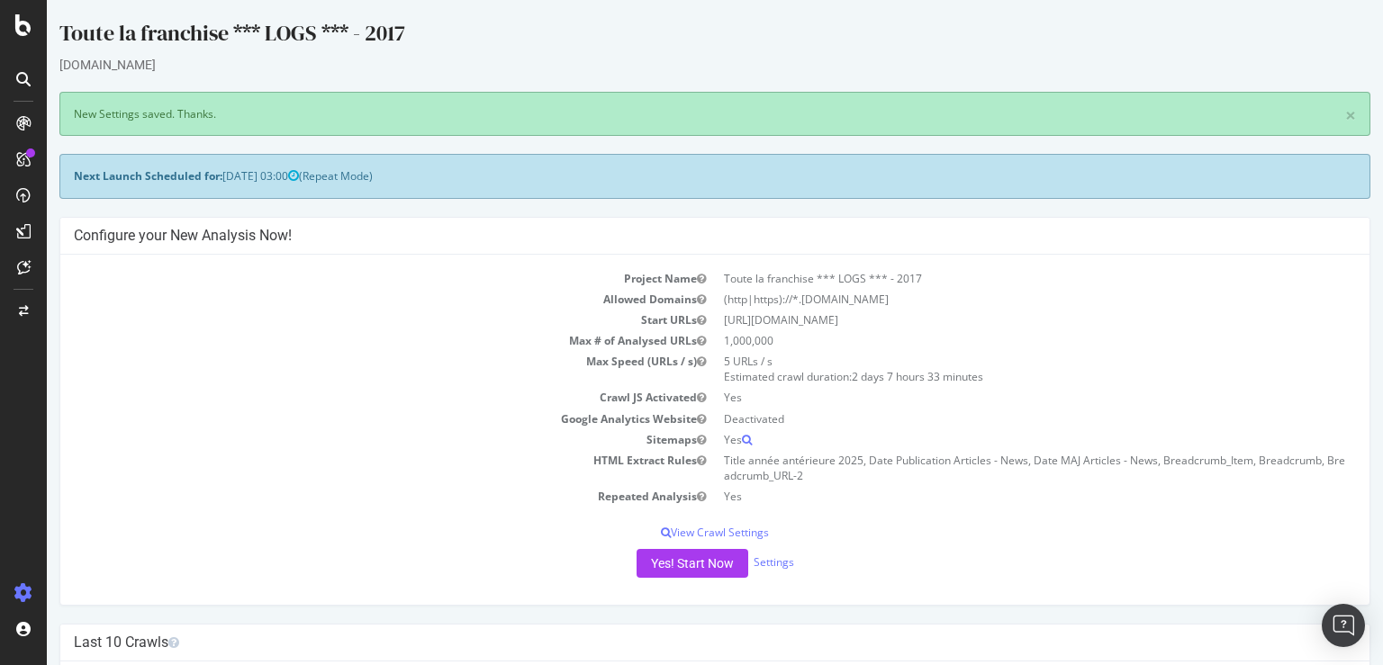
scroll to position [284, 0]
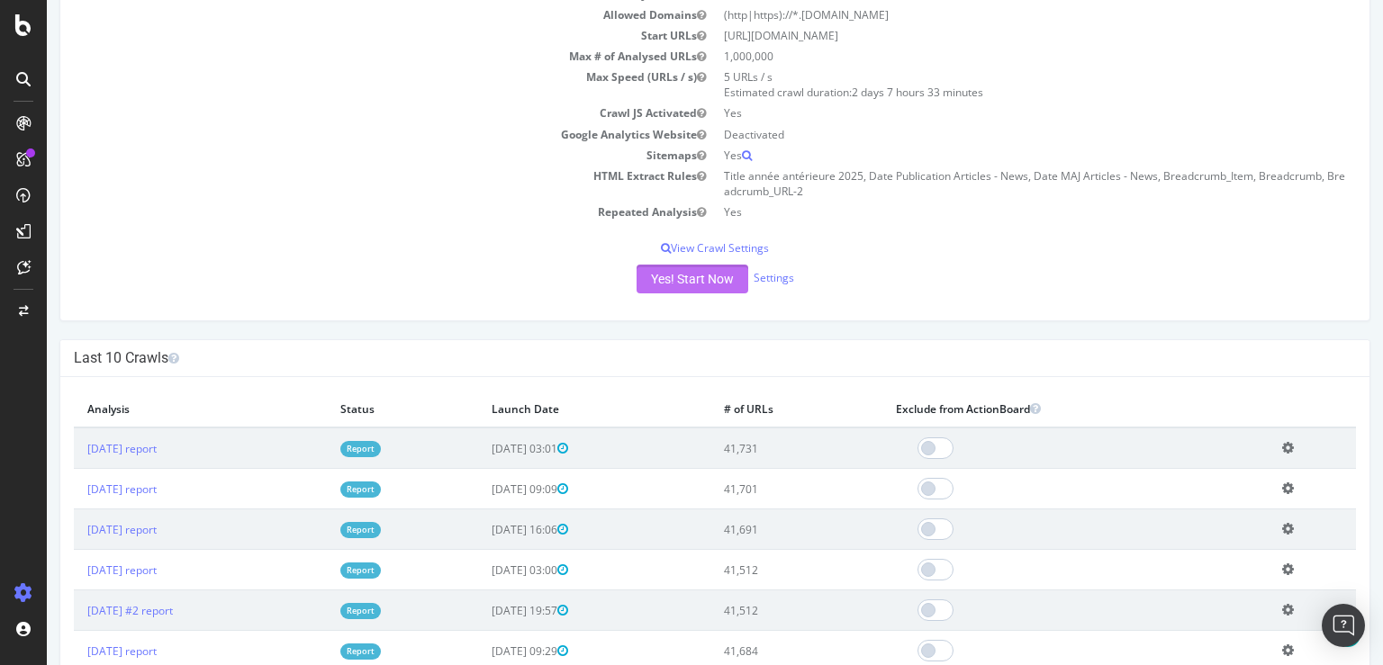
click at [654, 276] on button "Yes! Start Now" at bounding box center [692, 279] width 112 height 29
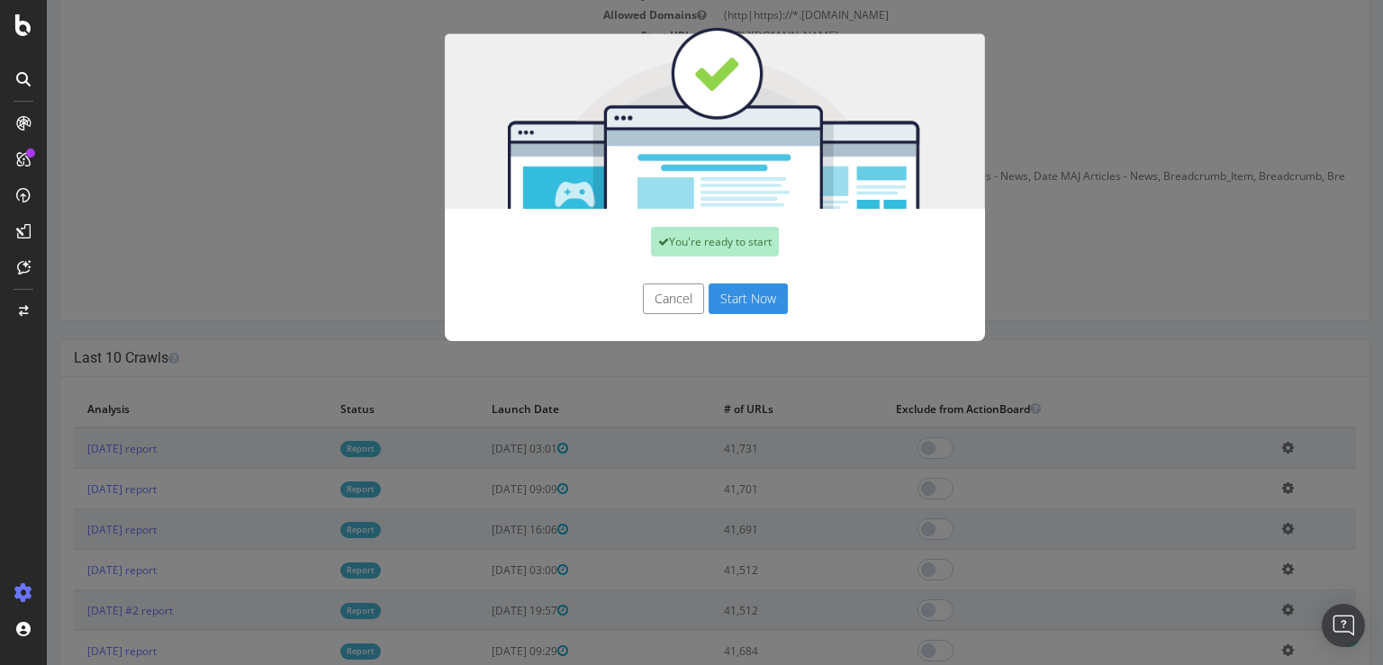
click at [729, 302] on button "Start Now" at bounding box center [747, 299] width 79 height 31
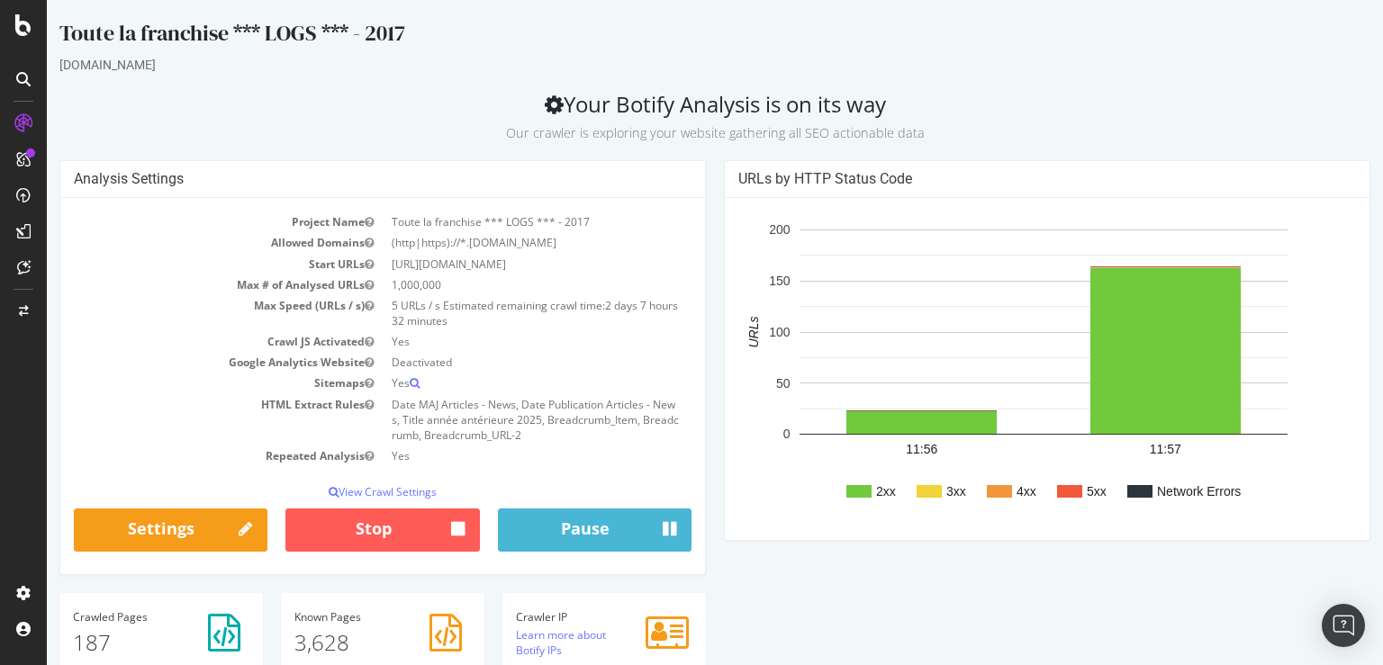
scroll to position [380, 0]
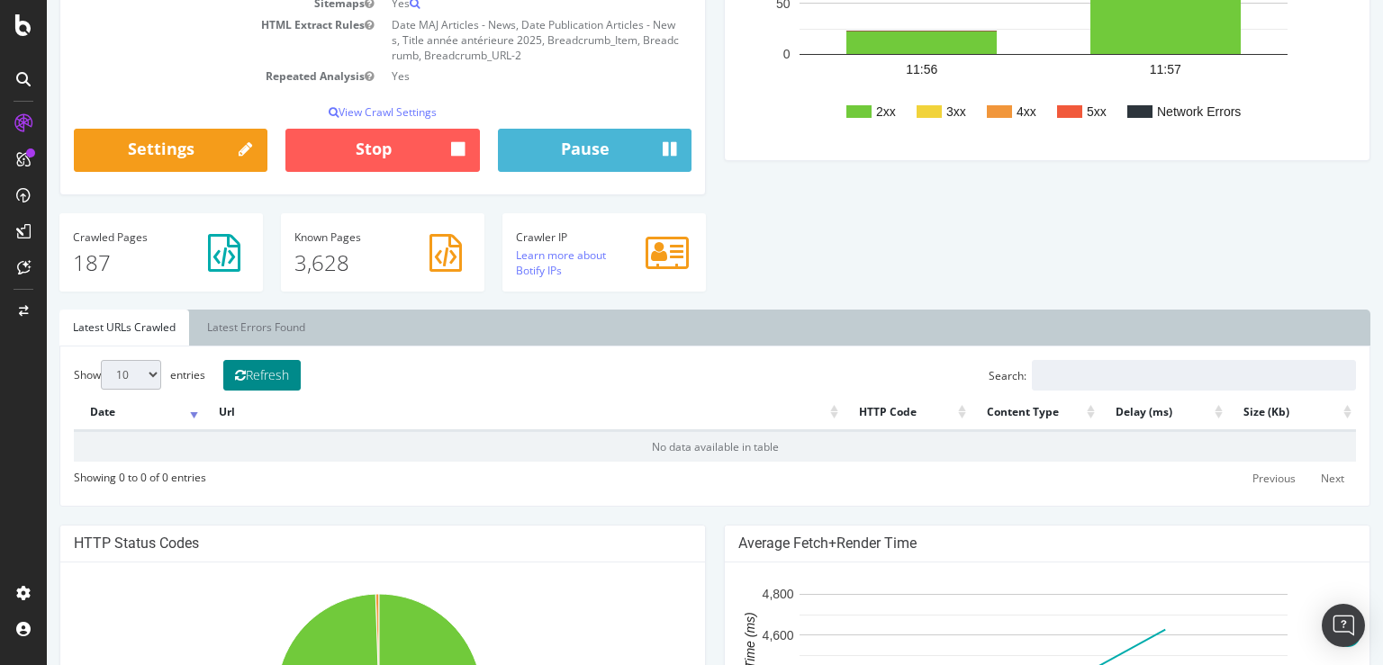
click at [295, 377] on button "Refresh" at bounding box center [261, 375] width 77 height 31
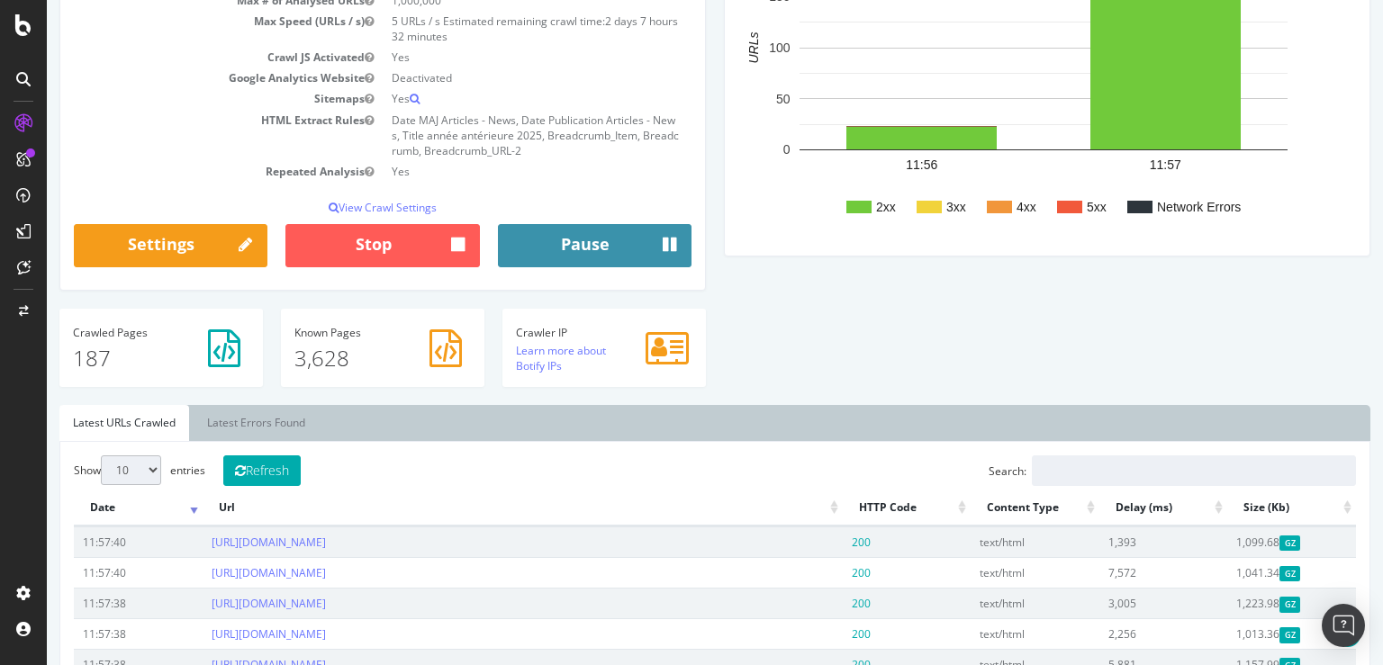
scroll to position [0, 0]
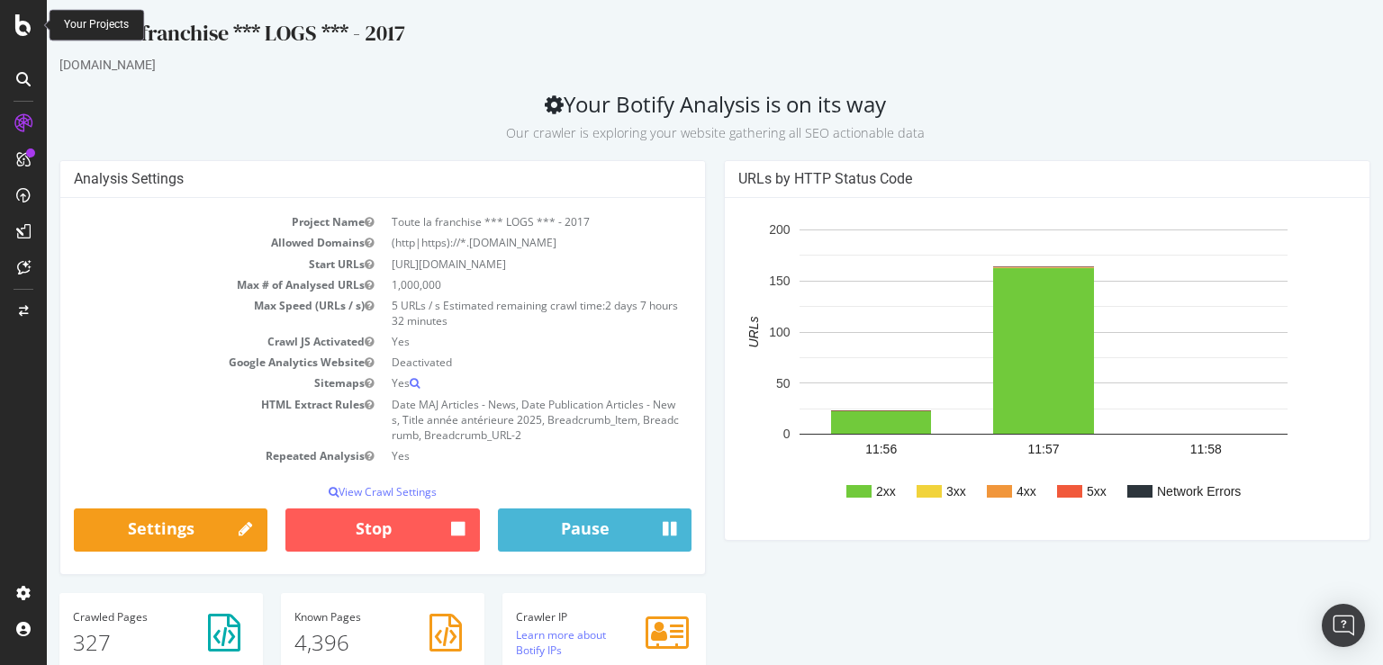
click at [22, 32] on icon at bounding box center [23, 25] width 16 height 22
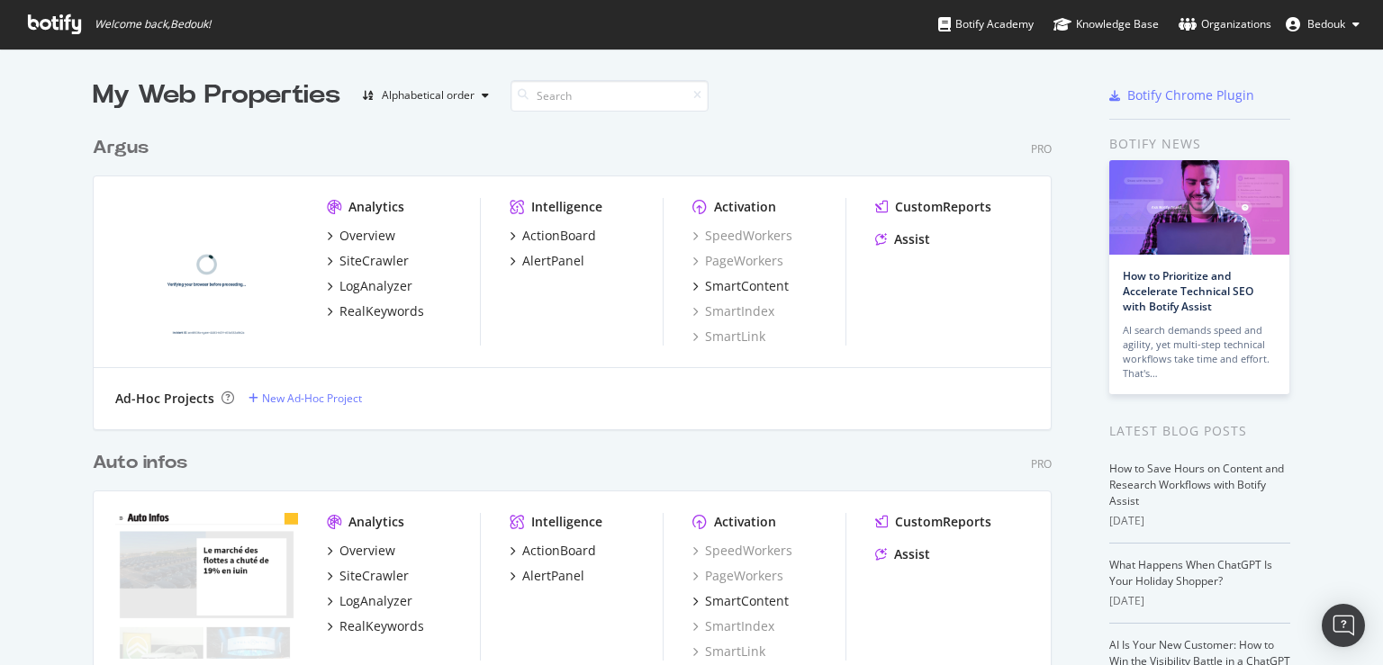
scroll to position [650, 1352]
click at [1331, 27] on span "Bedouk" at bounding box center [1326, 23] width 38 height 15
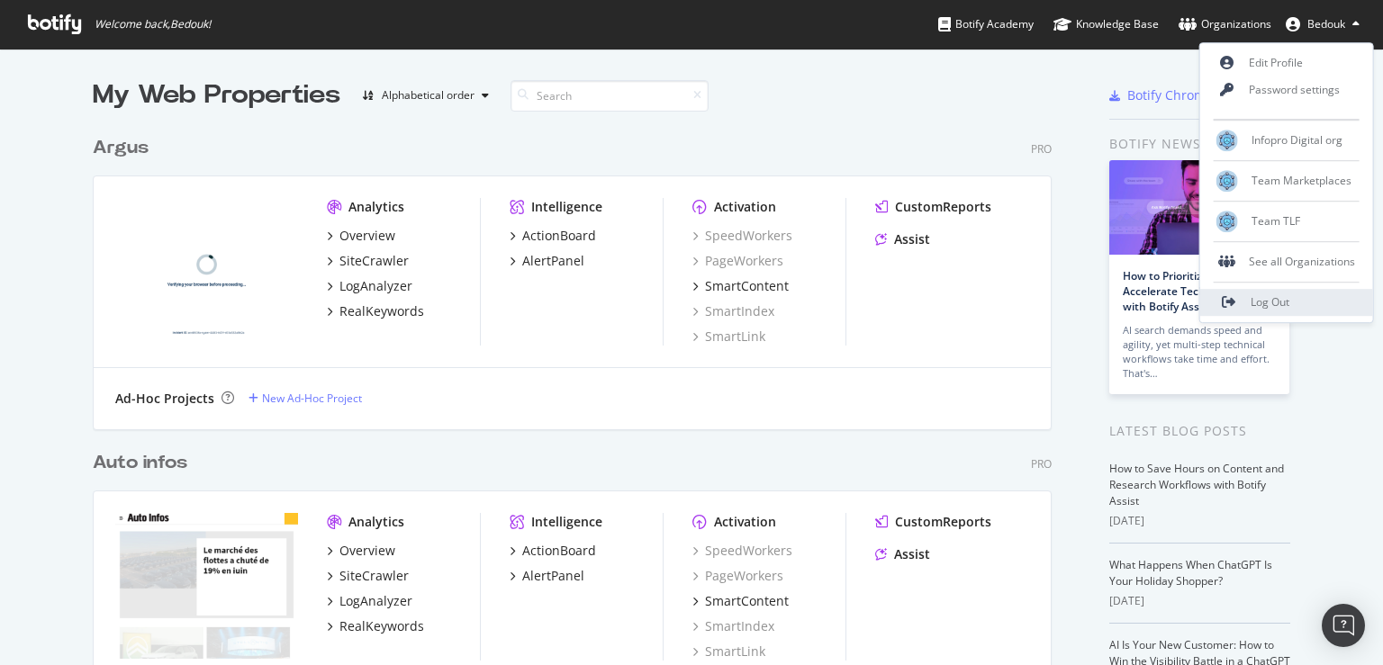
click at [1279, 301] on span "Log Out" at bounding box center [1269, 302] width 39 height 15
